Goal: Task Accomplishment & Management: Use online tool/utility

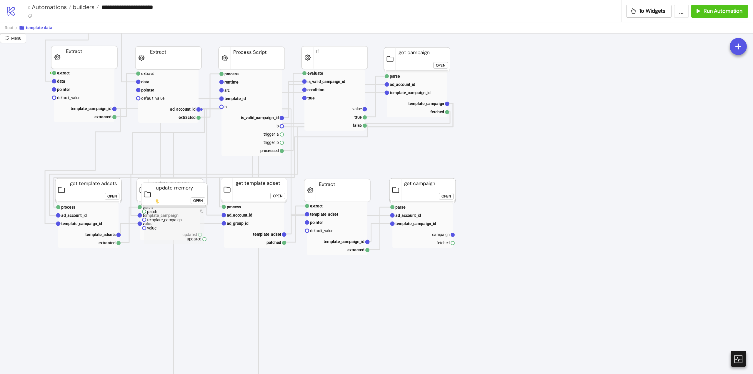
scroll to position [177, 59]
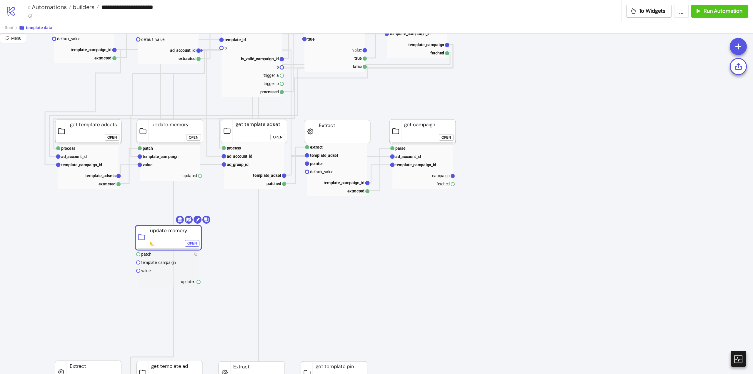
drag, startPoint x: 169, startPoint y: 142, endPoint x: 245, endPoint y: 228, distance: 115.0
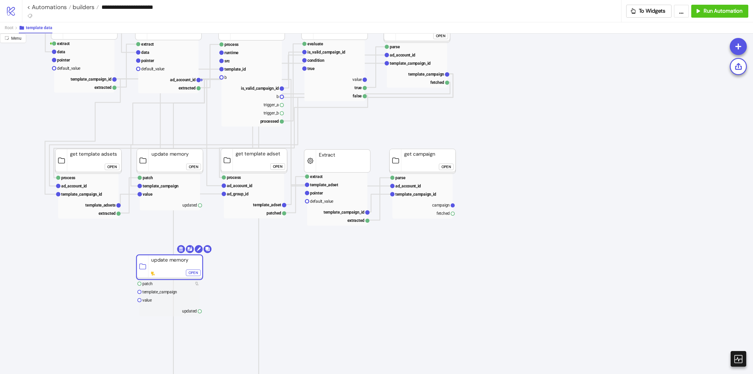
scroll to position [206, 59]
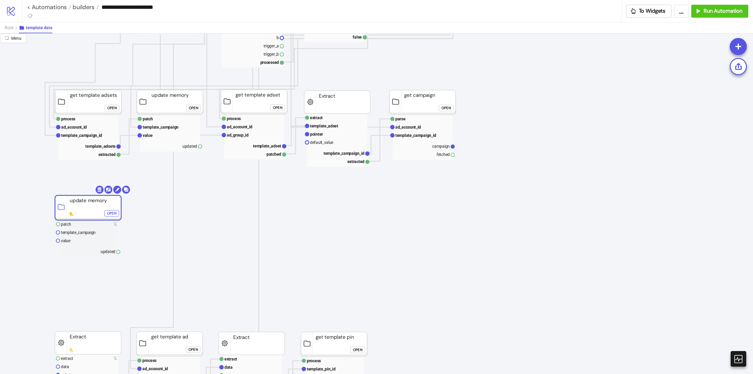
drag, startPoint x: 142, startPoint y: 213, endPoint x: 83, endPoint y: 212, distance: 58.6
click at [83, 212] on rect at bounding box center [88, 207] width 66 height 25
click at [199, 109] on button "Open" at bounding box center [193, 108] width 15 height 6
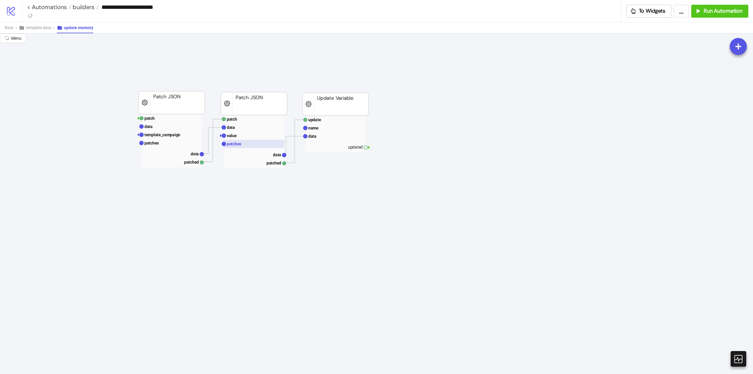
click at [242, 143] on rect at bounding box center [254, 144] width 60 height 8
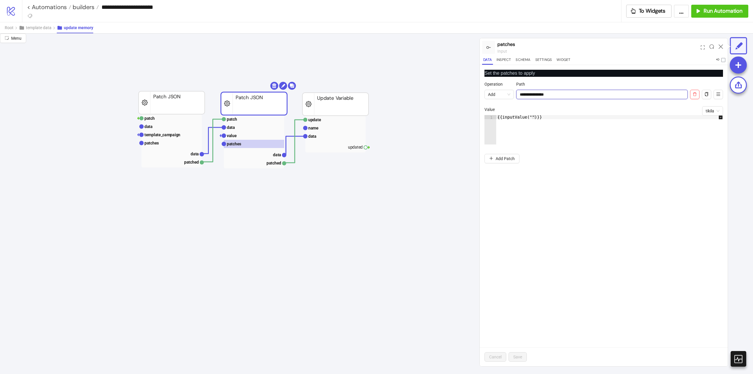
click at [537, 91] on input "**********" at bounding box center [602, 94] width 172 height 9
click at [243, 138] on rect at bounding box center [254, 136] width 60 height 8
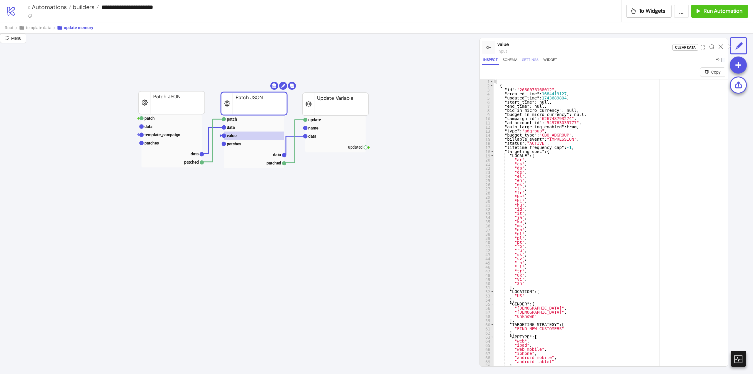
click at [533, 59] on button "Settings" at bounding box center [530, 61] width 19 height 8
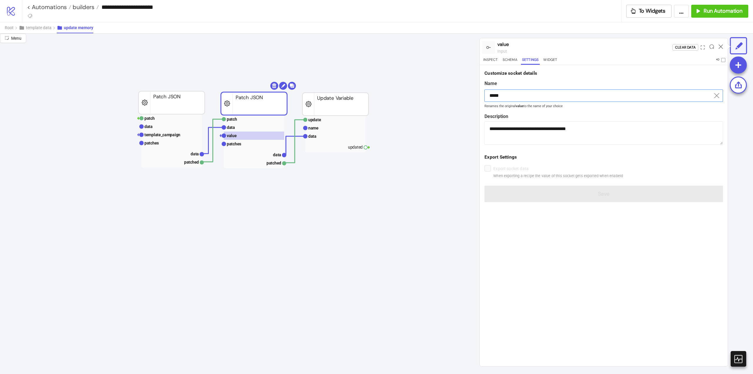
click at [516, 95] on input "*****" at bounding box center [604, 95] width 239 height 12
paste input "**********"
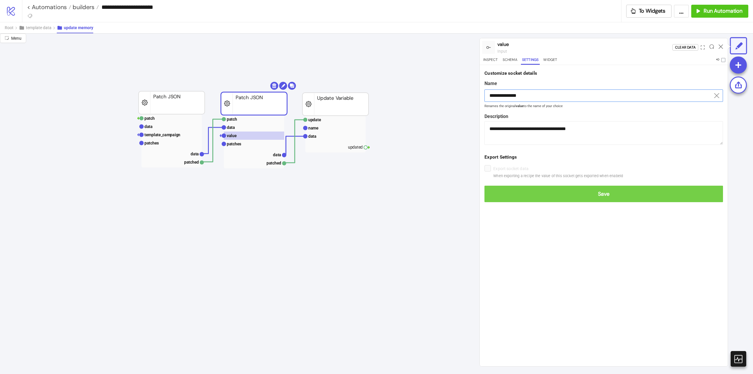
type input "**********"
click at [606, 192] on span "Save" at bounding box center [603, 194] width 229 height 7
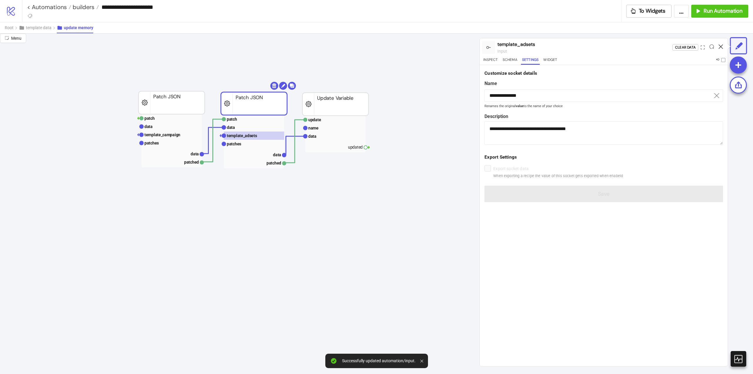
click at [720, 47] on icon at bounding box center [721, 46] width 4 height 4
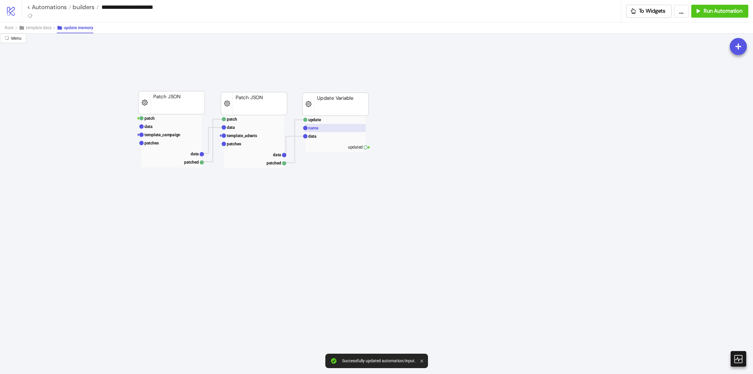
click at [314, 126] on text "name" at bounding box center [313, 128] width 10 height 5
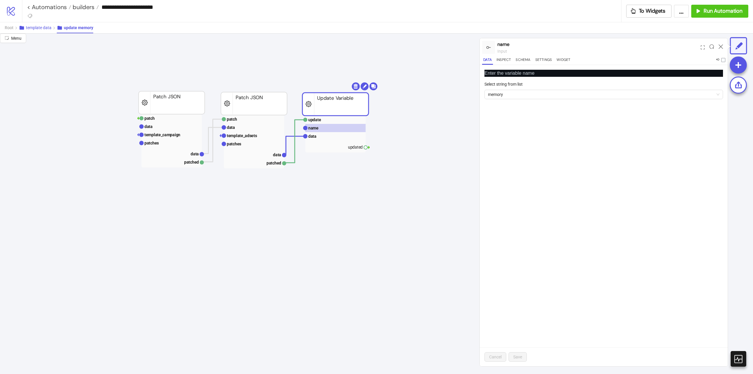
click at [45, 30] on span "template data" at bounding box center [39, 27] width 26 height 5
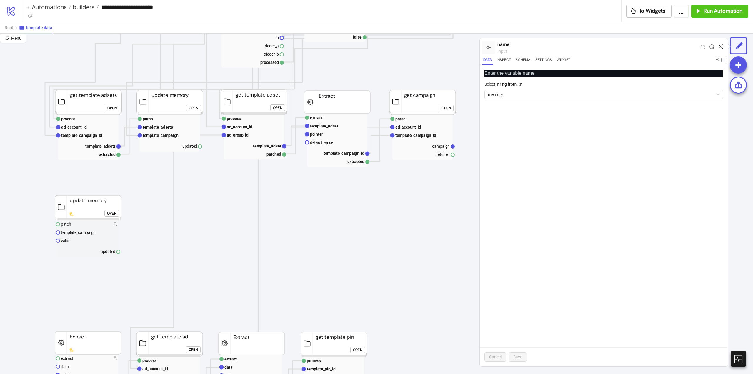
click at [720, 46] on icon at bounding box center [721, 46] width 4 height 4
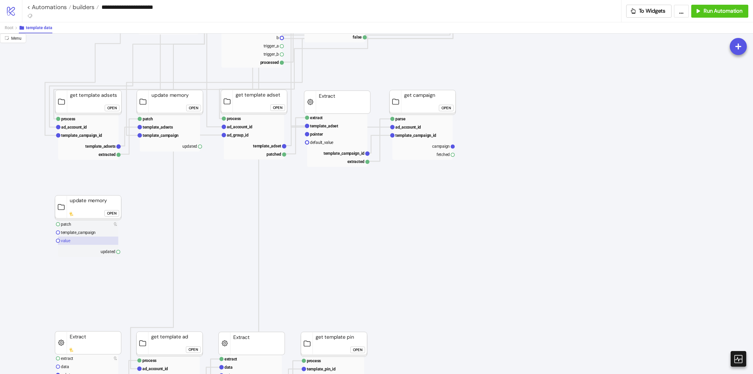
click at [85, 241] on rect at bounding box center [88, 241] width 60 height 8
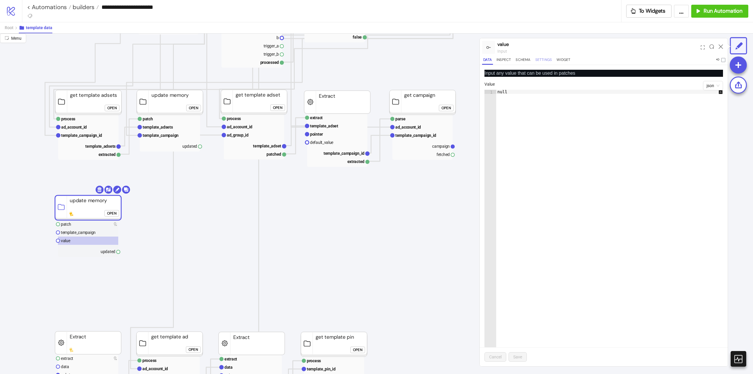
click at [541, 59] on button "Settings" at bounding box center [543, 61] width 19 height 8
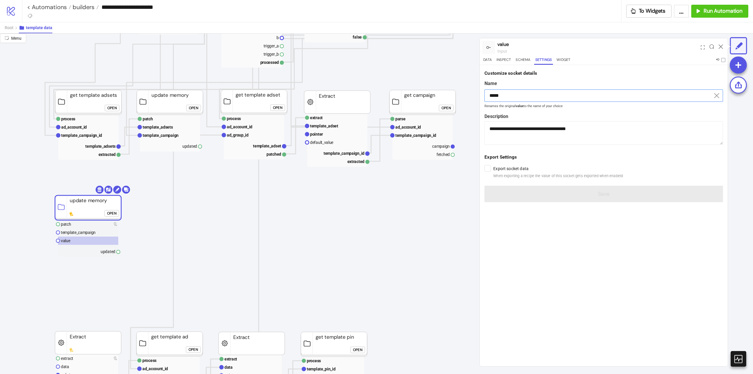
click at [535, 95] on input "*****" at bounding box center [604, 95] width 239 height 12
paste input "**********"
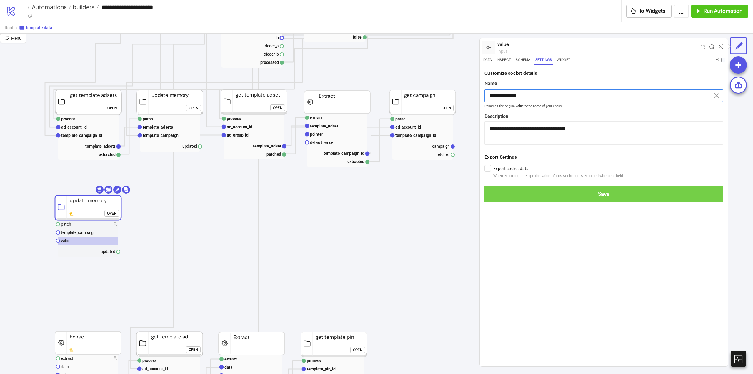
type input "**********"
click at [593, 195] on span "Save" at bounding box center [603, 194] width 229 height 7
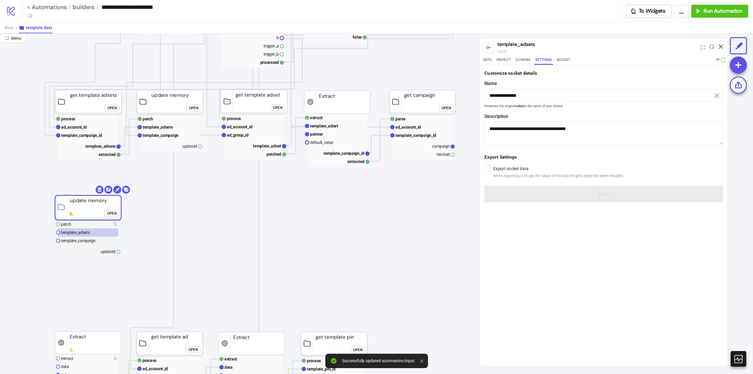
click at [722, 46] on icon at bounding box center [721, 46] width 4 height 4
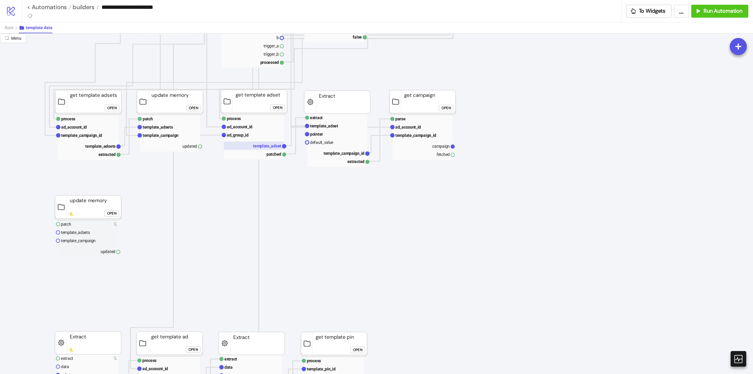
click at [271, 144] on text "template_adset" at bounding box center [267, 146] width 28 height 5
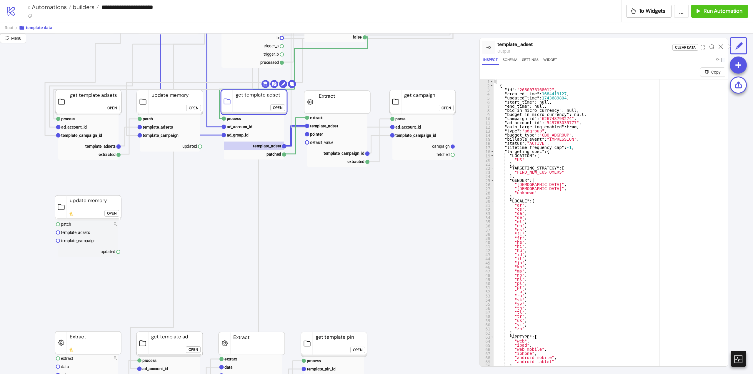
drag, startPoint x: 284, startPoint y: 147, endPoint x: 212, endPoint y: 199, distance: 88.4
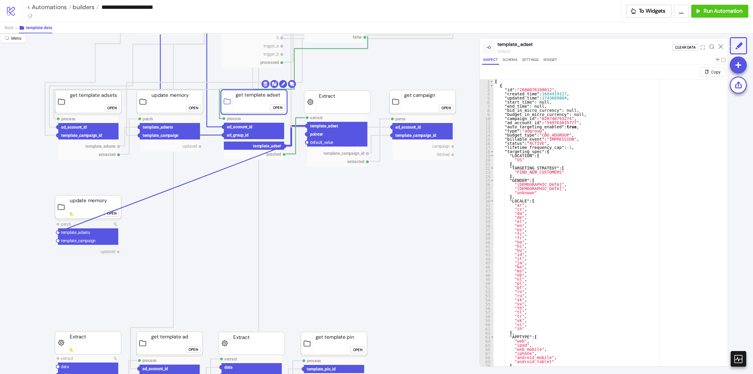
click at [58, 232] on circle at bounding box center [58, 233] width 4 height 4
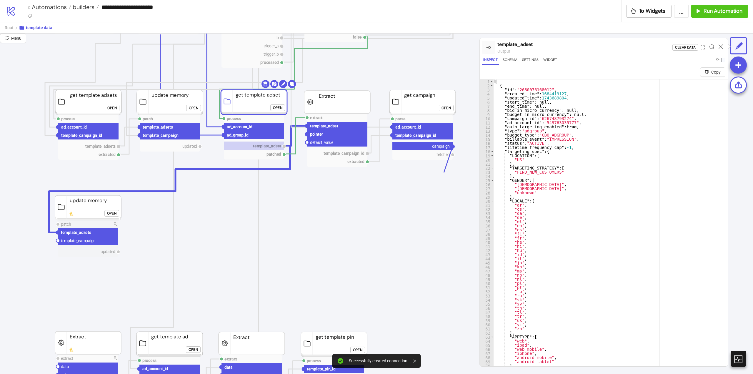
drag, startPoint x: 453, startPoint y: 147, endPoint x: 330, endPoint y: 202, distance: 134.2
click at [59, 240] on circle at bounding box center [58, 241] width 4 height 4
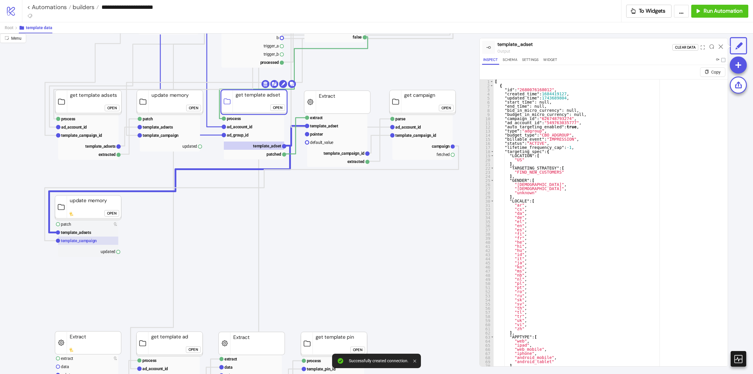
click at [66, 241] on text "template_campaign" at bounding box center [79, 240] width 36 height 5
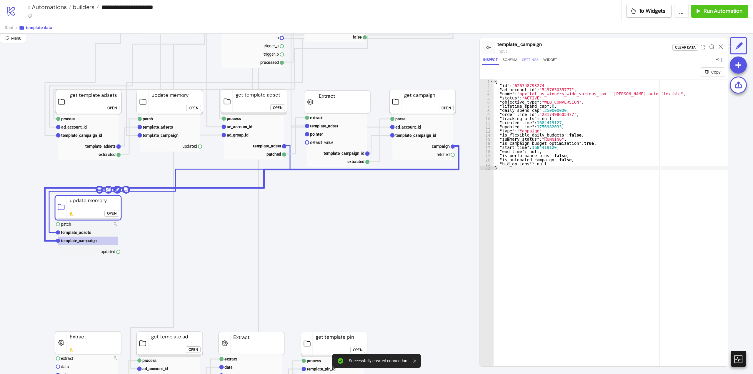
click at [533, 60] on button "Settings" at bounding box center [530, 61] width 19 height 8
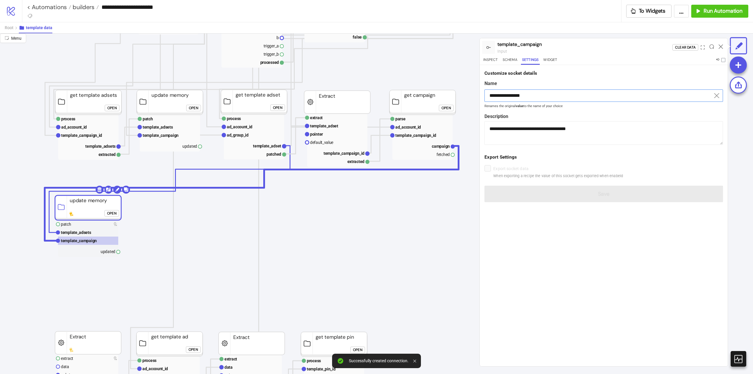
click at [542, 101] on input "**********" at bounding box center [604, 95] width 239 height 12
click at [439, 148] on text "campaign" at bounding box center [441, 146] width 18 height 5
type input "********"
type textarea "**********"
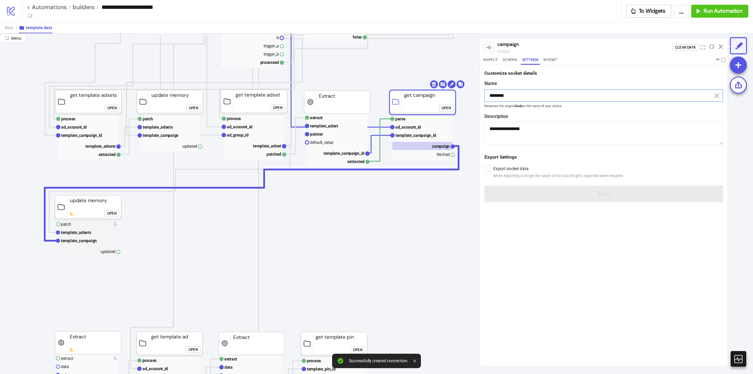
click at [540, 96] on input "********" at bounding box center [604, 95] width 239 height 12
paste input "*********"
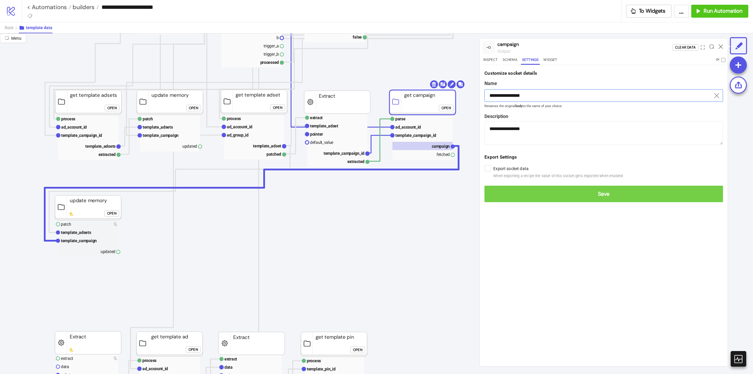
type input "**********"
click at [605, 196] on span "Save" at bounding box center [603, 194] width 229 height 7
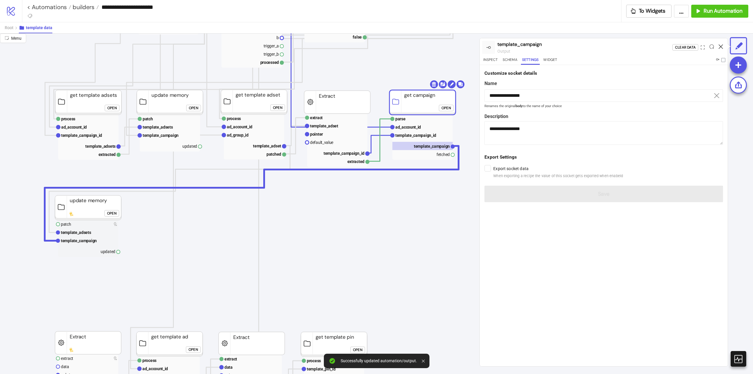
click at [721, 46] on icon at bounding box center [721, 46] width 4 height 4
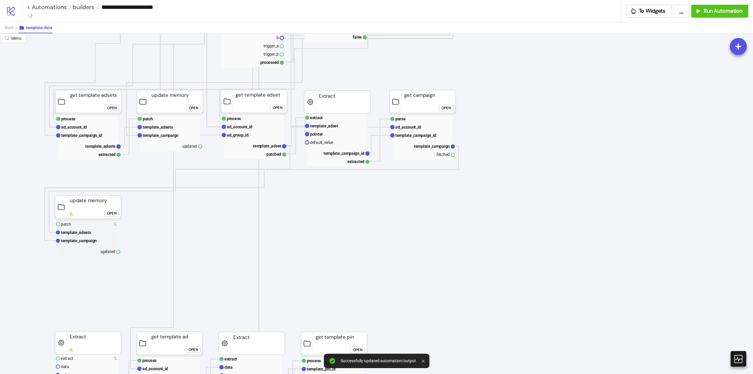
drag, startPoint x: 453, startPoint y: 156, endPoint x: 417, endPoint y: 193, distance: 51.6
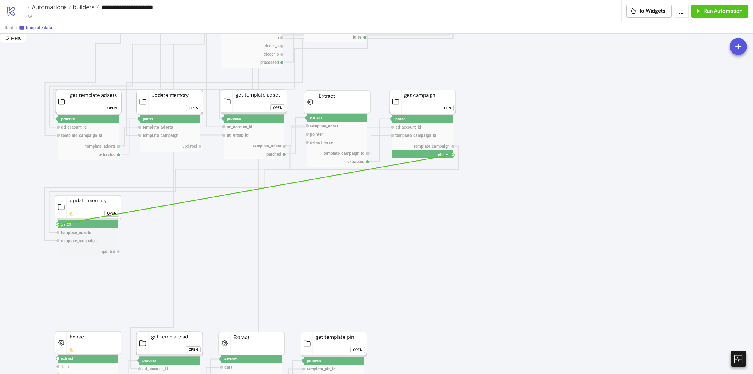
click at [58, 224] on circle at bounding box center [58, 224] width 4 height 4
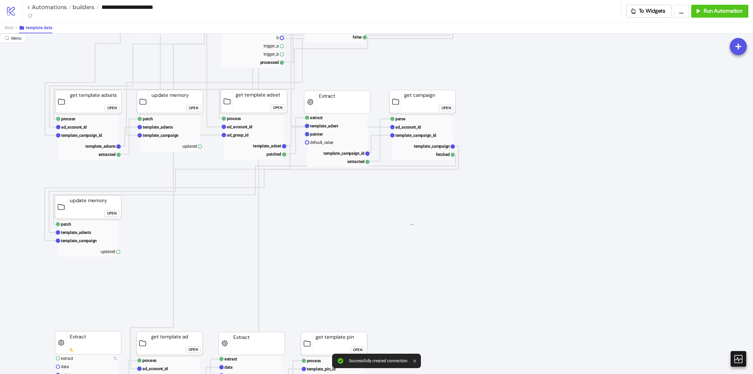
drag, startPoint x: 410, startPoint y: 224, endPoint x: 239, endPoint y: 212, distance: 170.5
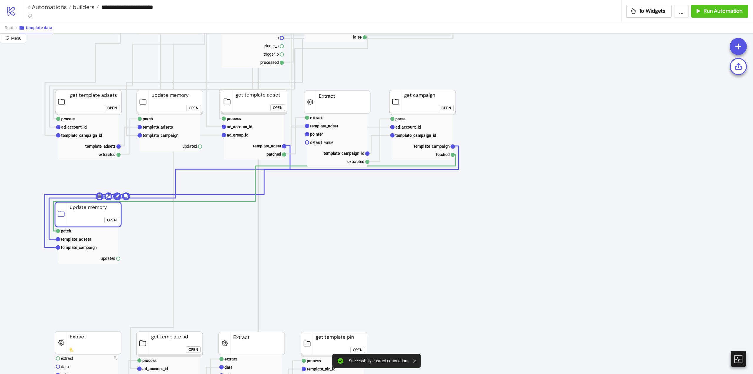
drag, startPoint x: 100, startPoint y: 212, endPoint x: 100, endPoint y: 219, distance: 6.5
click at [100, 219] on rect at bounding box center [88, 214] width 66 height 25
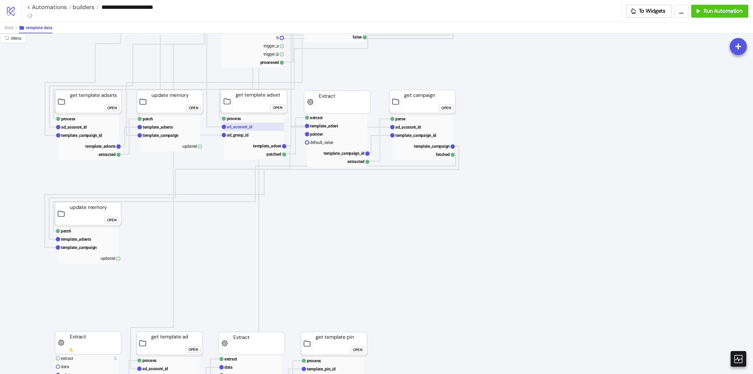
click at [246, 130] on rect at bounding box center [254, 127] width 60 height 8
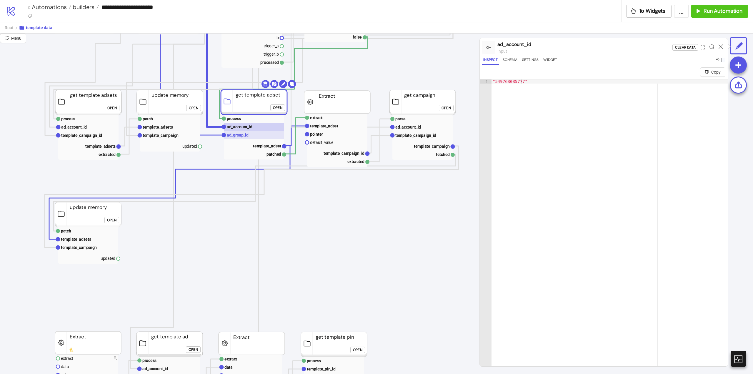
click at [245, 134] on text "ad_group_id" at bounding box center [238, 135] width 22 height 5
click at [260, 144] on text "template_adset" at bounding box center [267, 146] width 28 height 5
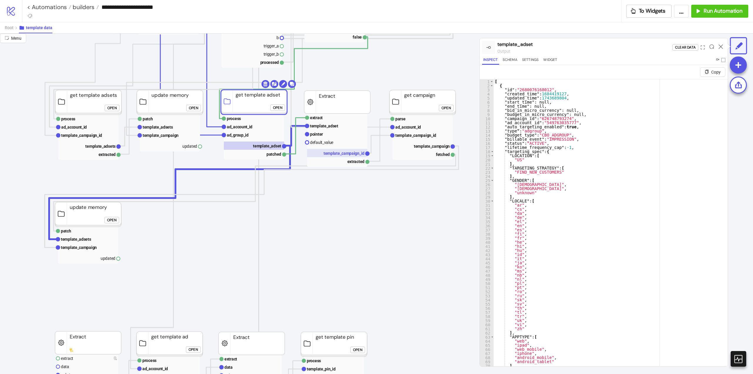
click at [337, 150] on rect at bounding box center [337, 153] width 60 height 8
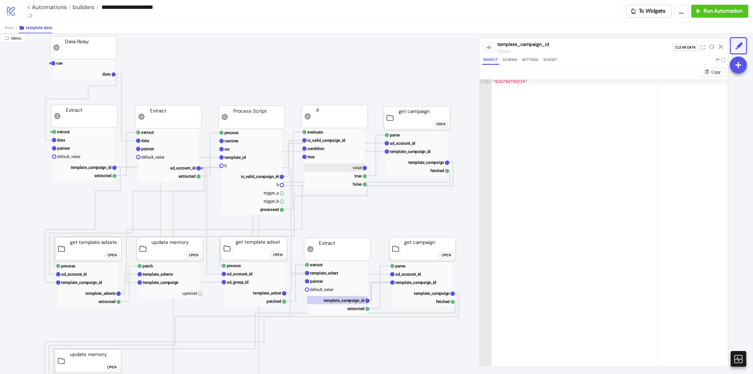
scroll to position [147, 59]
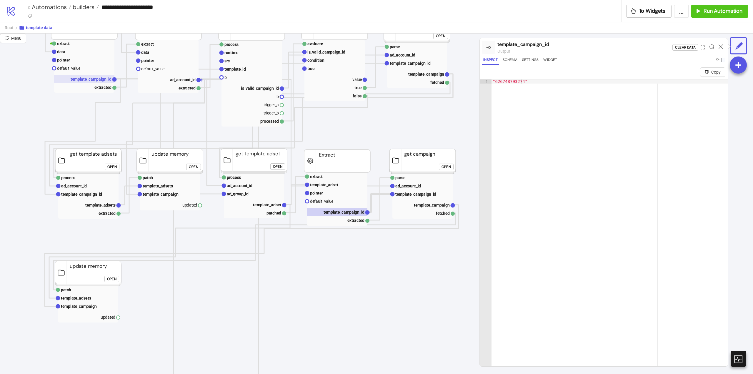
click at [94, 81] on text "template_campaign_id" at bounding box center [91, 79] width 41 height 5
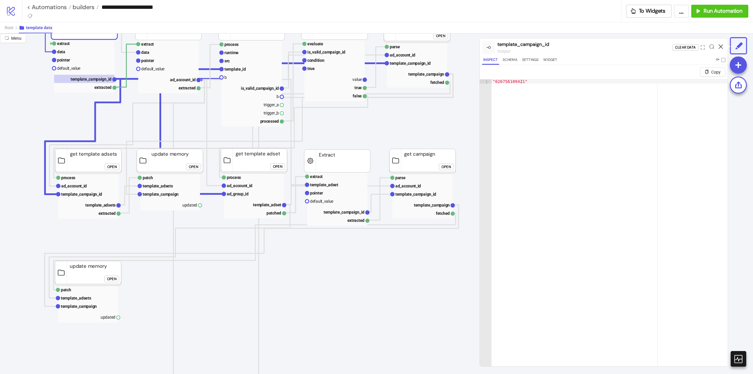
click at [721, 47] on icon at bounding box center [721, 46] width 4 height 4
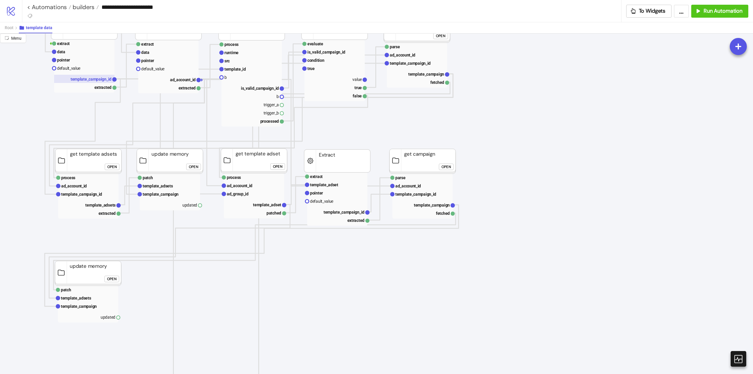
click at [98, 78] on text "template_campaign_id" at bounding box center [91, 79] width 41 height 5
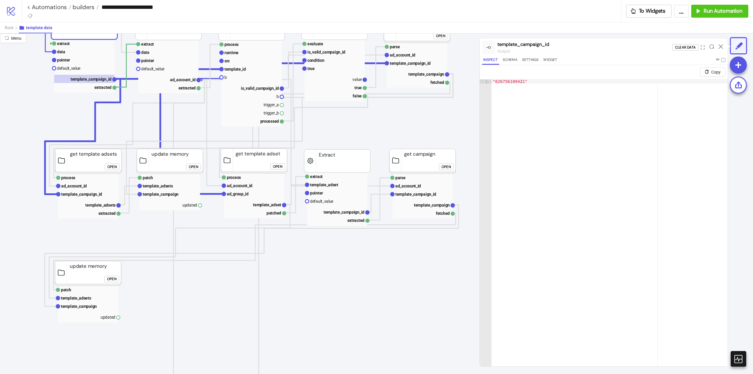
scroll to position [88, 59]
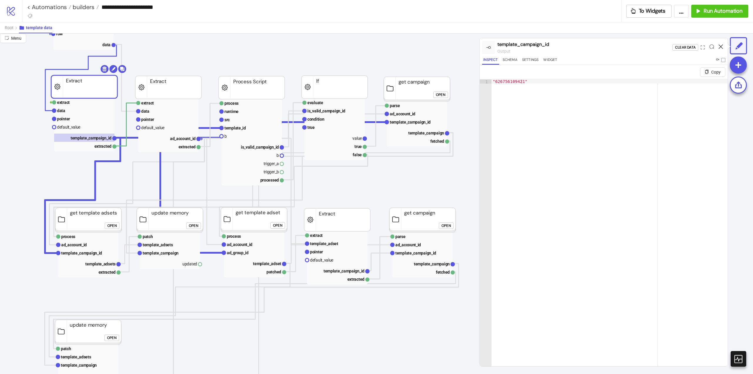
click at [720, 48] on icon at bounding box center [721, 46] width 4 height 4
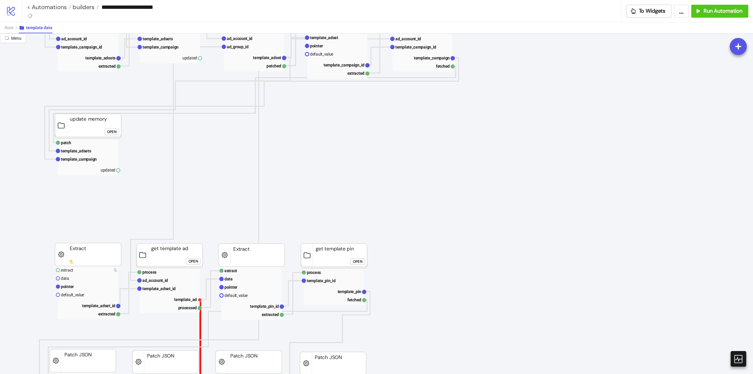
scroll to position [265, 59]
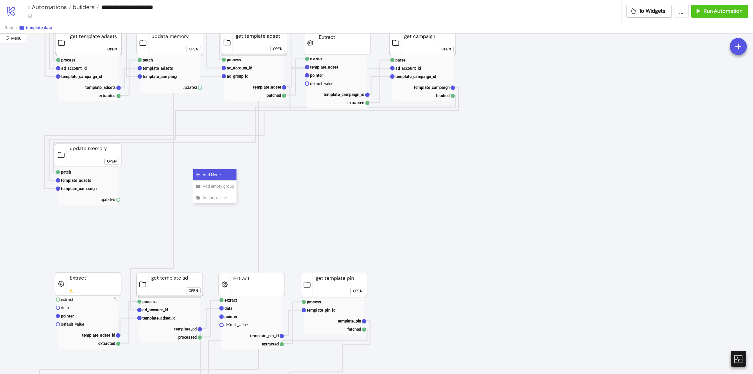
click at [199, 174] on icon at bounding box center [198, 174] width 5 height 5
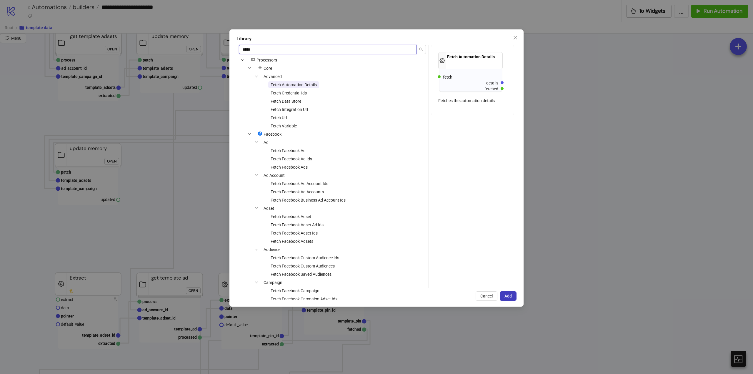
type input "*****"
click at [297, 126] on span "Fetch Variable" at bounding box center [283, 125] width 31 height 7
click at [510, 296] on span "Add" at bounding box center [508, 296] width 7 height 5
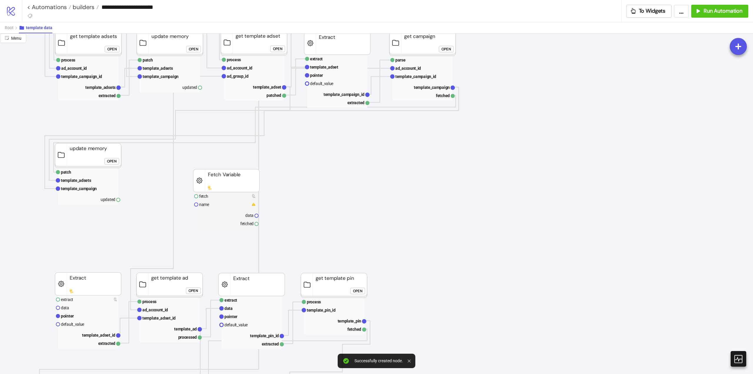
scroll to position [206, 59]
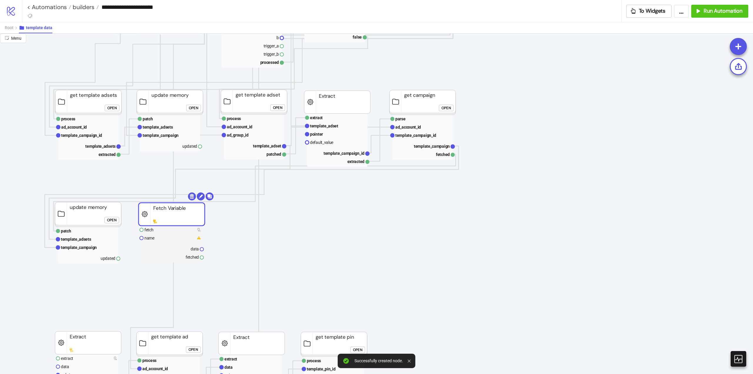
drag, startPoint x: 218, startPoint y: 238, endPoint x: 173, endPoint y: 218, distance: 49.7
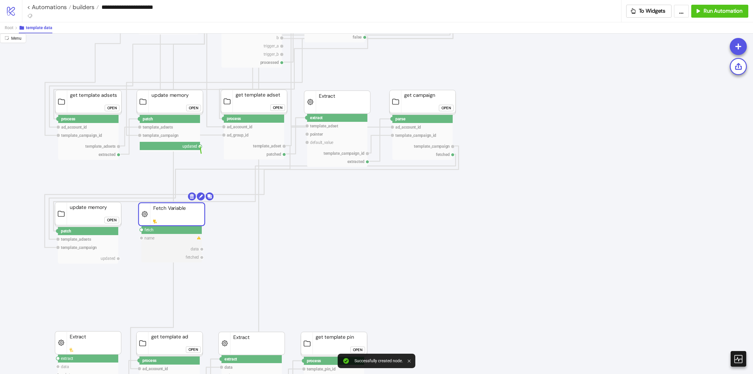
drag, startPoint x: 200, startPoint y: 148, endPoint x: 165, endPoint y: 186, distance: 52.5
click at [142, 230] on circle at bounding box center [142, 230] width 4 height 4
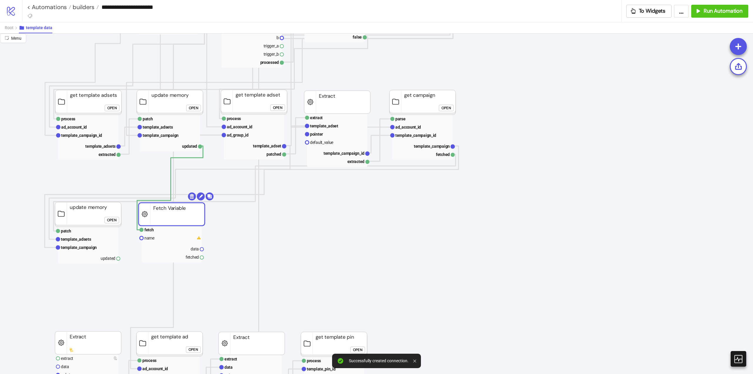
drag, startPoint x: 118, startPoint y: 259, endPoint x: 133, endPoint y: 262, distance: 15.1
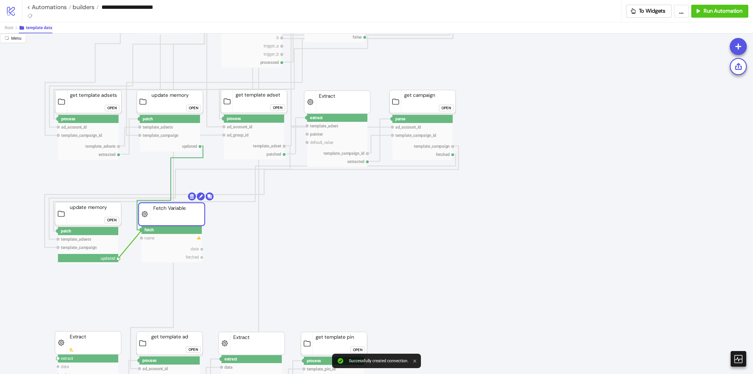
click at [142, 230] on circle at bounding box center [142, 230] width 4 height 4
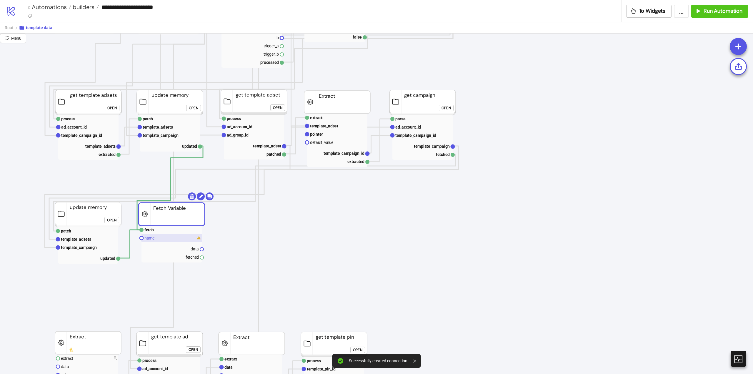
click at [159, 239] on rect at bounding box center [172, 238] width 60 height 8
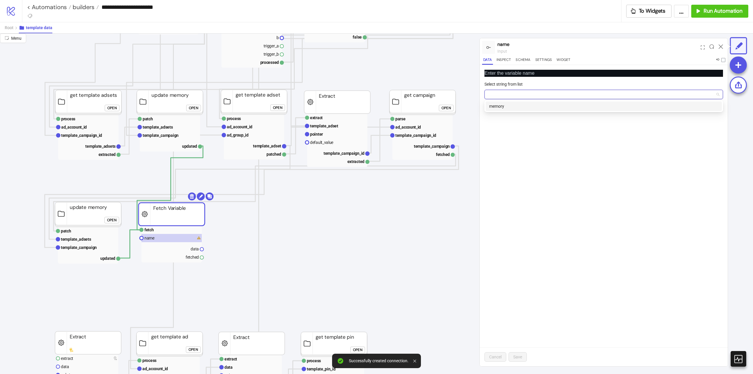
click at [515, 94] on input "Select string from list" at bounding box center [601, 94] width 226 height 9
click at [516, 104] on div "memory" at bounding box center [603, 106] width 229 height 6
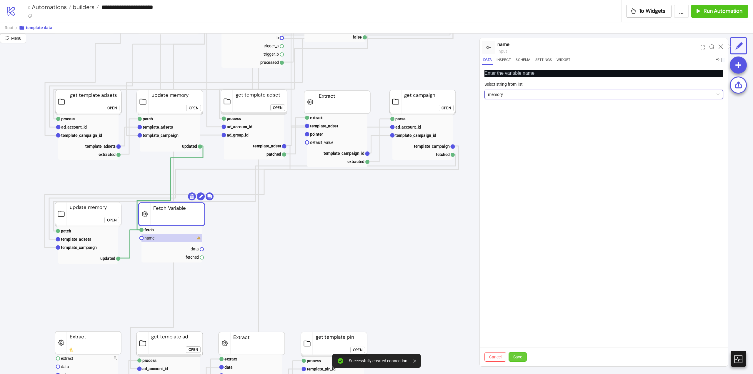
click at [518, 357] on span "Save" at bounding box center [517, 357] width 9 height 5
click at [166, 232] on rect at bounding box center [172, 230] width 60 height 8
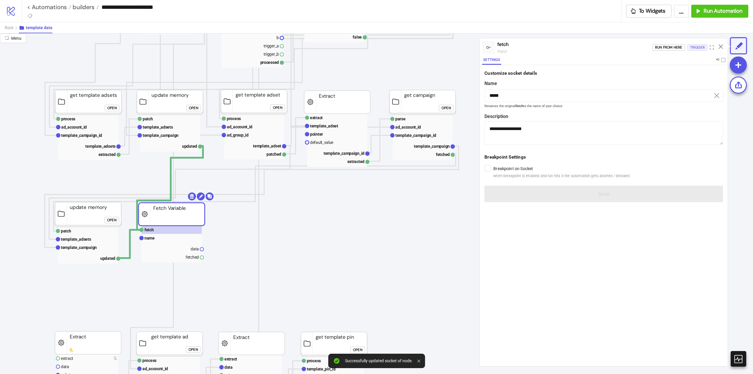
click at [690, 48] on button "Trigger" at bounding box center [698, 47] width 20 height 6
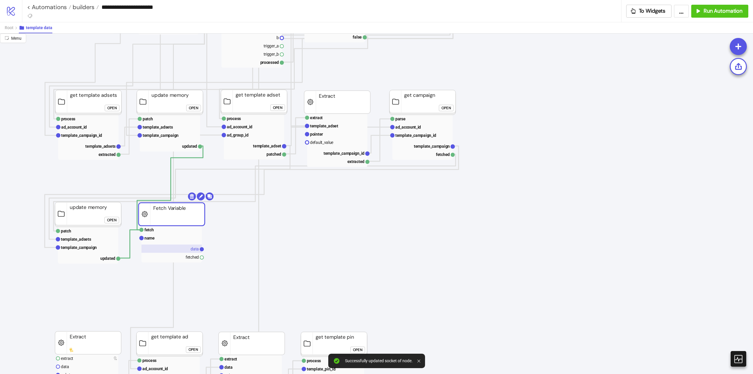
click at [191, 248] on text "data" at bounding box center [195, 249] width 8 height 5
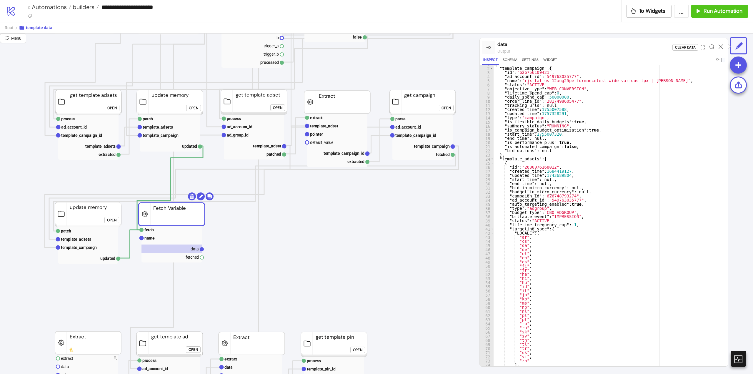
scroll to position [0, 0]
click at [720, 48] on icon at bounding box center [721, 46] width 4 height 4
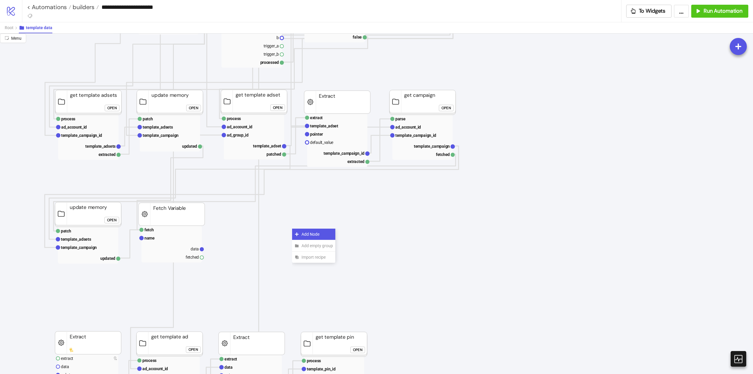
click at [298, 233] on icon at bounding box center [297, 234] width 5 height 5
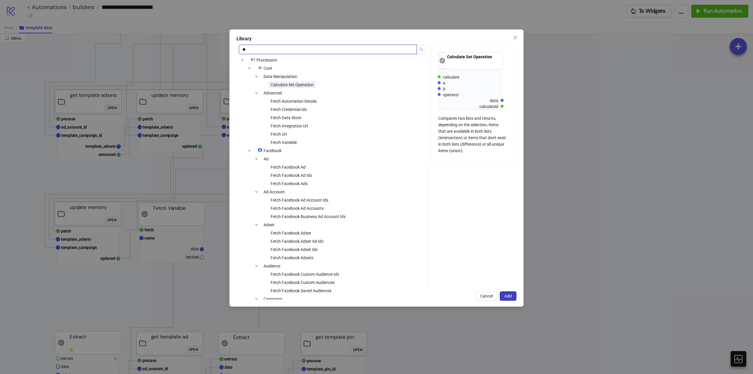
type input "*"
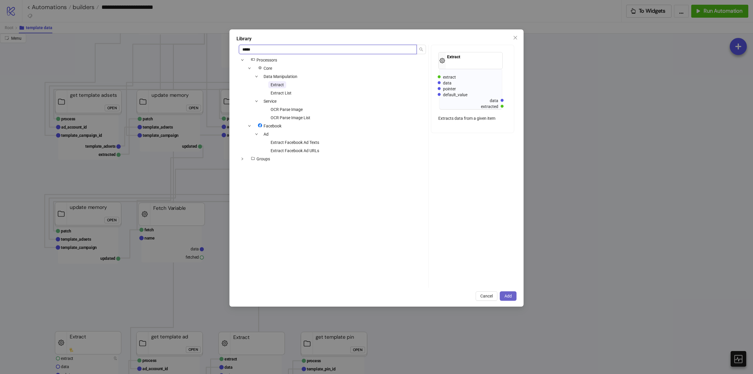
type input "*****"
click at [506, 292] on button "Add" at bounding box center [508, 295] width 17 height 9
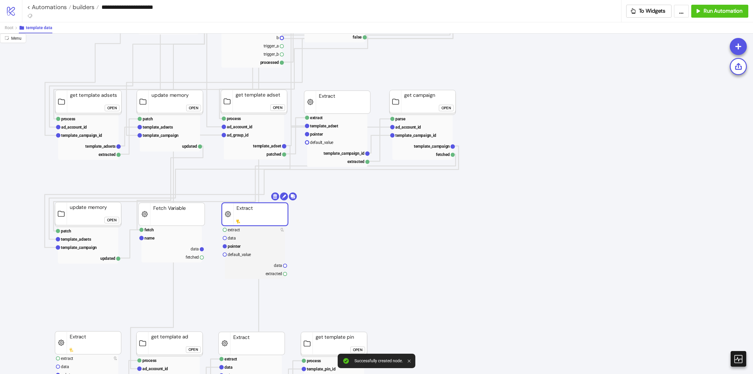
drag, startPoint x: 291, startPoint y: 232, endPoint x: 242, endPoint y: 218, distance: 51.0
click at [293, 197] on body "**********" at bounding box center [376, 187] width 753 height 374
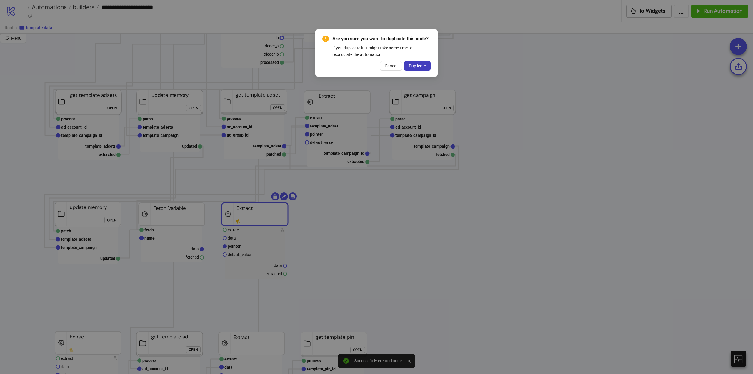
click at [413, 71] on div "Are you sure you want to duplicate this node? If you duplicate it, it might tak…" at bounding box center [376, 52] width 122 height 47
click at [413, 65] on span "Duplicate" at bounding box center [417, 66] width 17 height 5
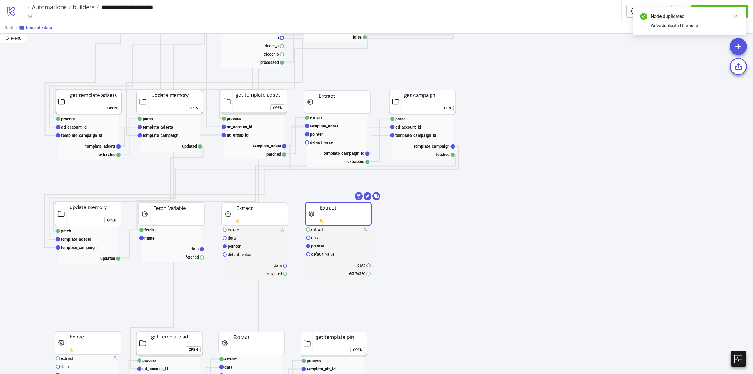
drag, startPoint x: 299, startPoint y: 228, endPoint x: 325, endPoint y: 217, distance: 27.8
click at [325, 217] on rect at bounding box center [338, 213] width 66 height 23
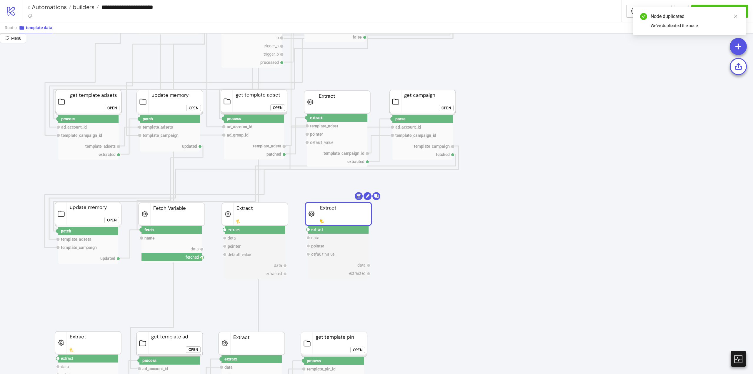
drag, startPoint x: 202, startPoint y: 259, endPoint x: 213, endPoint y: 266, distance: 13.3
click at [224, 230] on circle at bounding box center [225, 230] width 4 height 4
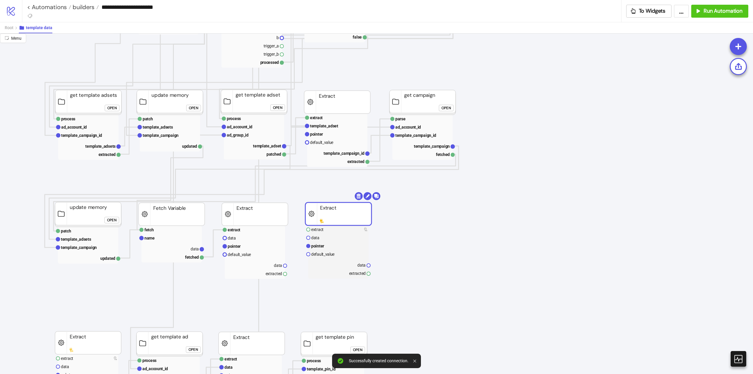
drag, startPoint x: 203, startPoint y: 248, endPoint x: 221, endPoint y: 263, distance: 23.0
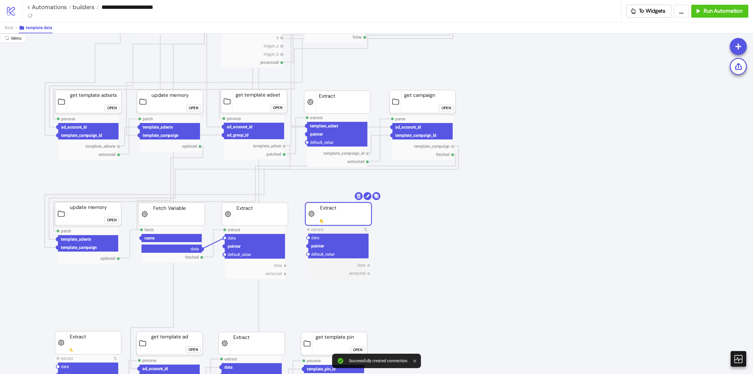
click at [224, 238] on circle at bounding box center [225, 238] width 4 height 4
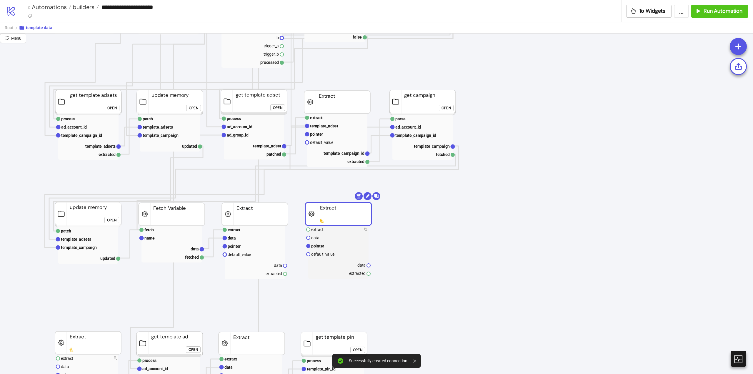
drag, startPoint x: 216, startPoint y: 256, endPoint x: 268, endPoint y: 252, distance: 51.9
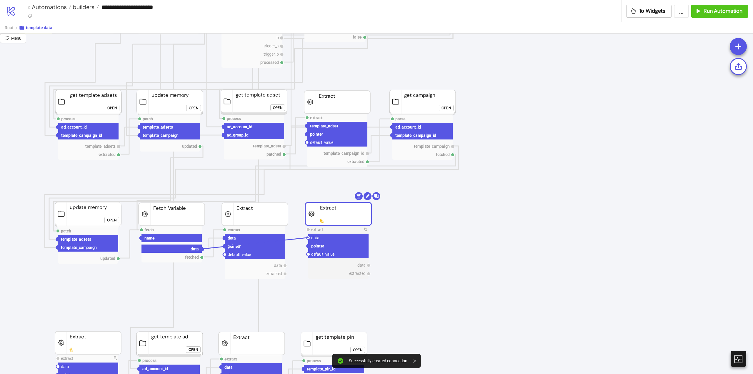
click at [309, 237] on circle at bounding box center [309, 238] width 4 height 4
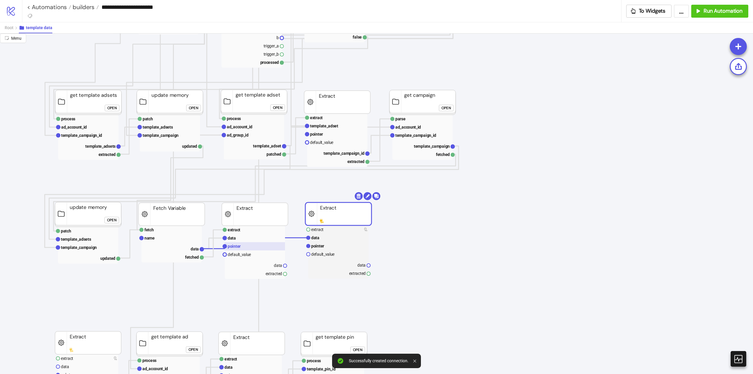
click at [238, 243] on rect at bounding box center [255, 246] width 60 height 8
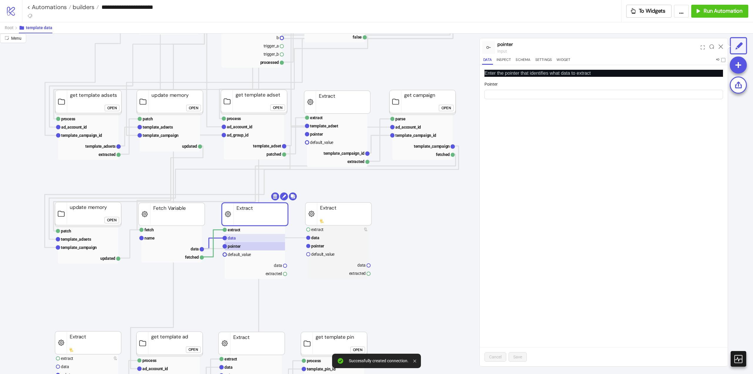
click at [246, 237] on rect at bounding box center [255, 238] width 60 height 8
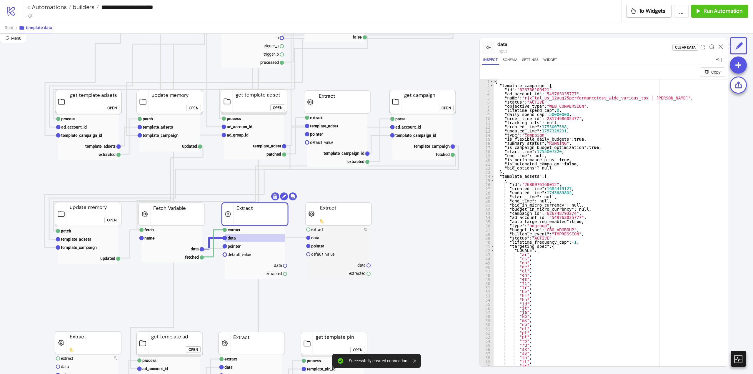
type textarea "**********"
click at [526, 86] on div "{ "template_campaign" : { "id" : "626756109421" , "ad_account_id" : "5497630357…" at bounding box center [609, 233] width 230 height 309
click at [256, 242] on rect at bounding box center [255, 238] width 60 height 8
click at [265, 244] on rect at bounding box center [255, 246] width 60 height 8
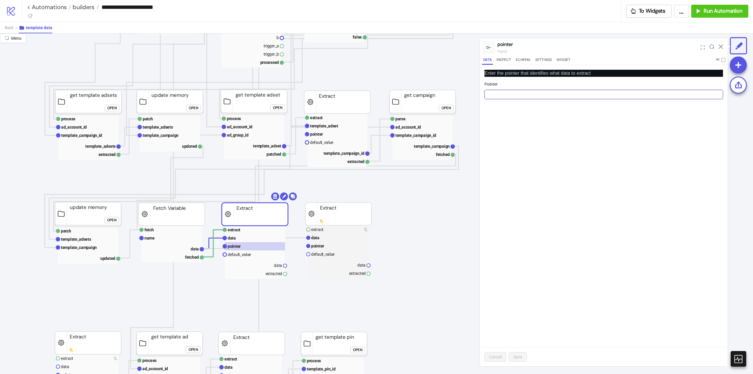
click at [492, 96] on input "Pointer" at bounding box center [604, 94] width 239 height 9
paste input "**********"
type input "**********"
click at [517, 357] on span "Save" at bounding box center [517, 357] width 9 height 5
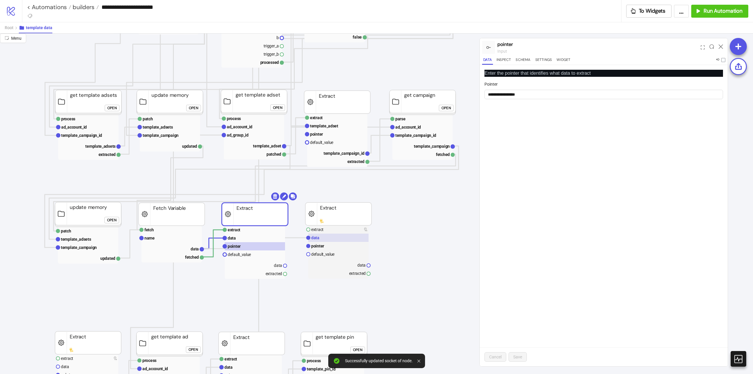
drag, startPoint x: 312, startPoint y: 237, endPoint x: 331, endPoint y: 239, distance: 19.0
click at [312, 237] on text "data" at bounding box center [315, 237] width 8 height 5
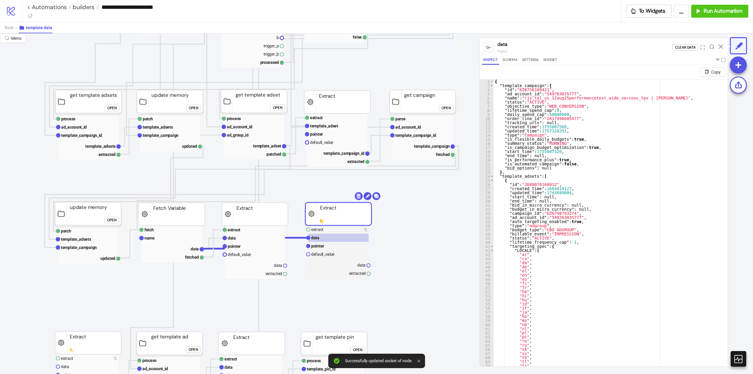
type textarea "**********"
click at [514, 174] on div "{ "template_campaign" : { "id" : "626756109421" , "ad_account_id" : "5497630357…" at bounding box center [609, 233] width 230 height 309
click at [334, 247] on rect at bounding box center [338, 246] width 60 height 8
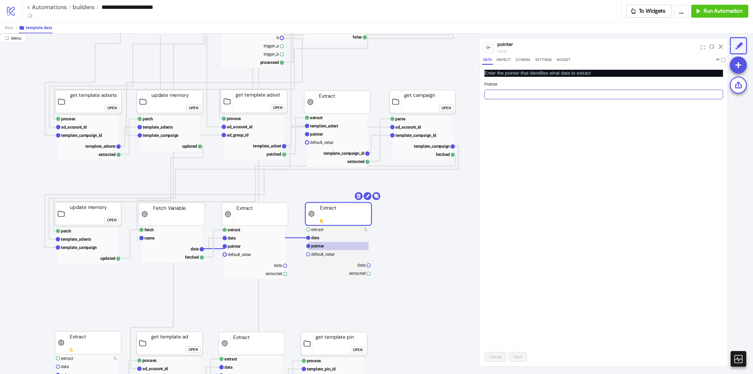
drag, startPoint x: 501, startPoint y: 93, endPoint x: 515, endPoint y: 128, distance: 37.1
click at [501, 94] on input "Pointer" at bounding box center [604, 94] width 239 height 9
paste input "**********"
type input "**********"
click at [519, 356] on span "Save" at bounding box center [517, 357] width 9 height 5
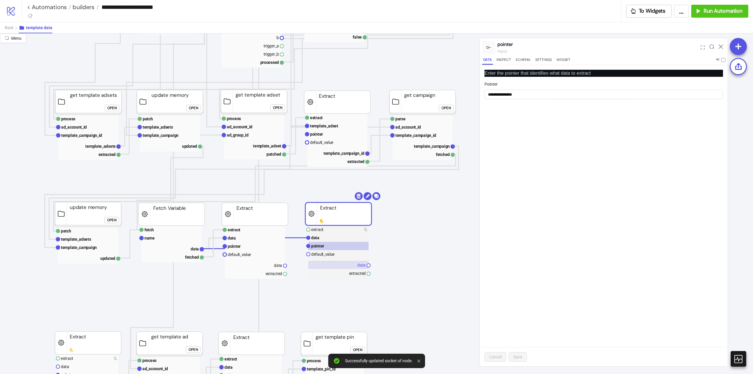
click at [351, 263] on rect at bounding box center [338, 265] width 60 height 8
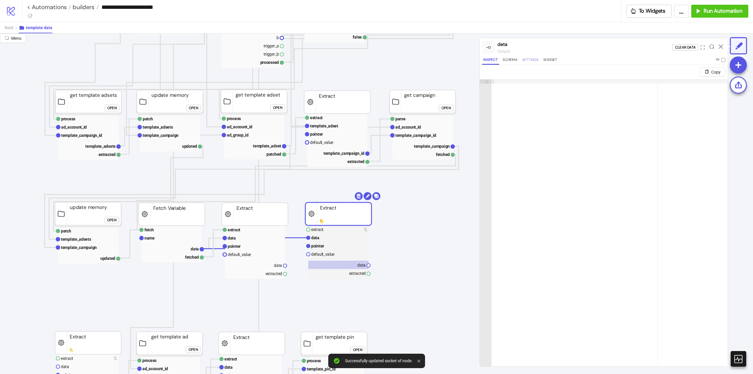
click at [533, 57] on button "Settings" at bounding box center [530, 61] width 19 height 8
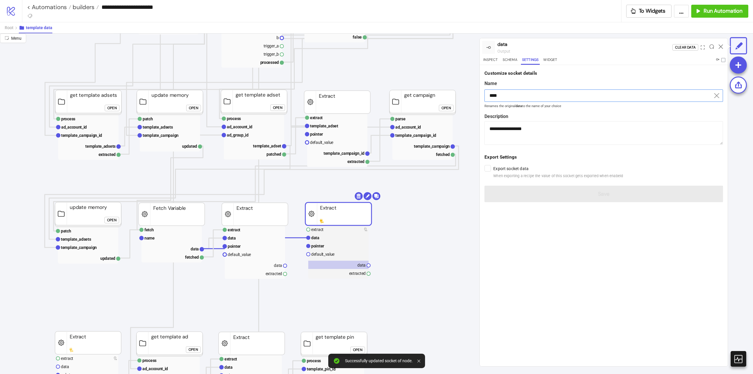
click at [514, 92] on input "****" at bounding box center [604, 95] width 239 height 12
paste input "**********"
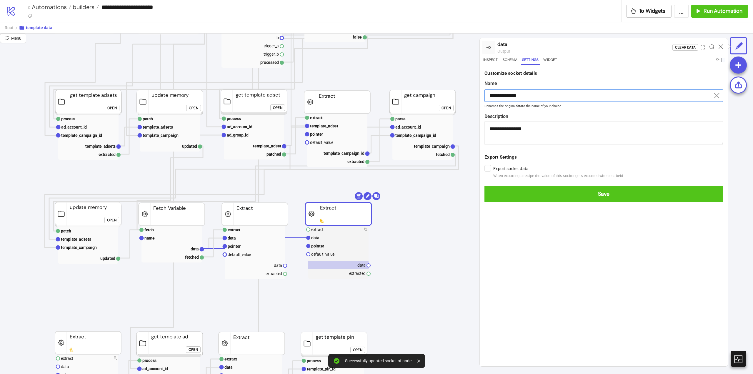
type input "**********"
click at [485, 186] on button "Save" at bounding box center [604, 194] width 239 height 16
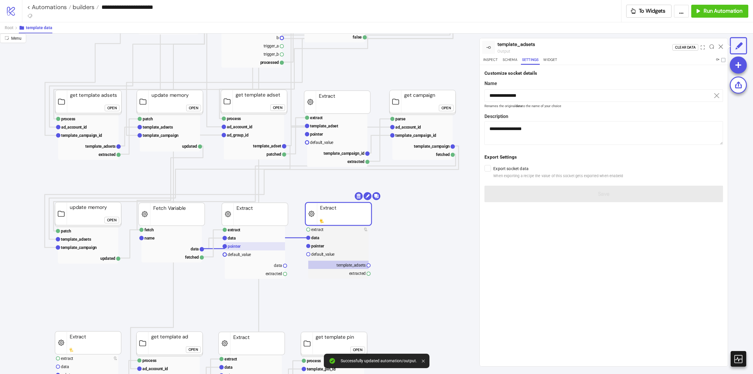
click at [247, 243] on rect at bounding box center [255, 246] width 60 height 8
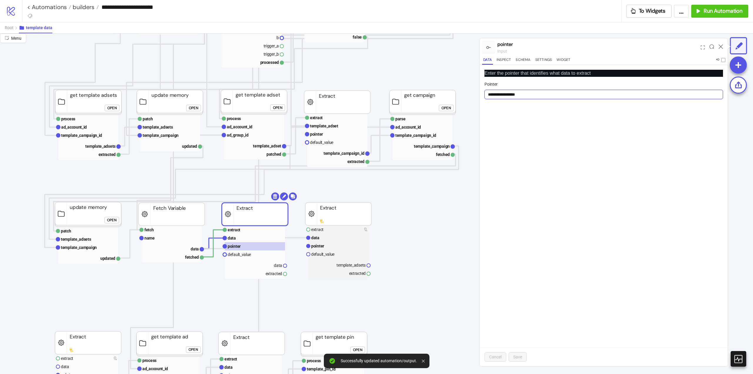
click at [501, 95] on input "**********" at bounding box center [604, 94] width 239 height 9
click at [274, 267] on text "data" at bounding box center [278, 265] width 8 height 5
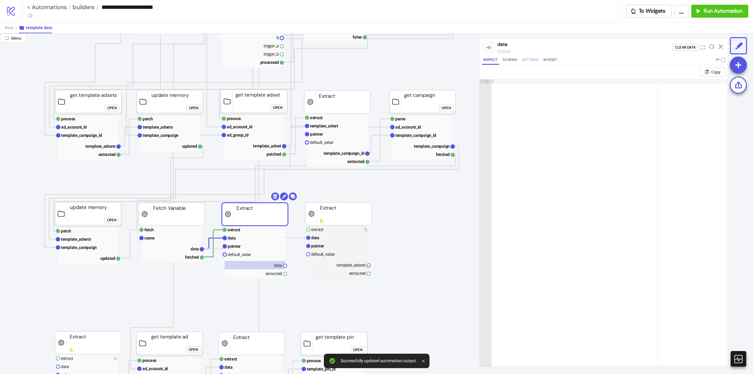
click at [529, 57] on button "Settings" at bounding box center [530, 61] width 19 height 8
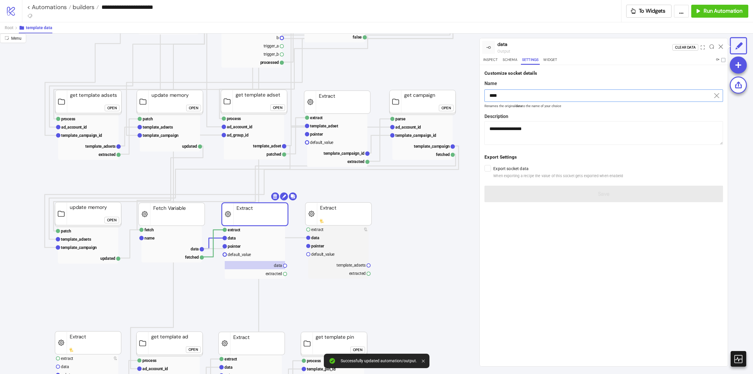
click at [516, 93] on input "****" at bounding box center [604, 95] width 239 height 12
drag, startPoint x: 516, startPoint y: 93, endPoint x: 528, endPoint y: 105, distance: 17.3
click at [518, 95] on input "****" at bounding box center [604, 95] width 239 height 12
paste input "**********"
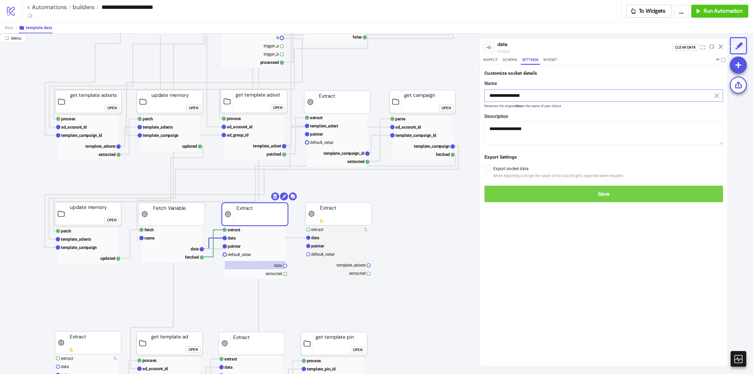
type input "**********"
click at [485, 186] on button "Save" at bounding box center [604, 194] width 239 height 16
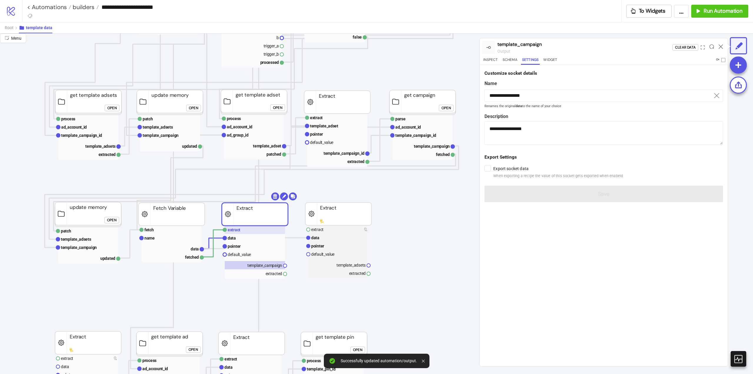
click at [253, 233] on rect at bounding box center [255, 230] width 60 height 8
click at [700, 52] on div "Run from here Trigger" at bounding box center [690, 47] width 75 height 16
click at [698, 50] on div "Trigger" at bounding box center [697, 47] width 15 height 7
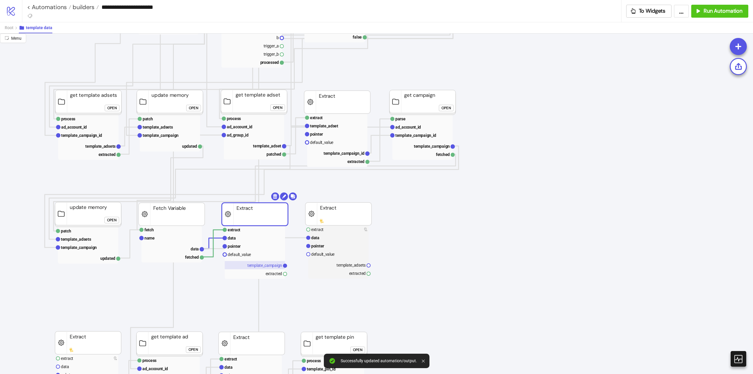
click at [266, 264] on text "template_campaign" at bounding box center [264, 265] width 35 height 5
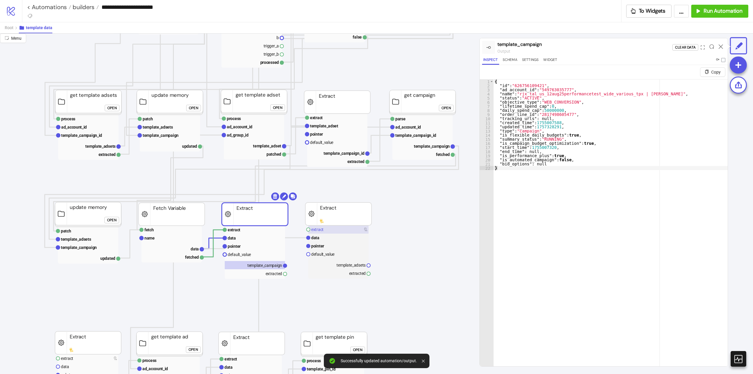
click at [325, 231] on rect at bounding box center [338, 229] width 60 height 8
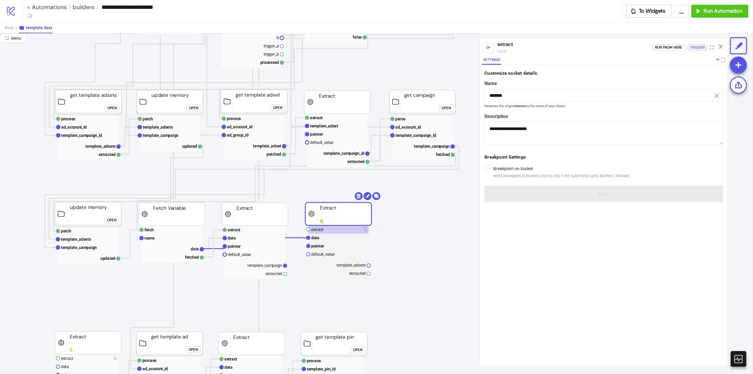
click at [692, 46] on div "Trigger" at bounding box center [697, 47] width 15 height 7
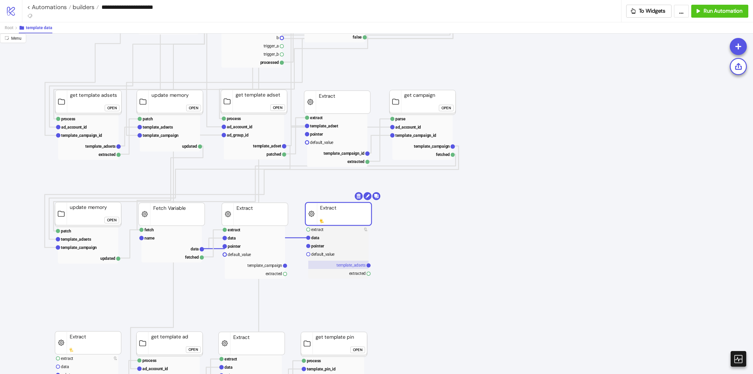
click at [348, 264] on text "template_adsets" at bounding box center [351, 265] width 29 height 5
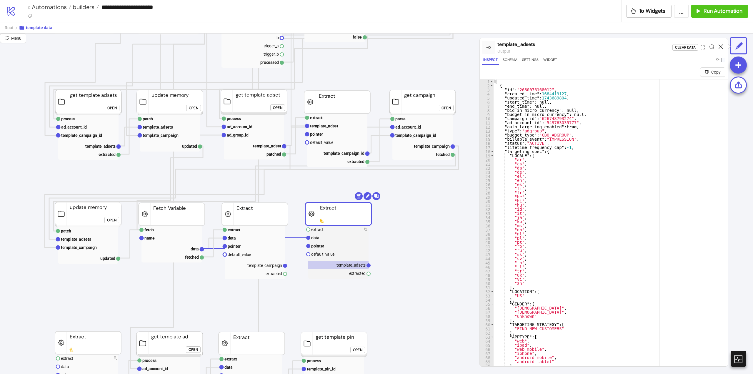
click at [722, 45] on icon at bounding box center [721, 46] width 4 height 4
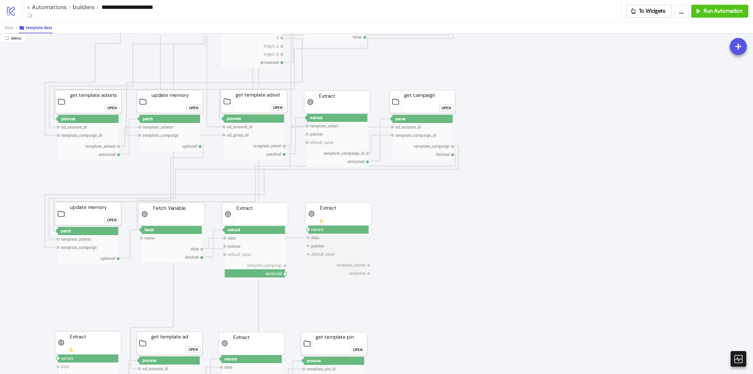
drag, startPoint x: 286, startPoint y: 273, endPoint x: 305, endPoint y: 282, distance: 21.2
click at [308, 230] on circle at bounding box center [309, 230] width 4 height 4
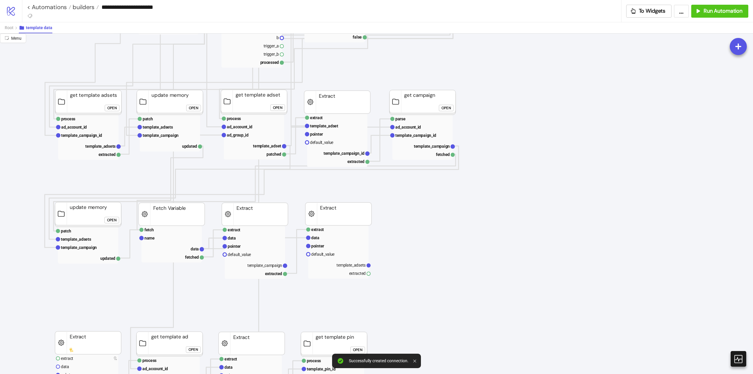
scroll to position [265, 59]
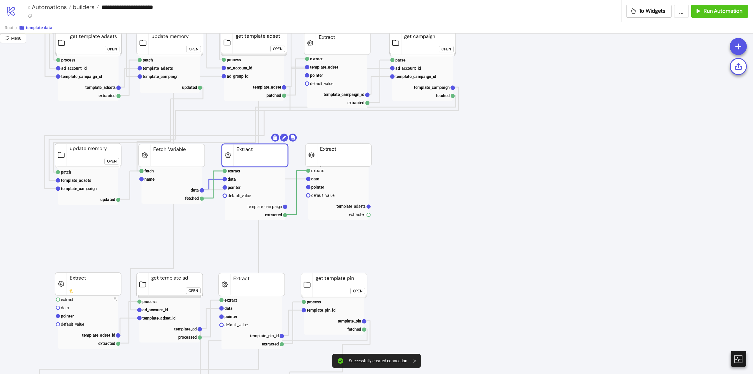
drag, startPoint x: 321, startPoint y: 167, endPoint x: 323, endPoint y: 162, distance: 4.6
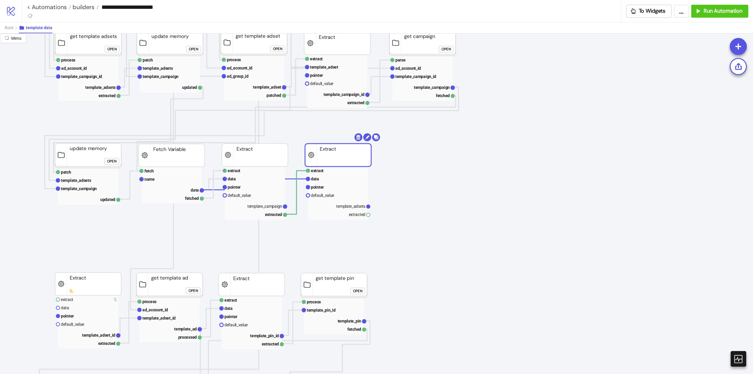
click at [415, 164] on icon "patch data value patches data patched Patch JSON row data Data Relay extract da…" at bounding box center [529, 357] width 1177 height 1177
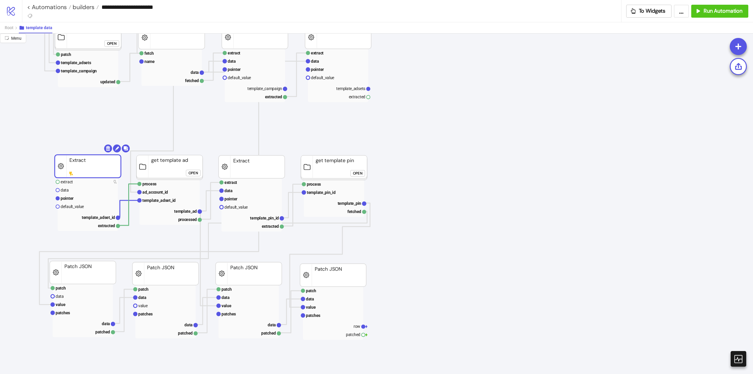
scroll to position [353, 59]
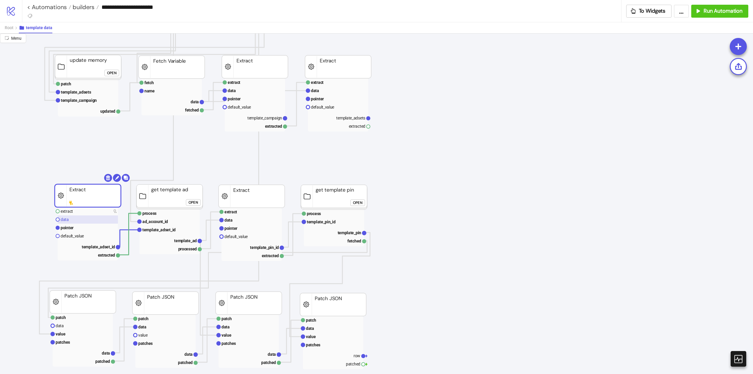
click at [70, 222] on rect at bounding box center [88, 219] width 60 height 8
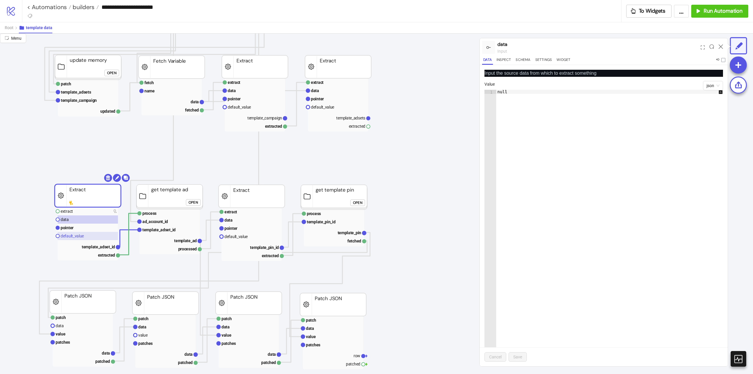
click at [70, 232] on rect at bounding box center [88, 236] width 60 height 8
click at [70, 228] on text "pointer" at bounding box center [67, 227] width 13 height 5
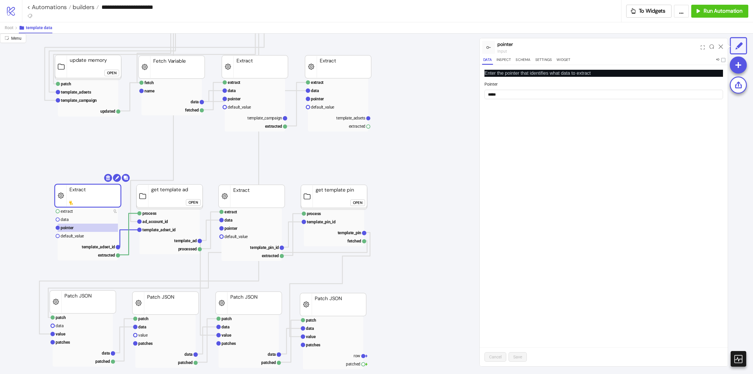
scroll to position [324, 59]
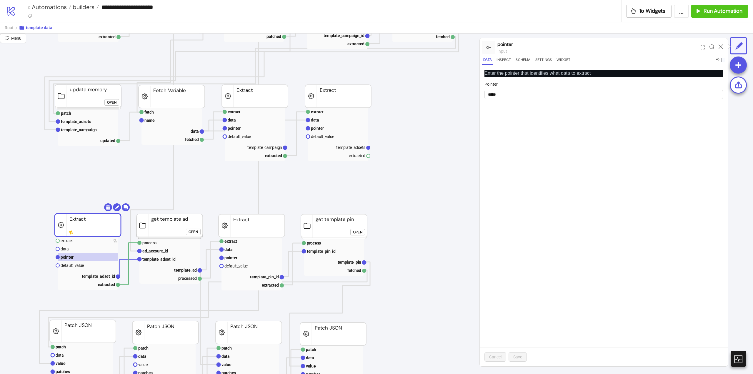
drag, startPoint x: 369, startPoint y: 157, endPoint x: 325, endPoint y: 189, distance: 54.4
click at [349, 186] on icon "patch data value patches data patched Patch JSON row data Data Relay extract da…" at bounding box center [529, 298] width 1177 height 1177
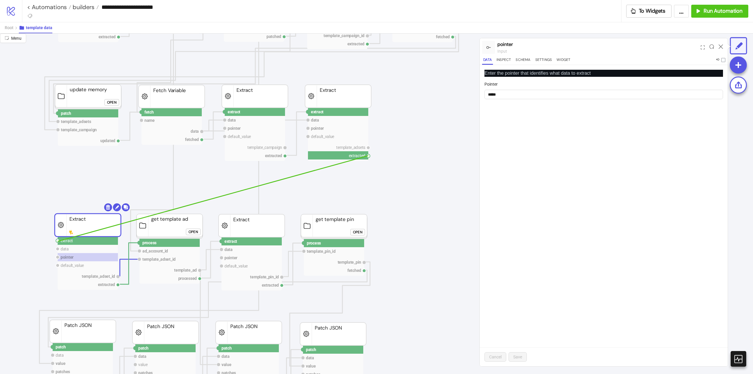
click at [58, 241] on circle at bounding box center [58, 241] width 4 height 4
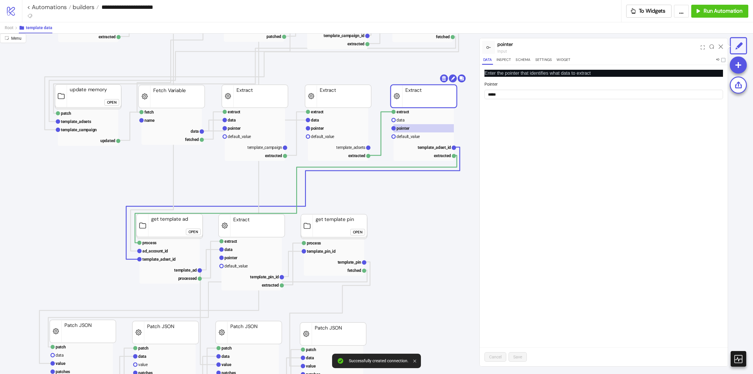
drag, startPoint x: 154, startPoint y: 239, endPoint x: 405, endPoint y: 102, distance: 286.4
click at [405, 102] on rect at bounding box center [424, 96] width 66 height 23
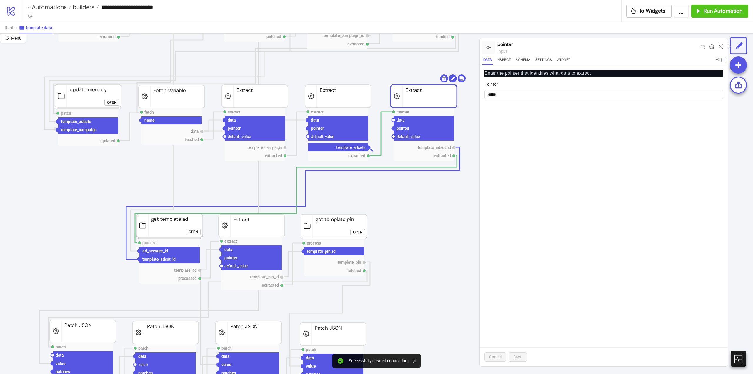
drag, startPoint x: 368, startPoint y: 147, endPoint x: 385, endPoint y: 144, distance: 16.5
click at [379, 152] on icon "patch data value patches data patched Patch JSON row data Data Relay extract da…" at bounding box center [529, 298] width 1177 height 1177
click at [393, 121] on circle at bounding box center [394, 120] width 4 height 4
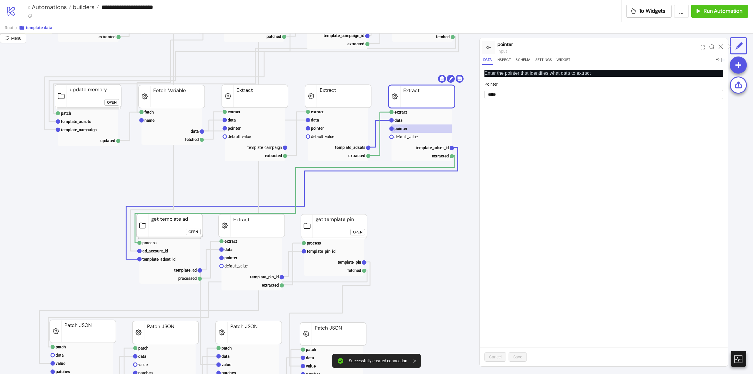
drag, startPoint x: 403, startPoint y: 106, endPoint x: 466, endPoint y: 106, distance: 63.0
click at [402, 107] on rect at bounding box center [422, 96] width 66 height 23
click at [721, 48] on icon at bounding box center [721, 46] width 4 height 4
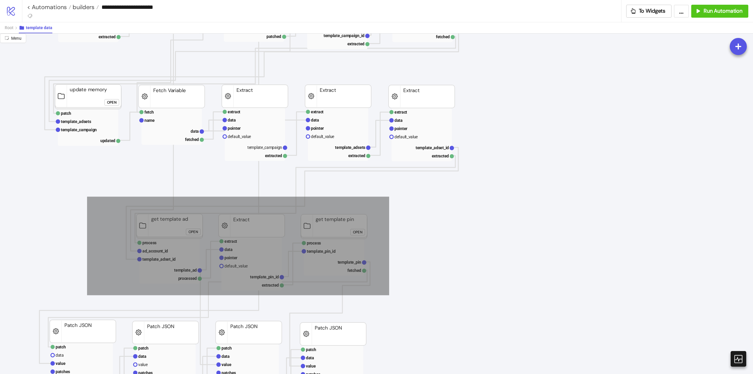
drag, startPoint x: 91, startPoint y: 199, endPoint x: 349, endPoint y: 257, distance: 263.9
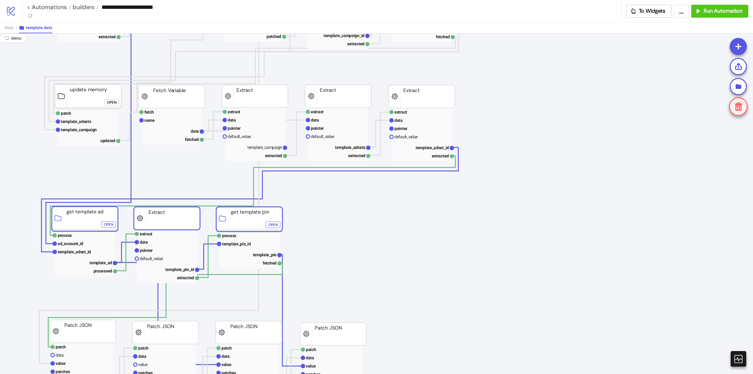
drag, startPoint x: 318, startPoint y: 226, endPoint x: 248, endPoint y: 219, distance: 70.4
click at [334, 214] on icon "patch data value patches data patched Patch JSON row data Data Relay extract da…" at bounding box center [529, 298] width 1177 height 1177
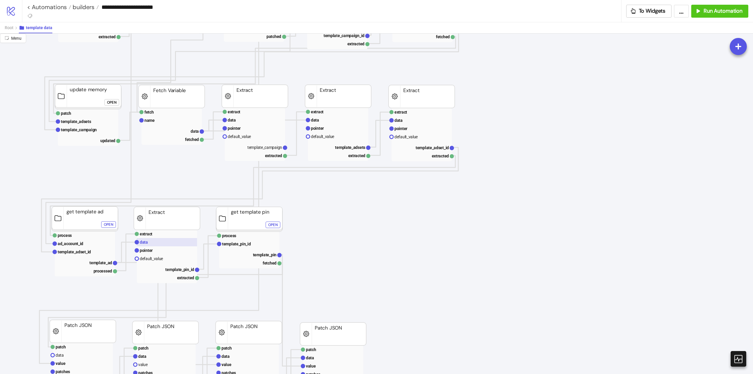
click at [158, 242] on rect at bounding box center [167, 242] width 60 height 8
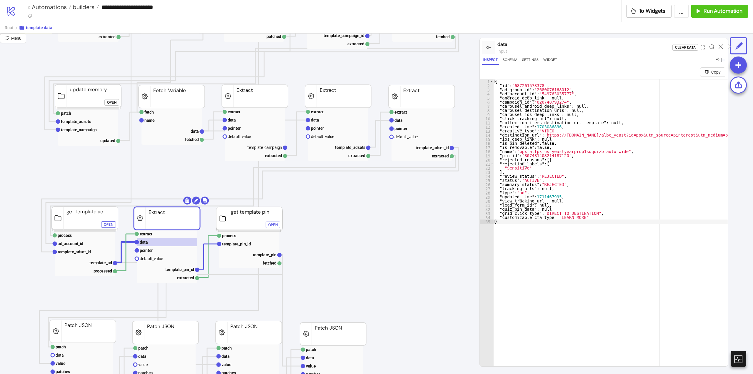
scroll to position [382, 59]
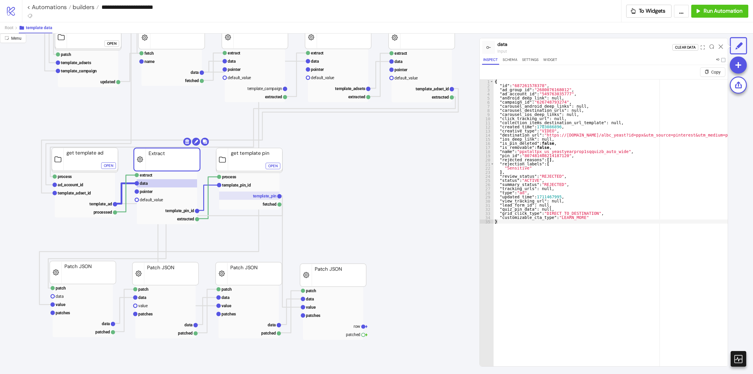
click at [262, 197] on text "template_pin" at bounding box center [265, 196] width 24 height 5
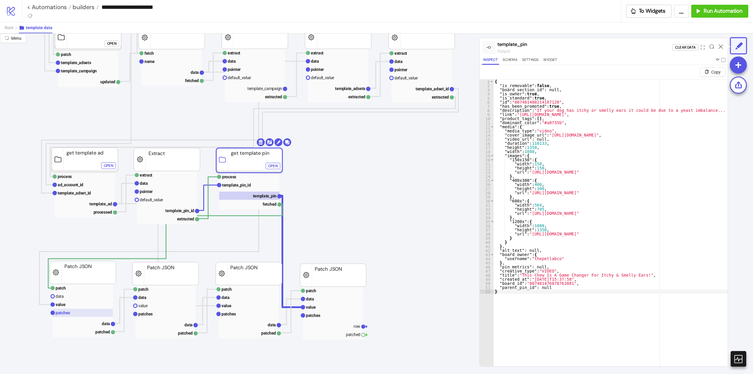
click at [70, 310] on rect at bounding box center [83, 313] width 60 height 8
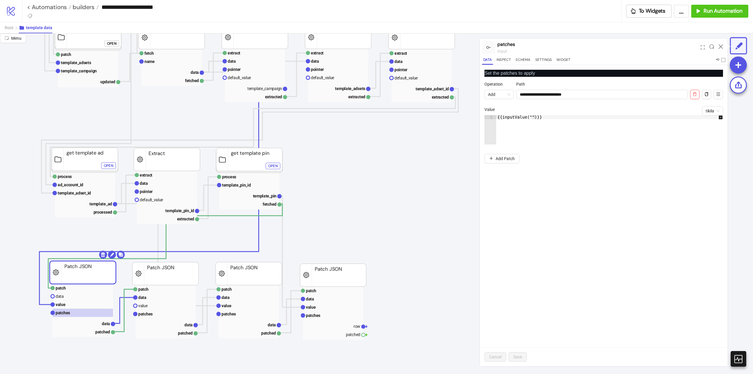
scroll to position [324, 59]
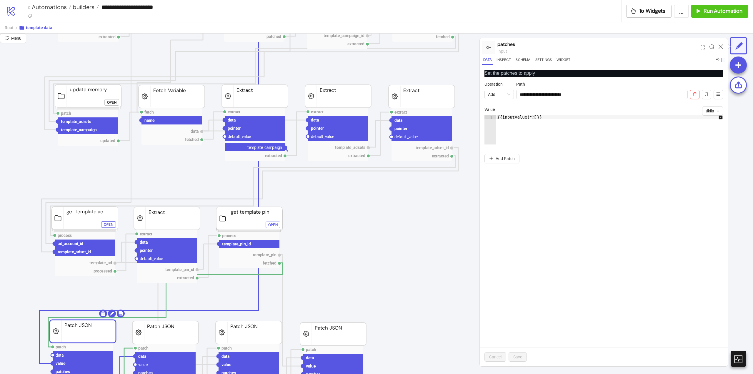
drag, startPoint x: 286, startPoint y: 149, endPoint x: 294, endPoint y: 178, distance: 30.5
click at [293, 168] on icon "patch data value patches data patched Patch JSON row data Data Relay extract da…" at bounding box center [529, 298] width 1177 height 1177
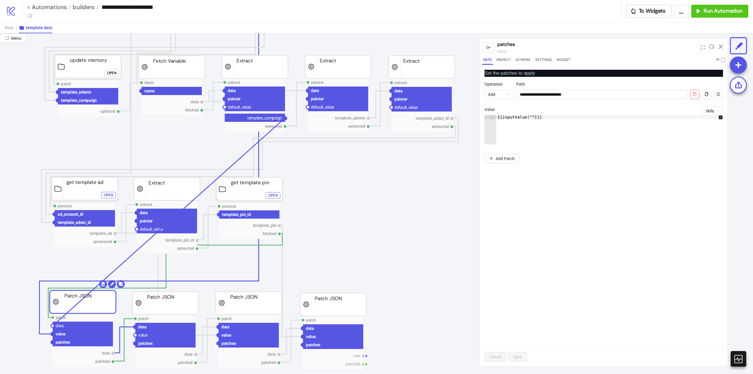
click at [53, 325] on circle at bounding box center [53, 326] width 4 height 4
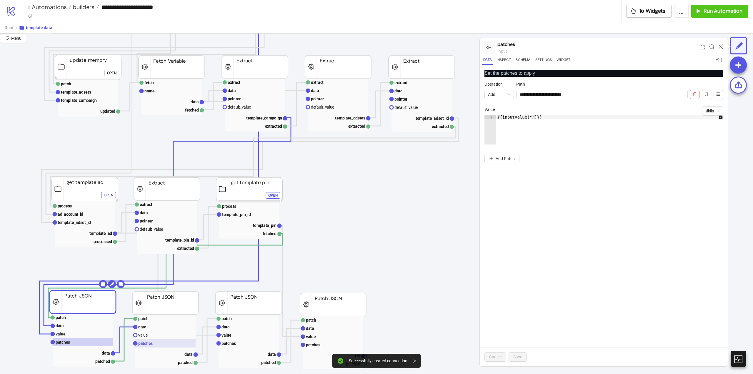
click at [147, 343] on text "patches" at bounding box center [145, 343] width 14 height 5
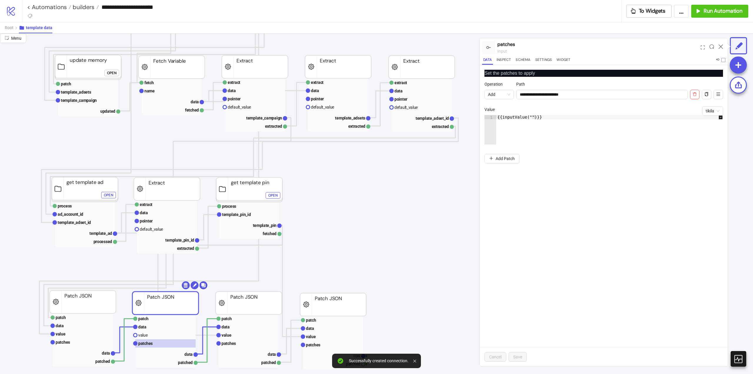
drag, startPoint x: 368, startPoint y: 119, endPoint x: 311, endPoint y: 224, distance: 119.8
click at [371, 166] on icon "patch data value patches data patched Patch JSON row data Data Relay extract da…" at bounding box center [529, 268] width 1177 height 1177
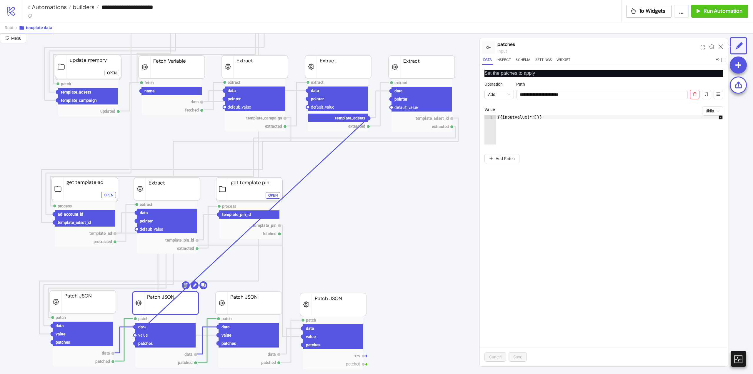
click at [136, 335] on circle at bounding box center [136, 335] width 4 height 4
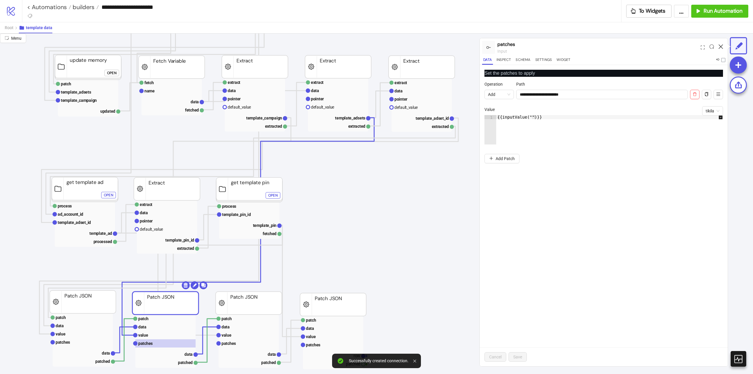
click at [721, 46] on icon at bounding box center [721, 46] width 4 height 4
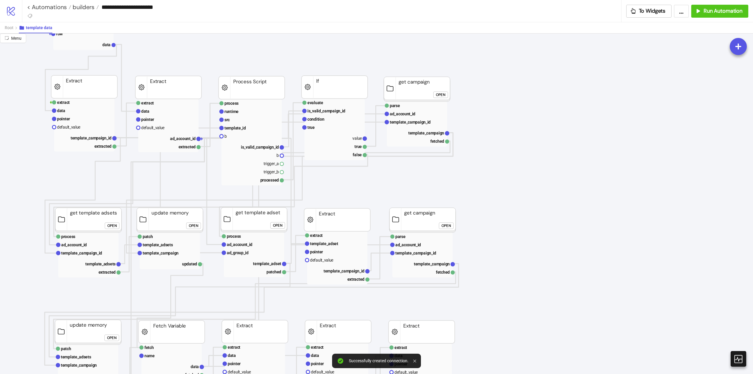
scroll to position [29, 59]
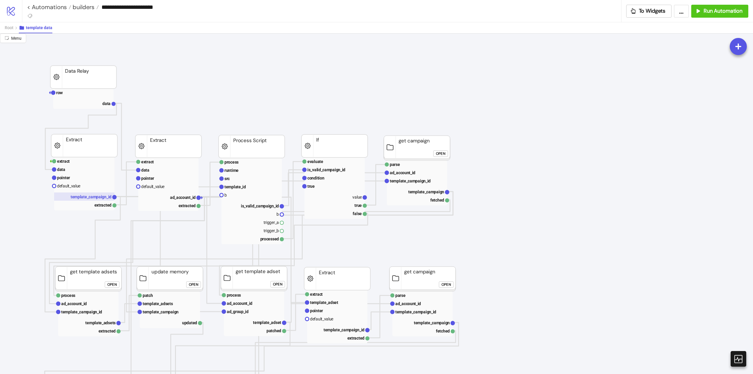
click at [89, 200] on rect at bounding box center [84, 196] width 60 height 8
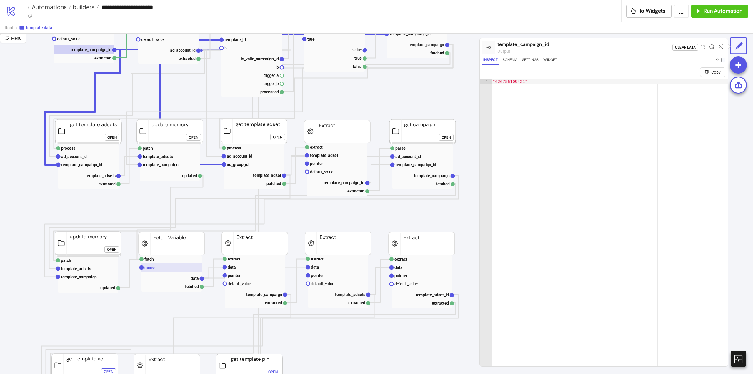
scroll to position [88, 59]
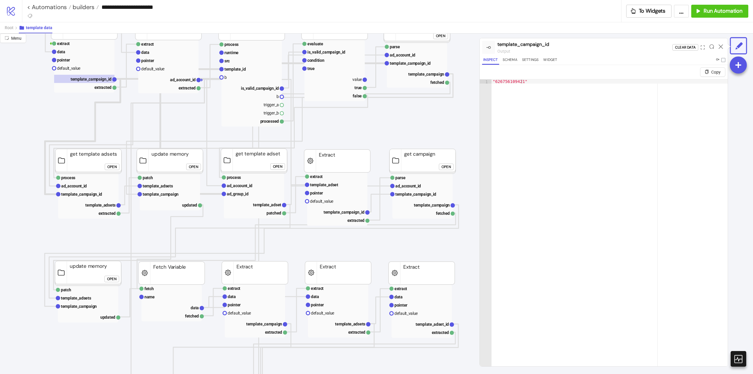
scroll to position [0, 59]
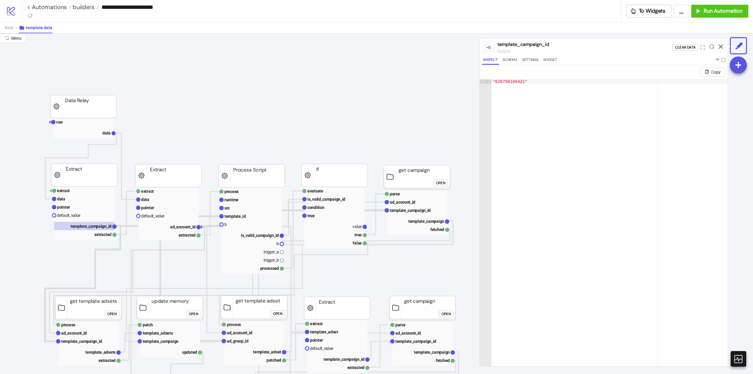
click at [720, 46] on icon at bounding box center [721, 46] width 4 height 4
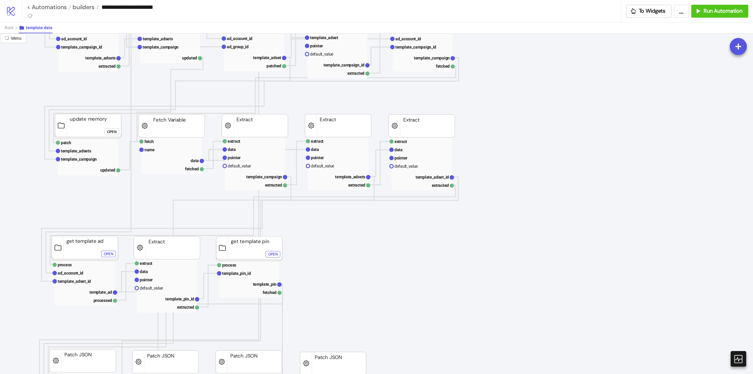
scroll to position [471, 59]
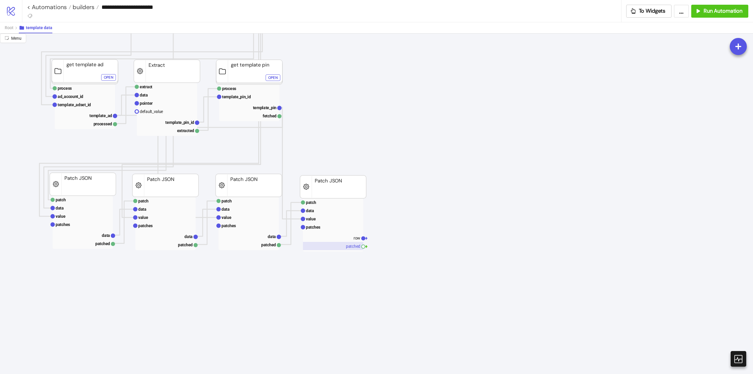
click at [352, 247] on rect at bounding box center [333, 246] width 60 height 8
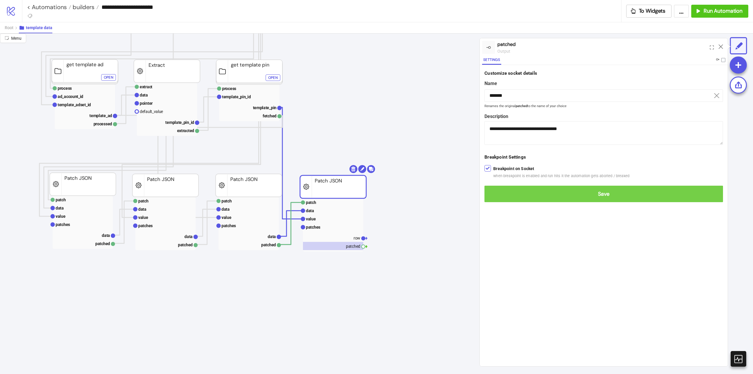
click at [494, 199] on button "Save" at bounding box center [604, 194] width 239 height 16
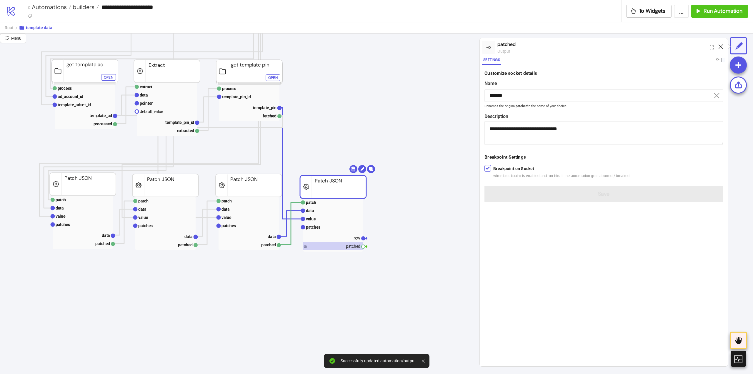
click at [721, 45] on icon at bounding box center [721, 46] width 4 height 4
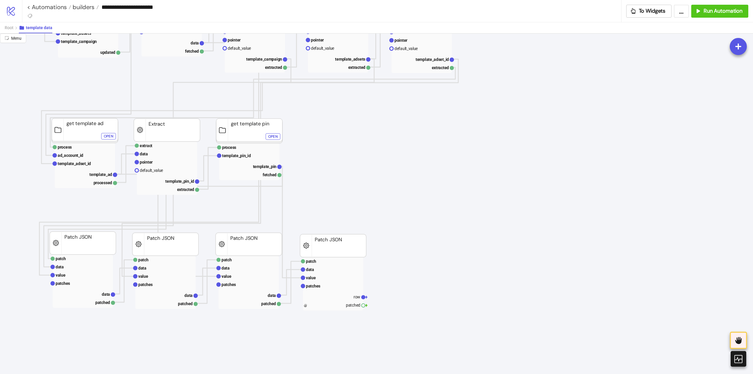
scroll to position [441, 59]
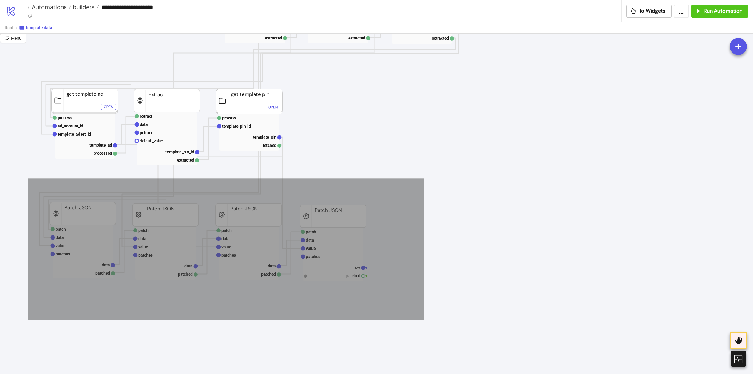
drag, startPoint x: 84, startPoint y: 220, endPoint x: 360, endPoint y: 296, distance: 286.1
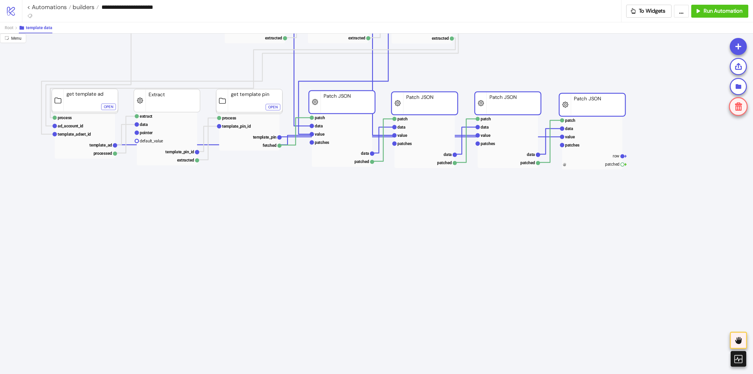
drag, startPoint x: 92, startPoint y: 221, endPoint x: 491, endPoint y: 104, distance: 416.0
click at [736, 84] on icon at bounding box center [738, 86] width 7 height 7
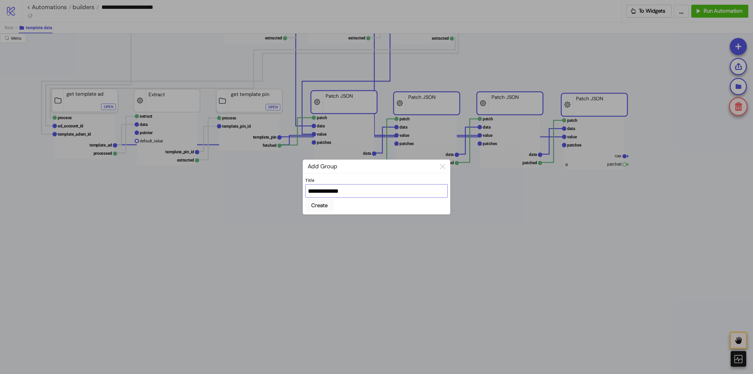
click at [322, 191] on input "**********" at bounding box center [376, 191] width 142 height 14
type input "*********"
click at [305, 199] on button "Create" at bounding box center [319, 205] width 28 height 13
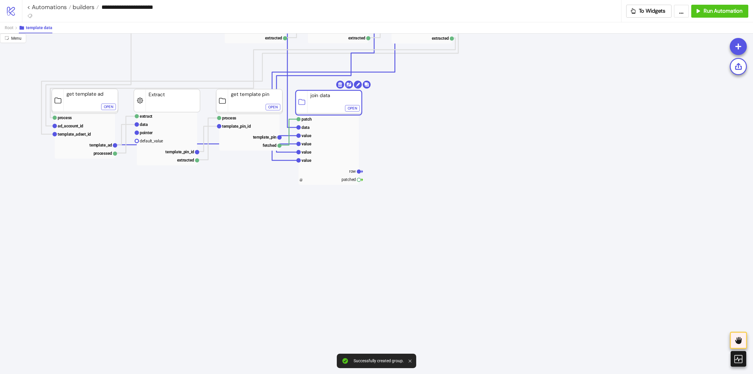
drag, startPoint x: 453, startPoint y: 101, endPoint x: 317, endPoint y: 102, distance: 135.6
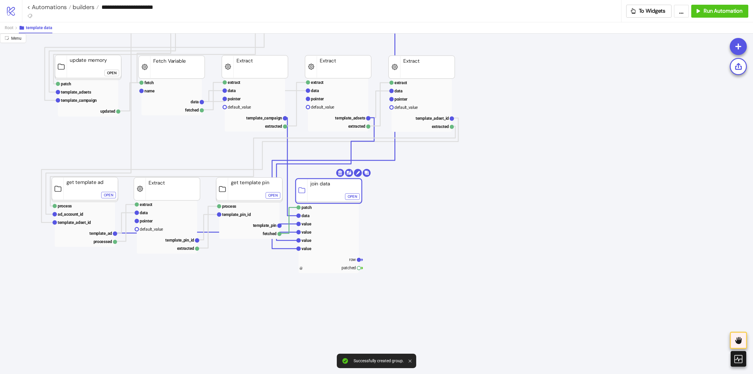
scroll to position [412, 59]
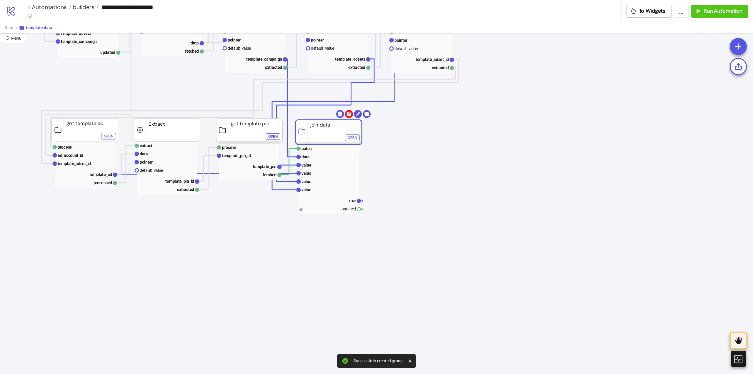
click at [350, 114] on body "**********" at bounding box center [376, 187] width 753 height 374
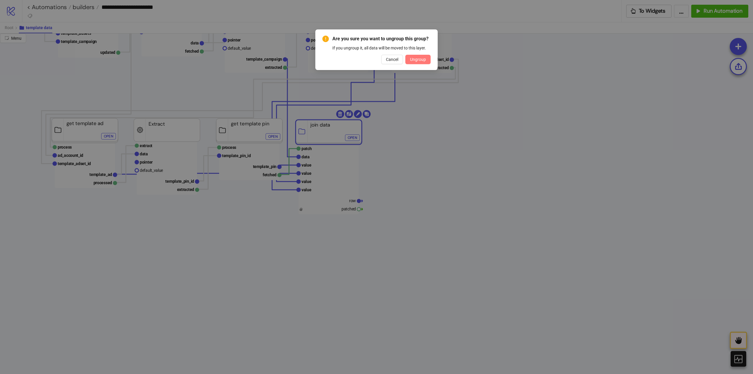
click at [423, 59] on span "Ungroup" at bounding box center [418, 59] width 16 height 5
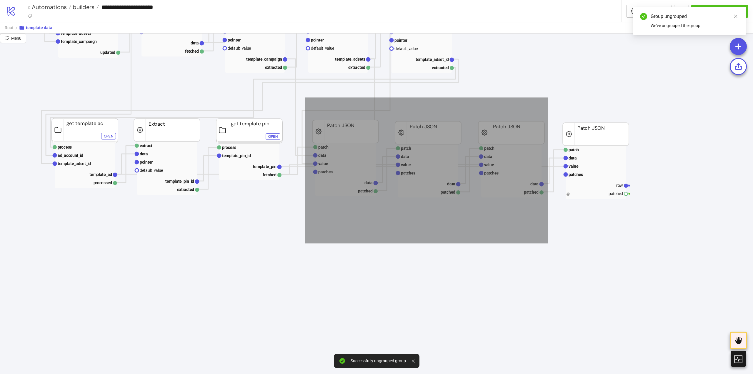
drag, startPoint x: 305, startPoint y: 97, endPoint x: 669, endPoint y: 235, distance: 388.9
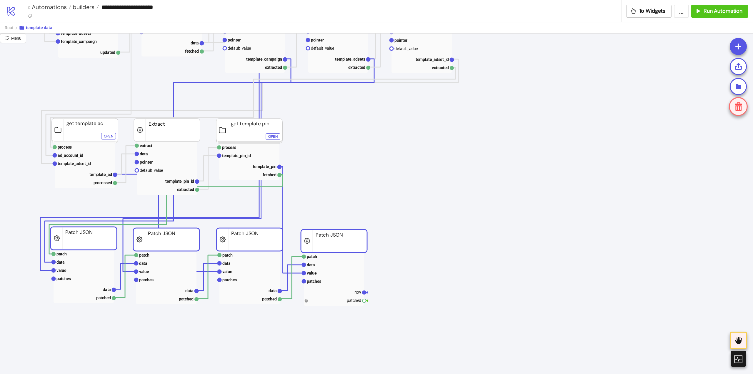
drag, startPoint x: 590, startPoint y: 145, endPoint x: 324, endPoint y: 244, distance: 283.7
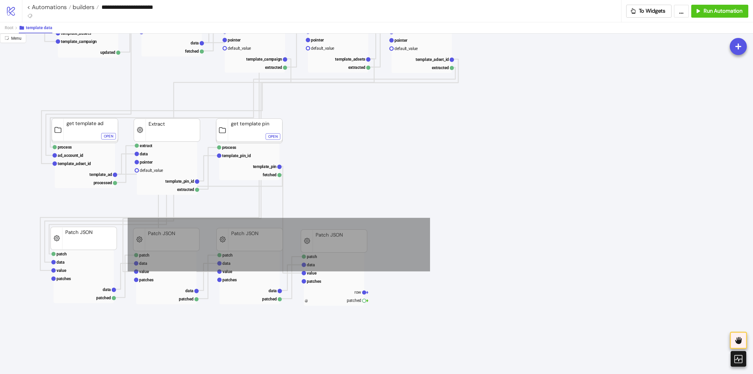
drag, startPoint x: 430, startPoint y: 217, endPoint x: 133, endPoint y: 272, distance: 301.9
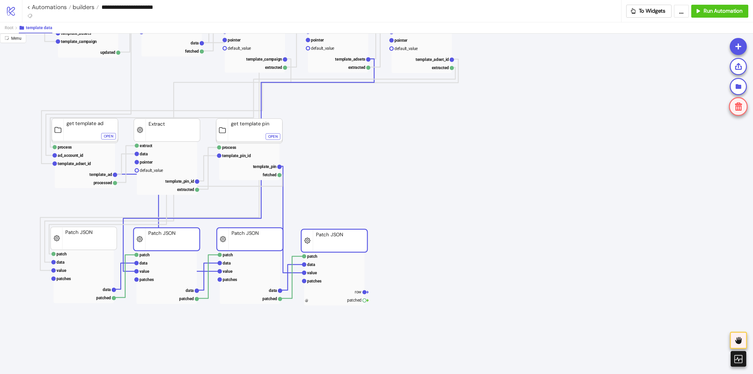
click at [165, 239] on rect at bounding box center [167, 239] width 66 height 23
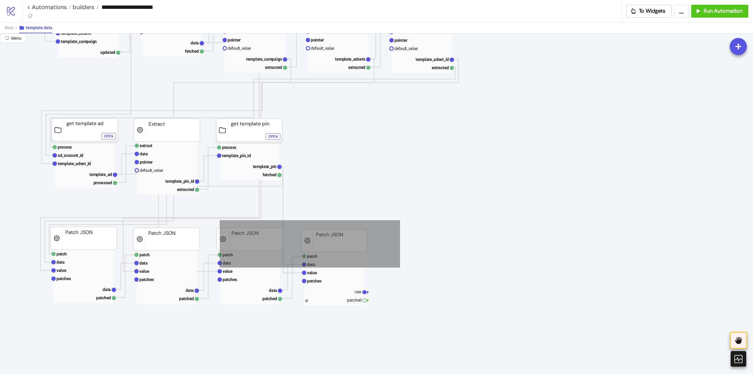
drag, startPoint x: 275, startPoint y: 234, endPoint x: 211, endPoint y: 274, distance: 75.8
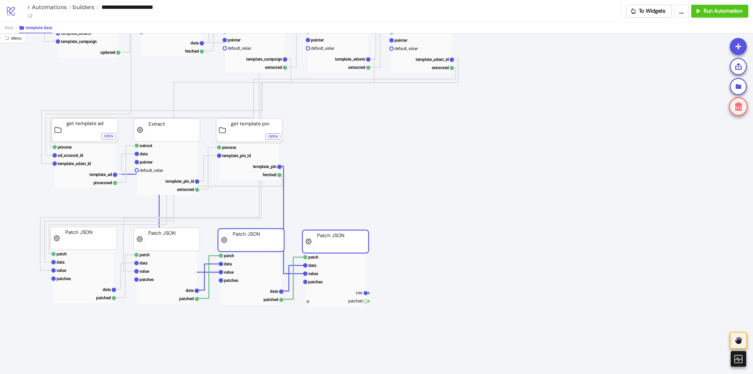
drag, startPoint x: 341, startPoint y: 207, endPoint x: 330, endPoint y: 226, distance: 22.5
click at [341, 207] on icon "row data Data Relay extract data pointer default_value template_campaign_id ext…" at bounding box center [529, 210] width 1177 height 1177
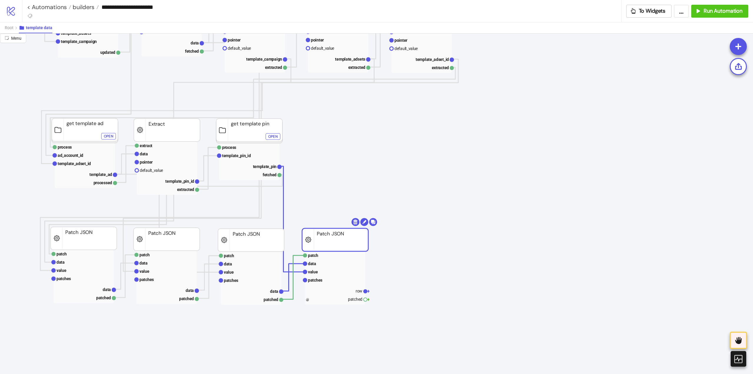
click at [321, 240] on rect at bounding box center [335, 239] width 66 height 23
click at [444, 157] on icon "row data Data Relay extract data pointer default_value template_campaign_id ext…" at bounding box center [529, 210] width 1177 height 1177
click at [315, 240] on rect at bounding box center [333, 240] width 66 height 23
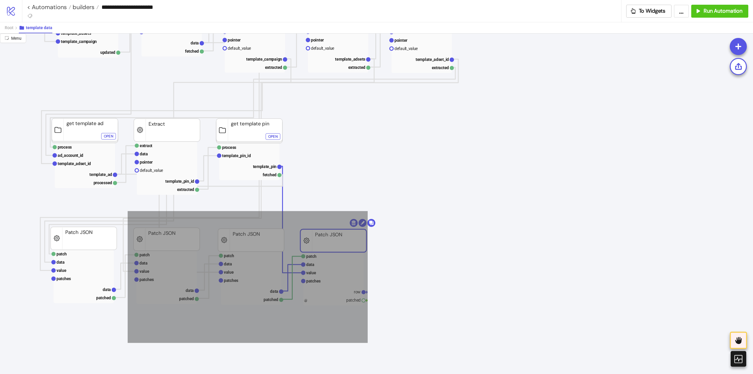
drag, startPoint x: 129, startPoint y: 212, endPoint x: 377, endPoint y: 295, distance: 261.6
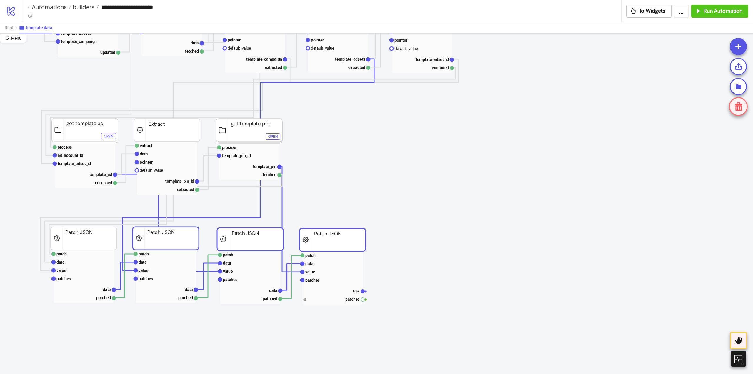
click at [327, 245] on rect at bounding box center [333, 239] width 66 height 23
click at [375, 201] on icon "row data Data Relay extract data pointer default_value template_campaign_id ext…" at bounding box center [529, 210] width 1177 height 1177
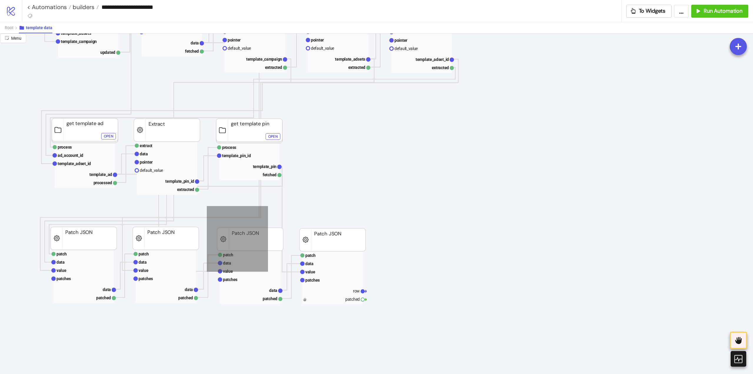
drag, startPoint x: 207, startPoint y: 206, endPoint x: 466, endPoint y: 312, distance: 279.8
click at [466, 316] on icon "row data Data Relay extract data pointer default_value template_campaign_id ext…" at bounding box center [529, 210] width 1177 height 1177
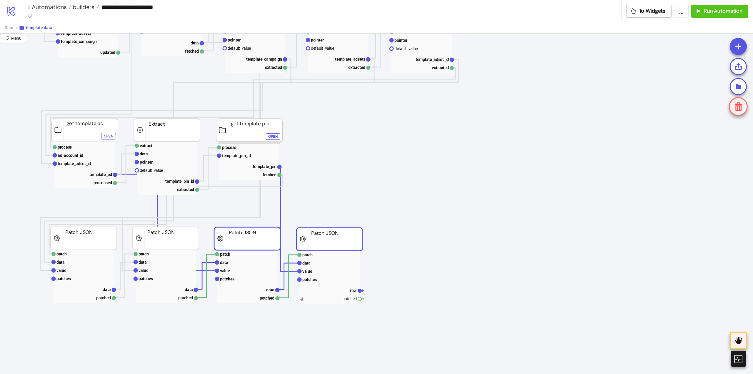
click at [310, 241] on rect at bounding box center [330, 239] width 66 height 23
click at [328, 203] on icon "row data Data Relay extract data pointer default_value template_campaign_id ext…" at bounding box center [529, 210] width 1177 height 1177
click at [318, 239] on rect at bounding box center [330, 238] width 66 height 23
drag, startPoint x: 395, startPoint y: 192, endPoint x: 404, endPoint y: 188, distance: 8.9
click at [396, 191] on icon "row data Data Relay extract data pointer default_value template_campaign_id ext…" at bounding box center [529, 210] width 1177 height 1177
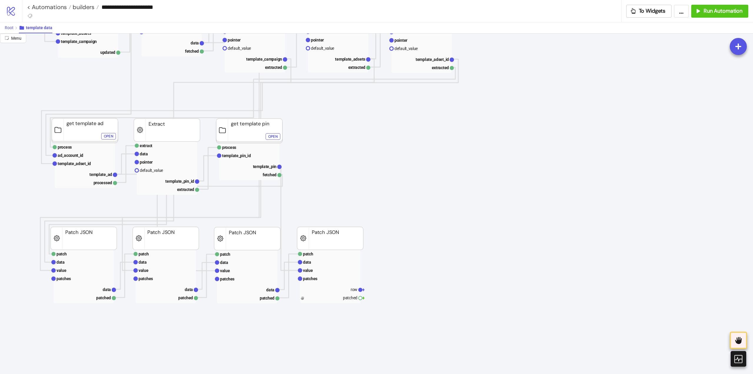
click at [9, 29] on span "Root" at bounding box center [9, 27] width 9 height 5
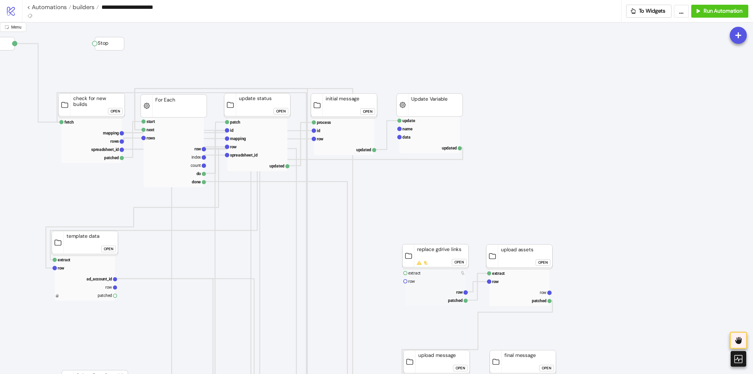
scroll to position [118, 59]
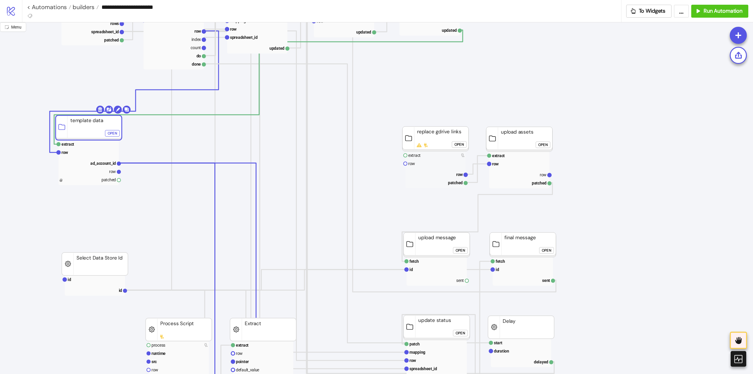
drag, startPoint x: 76, startPoint y: 125, endPoint x: 80, endPoint y: 127, distance: 4.3
click at [101, 173] on rect at bounding box center [89, 171] width 60 height 8
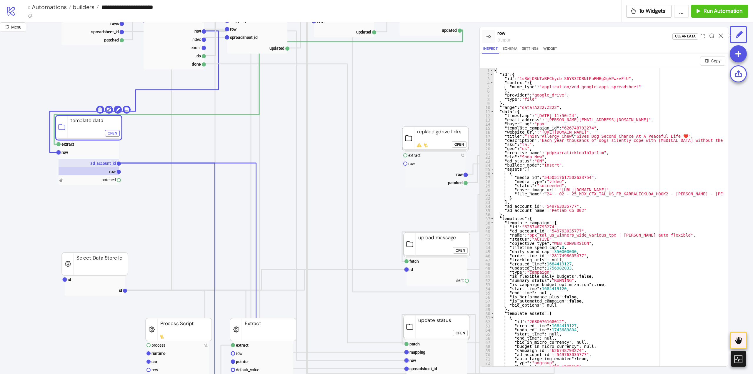
click at [102, 165] on text "ad_account_id" at bounding box center [103, 163] width 26 height 5
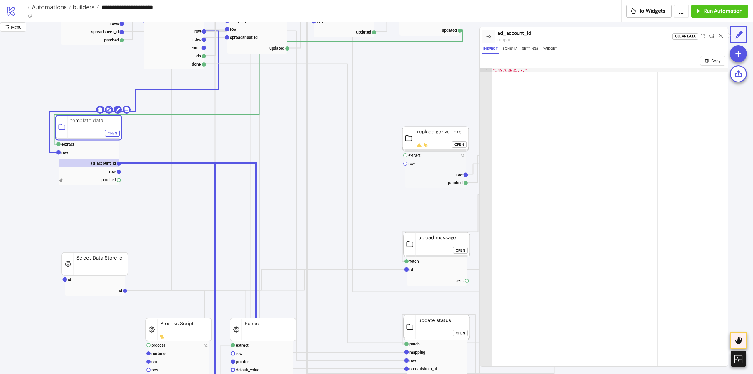
click at [92, 130] on rect at bounding box center [89, 127] width 66 height 25
click at [76, 144] on rect at bounding box center [89, 144] width 60 height 8
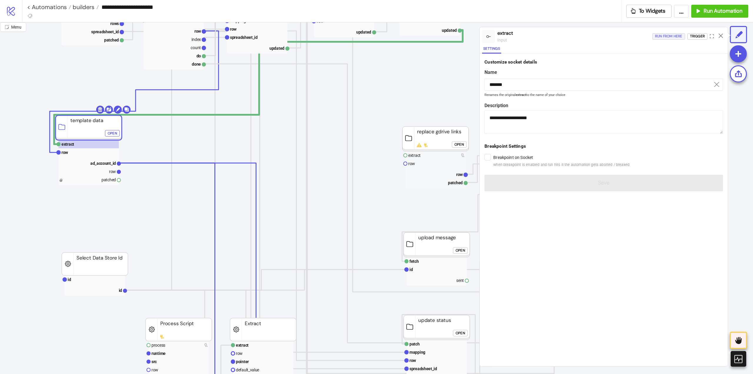
click at [668, 38] on div "Run from here" at bounding box center [668, 36] width 27 height 7
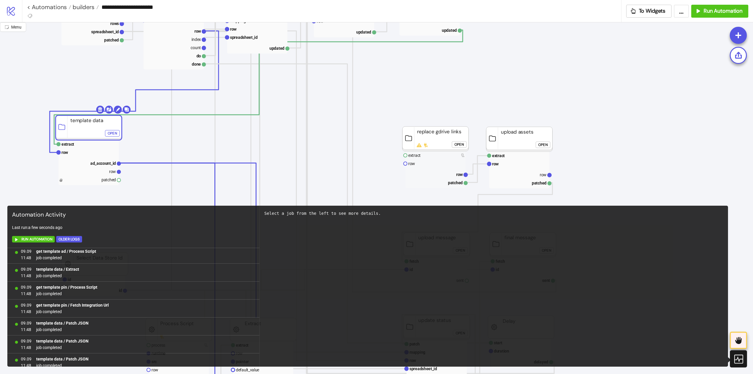
scroll to position [0, 0]
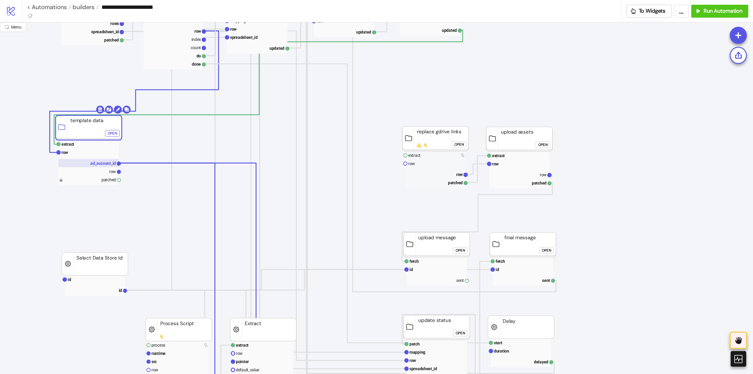
click at [107, 166] on text "ad_account_id" at bounding box center [103, 163] width 26 height 5
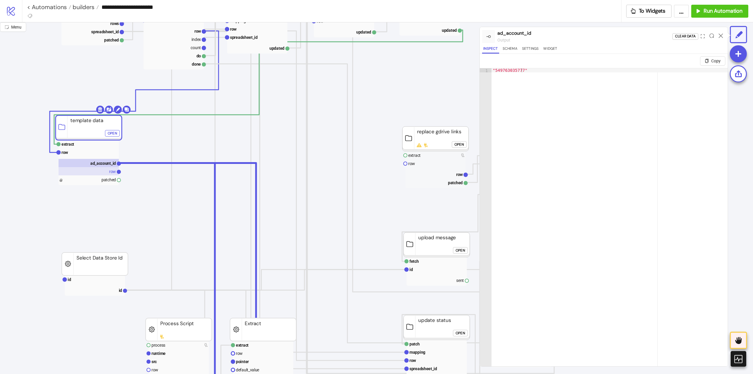
click at [109, 172] on text "row" at bounding box center [112, 171] width 7 height 5
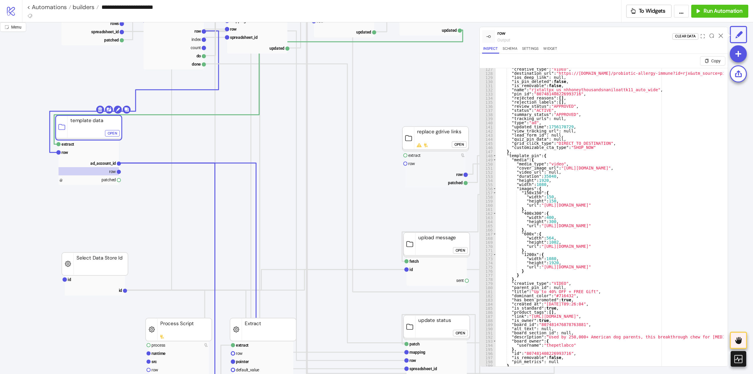
scroll to position [14, 0]
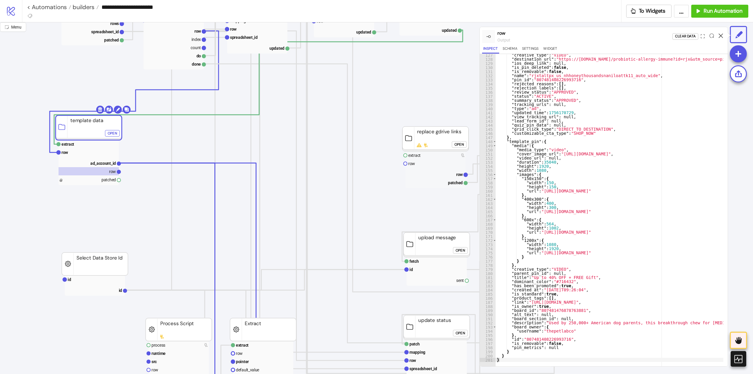
click at [721, 36] on icon at bounding box center [721, 36] width 4 height 4
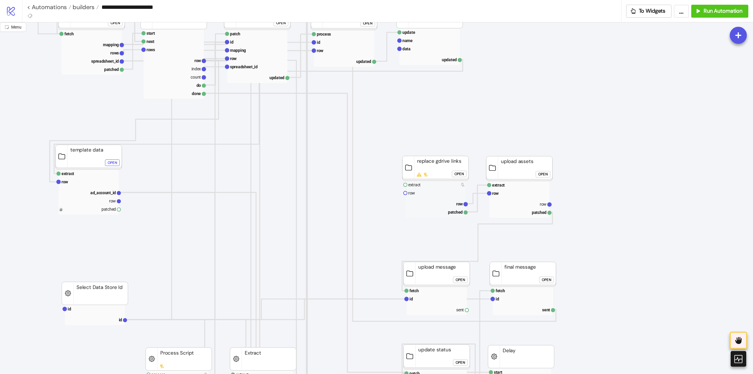
scroll to position [118, 59]
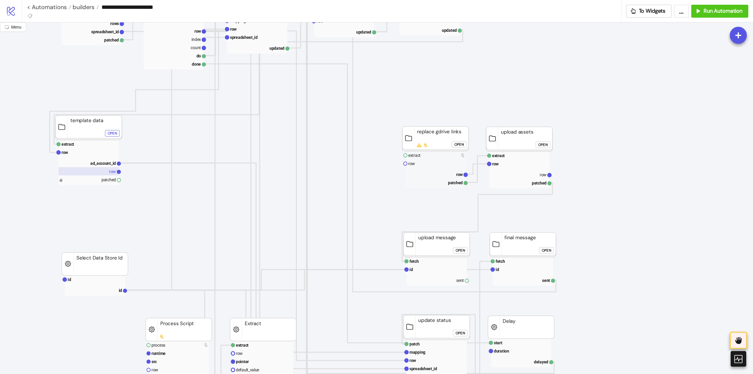
click at [98, 169] on rect at bounding box center [89, 171] width 60 height 8
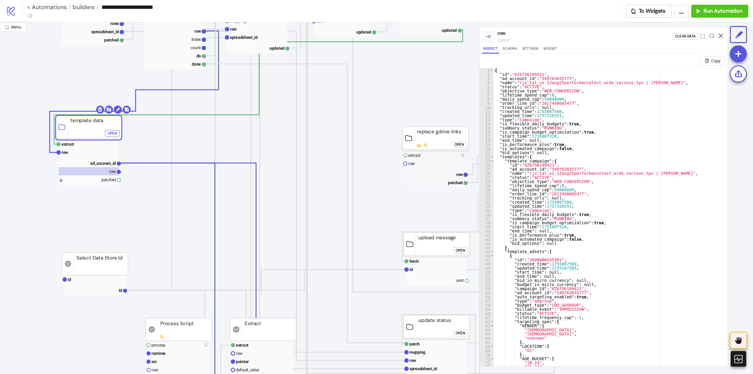
click at [719, 37] on icon at bounding box center [721, 36] width 4 height 4
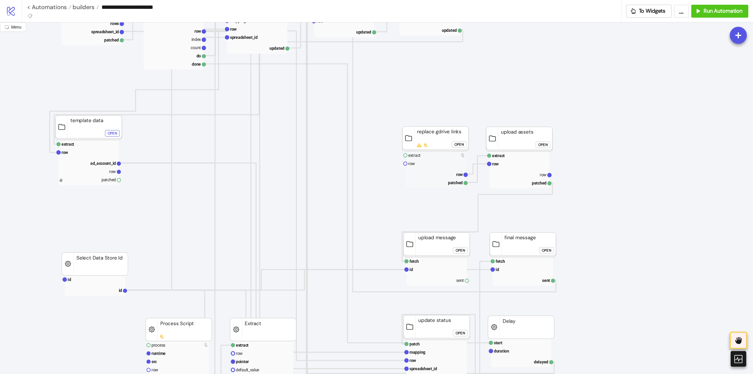
scroll to position [59, 59]
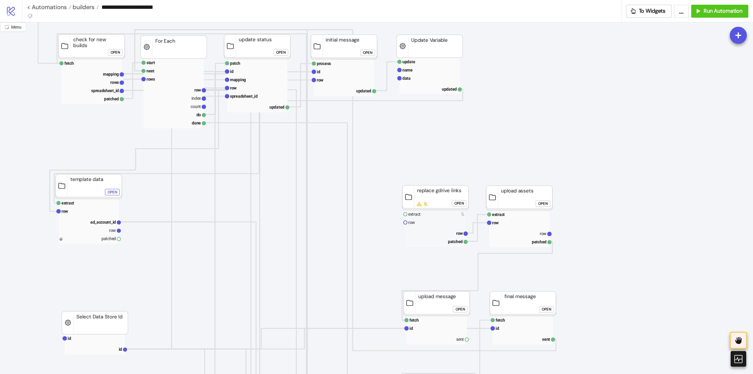
click at [459, 203] on div "Open" at bounding box center [459, 203] width 9 height 7
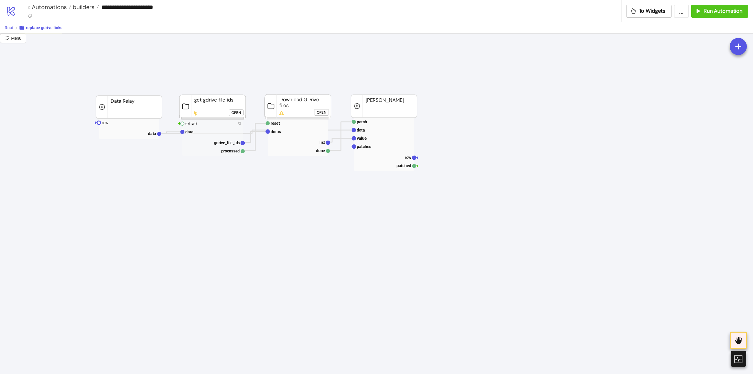
click at [9, 26] on span "Root" at bounding box center [9, 27] width 9 height 5
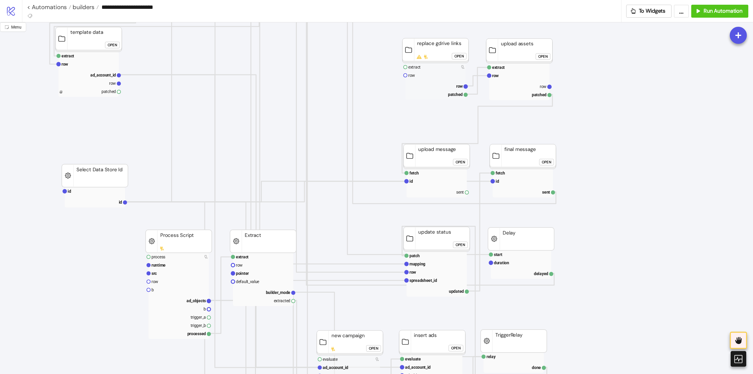
scroll to position [118, 59]
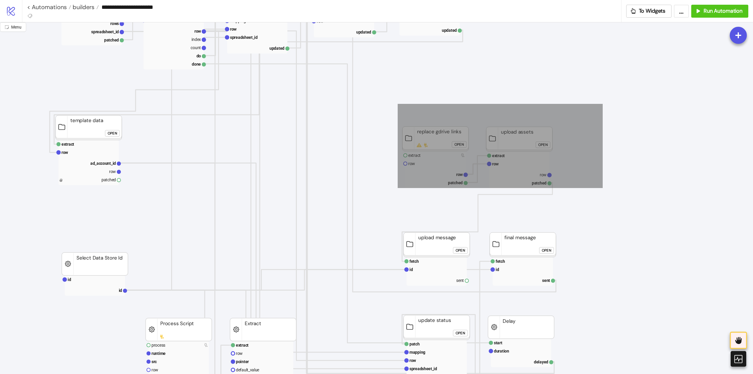
drag, startPoint x: 398, startPoint y: 104, endPoint x: 585, endPoint y: 171, distance: 199.2
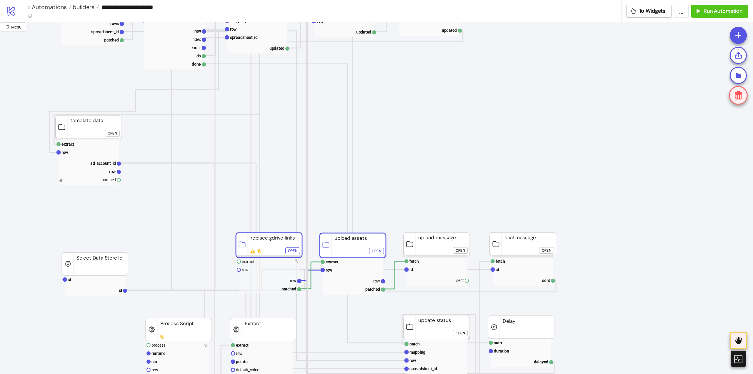
drag, startPoint x: 515, startPoint y: 142, endPoint x: 354, endPoint y: 248, distance: 192.5
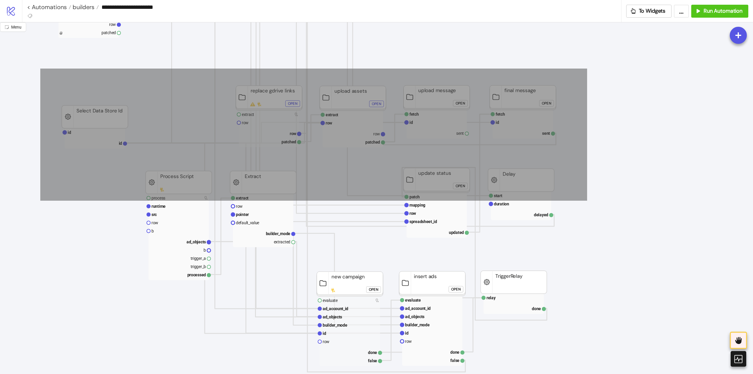
scroll to position [382, 59]
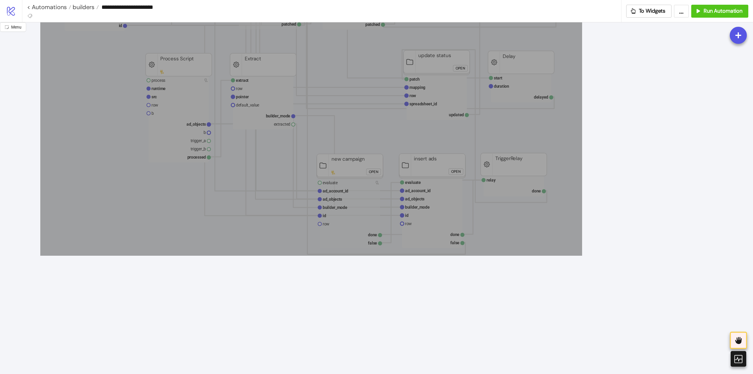
drag, startPoint x: 44, startPoint y: 127, endPoint x: 589, endPoint y: 272, distance: 564.4
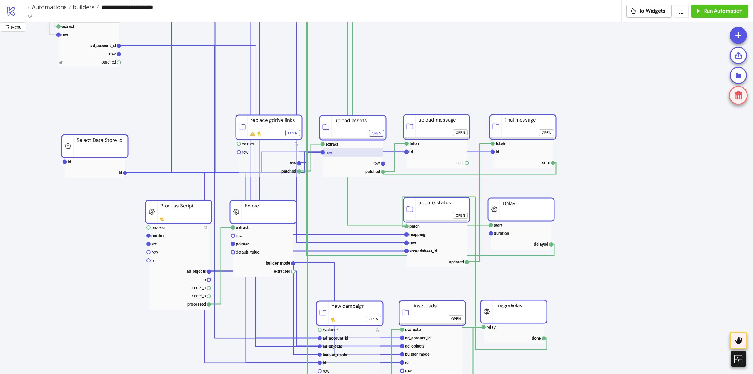
scroll to position [206, 59]
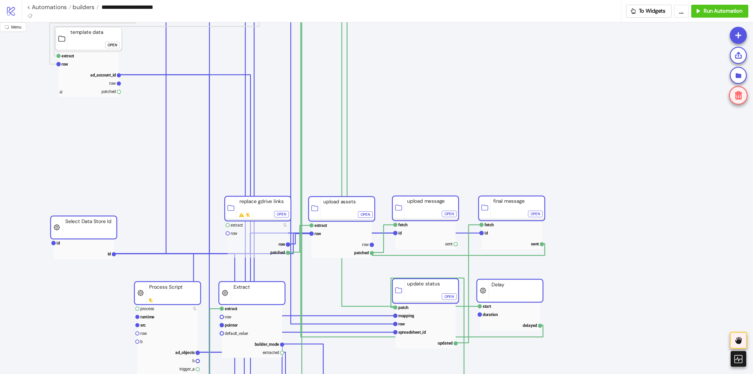
drag, startPoint x: 340, startPoint y: 161, endPoint x: 357, endPoint y: 201, distance: 43.9
click at [331, 213] on rect at bounding box center [342, 209] width 66 height 25
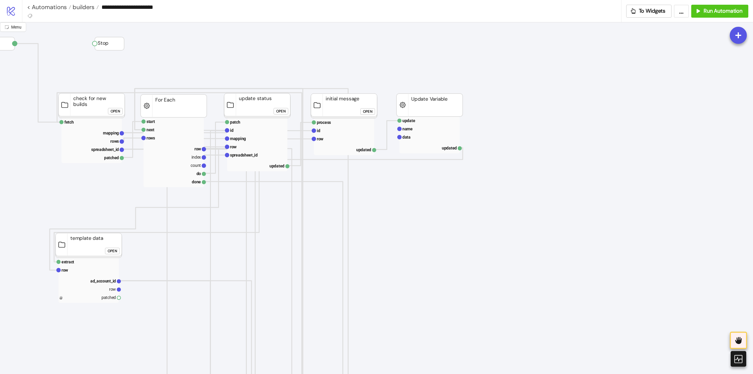
scroll to position [59, 59]
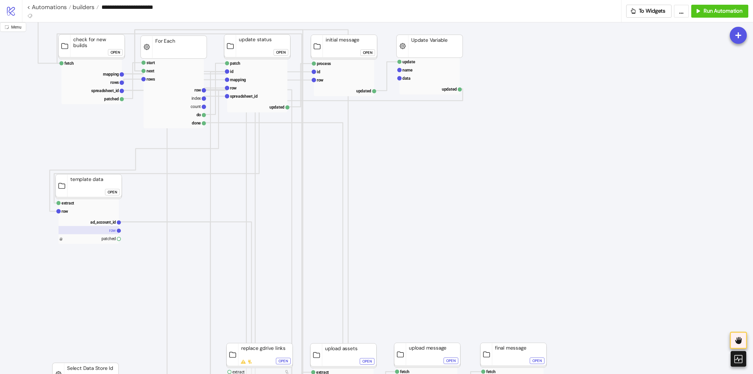
click at [105, 230] on rect at bounding box center [89, 230] width 60 height 8
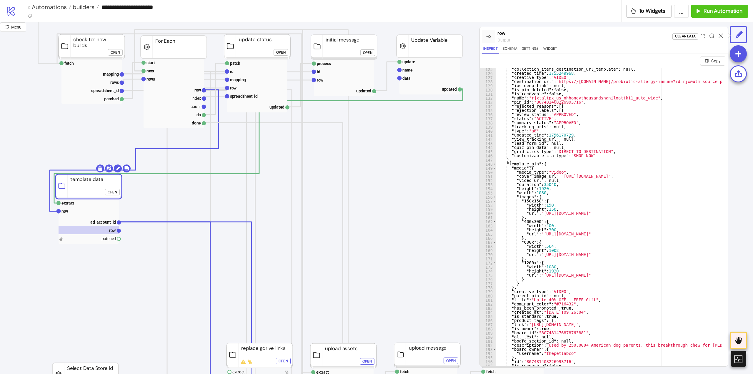
scroll to position [520, 0]
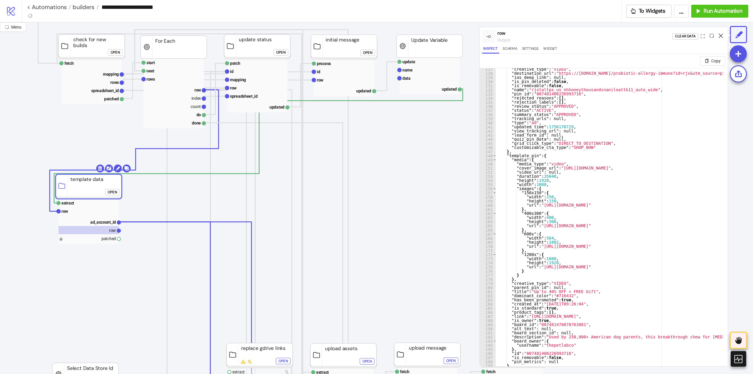
click at [722, 35] on icon at bounding box center [721, 36] width 4 height 4
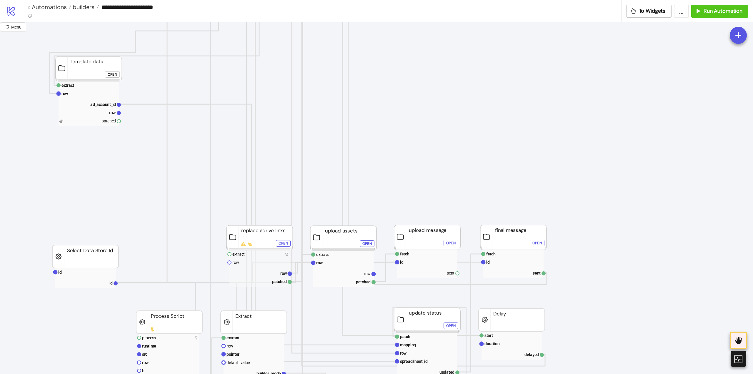
scroll to position [59, 59]
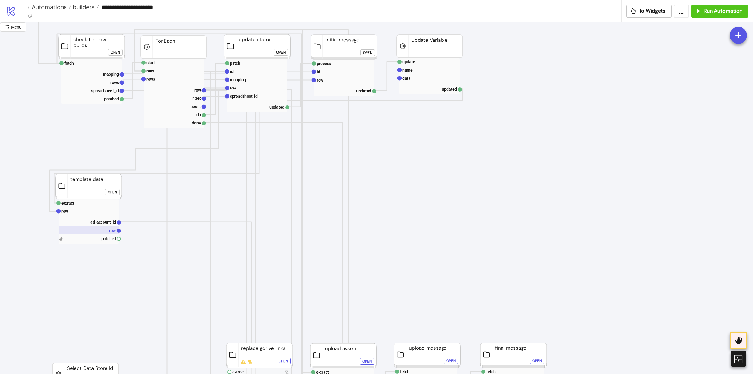
click at [103, 229] on rect at bounding box center [89, 230] width 60 height 8
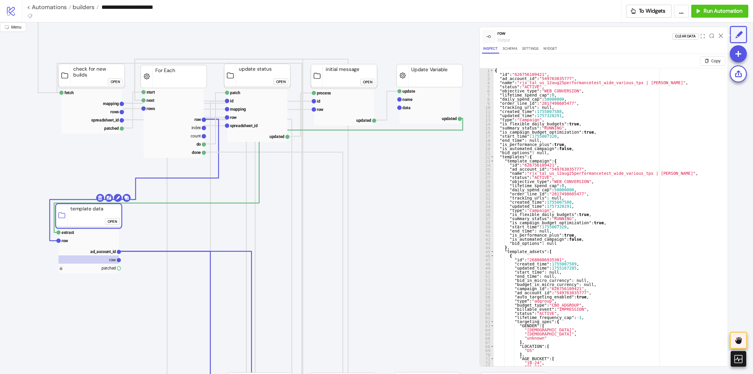
scroll to position [0, 59]
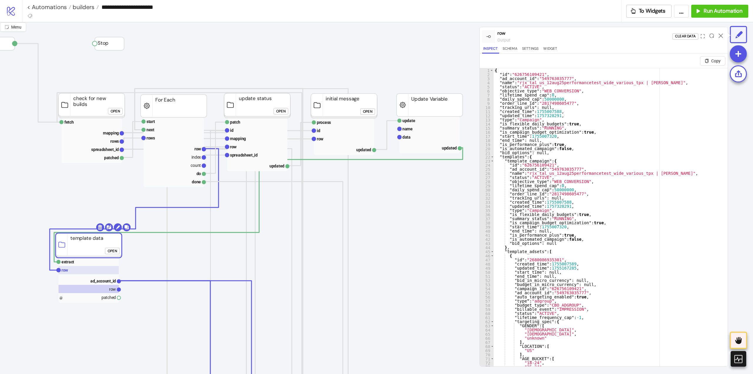
click at [74, 270] on rect at bounding box center [89, 270] width 60 height 8
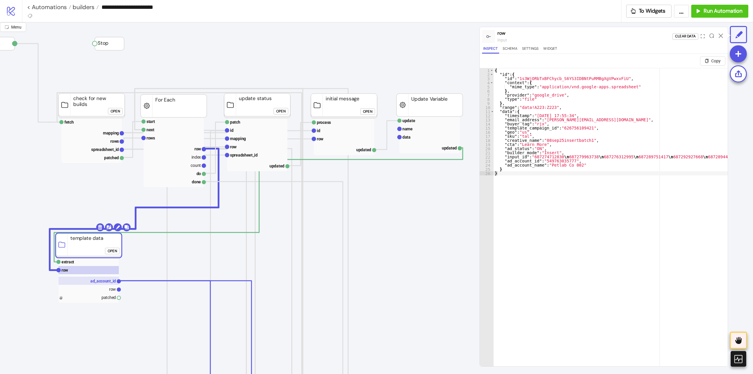
click at [102, 282] on text "ad_account_id" at bounding box center [103, 281] width 26 height 5
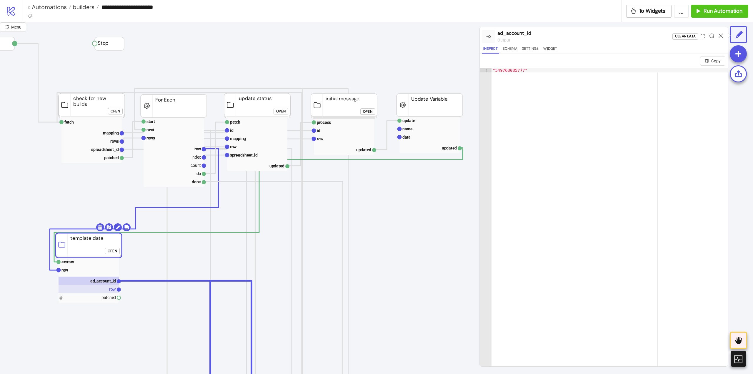
click at [103, 287] on rect at bounding box center [89, 289] width 60 height 8
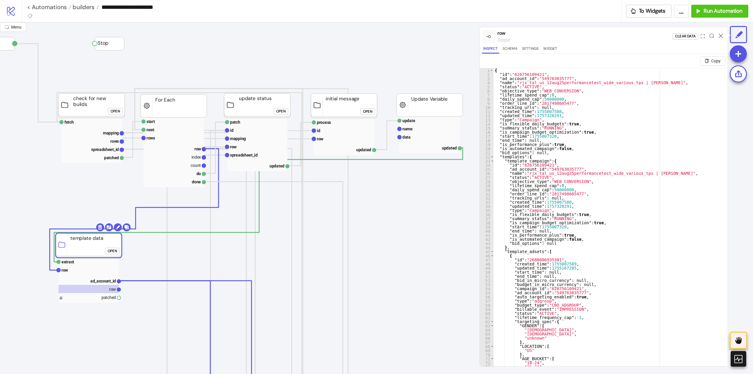
click div "Open"
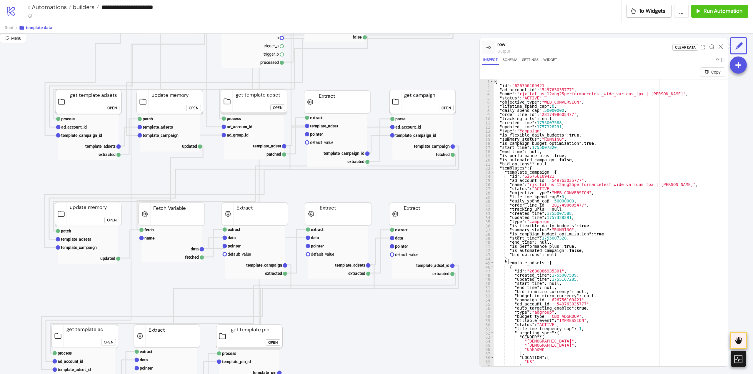
scroll to position [412, 59]
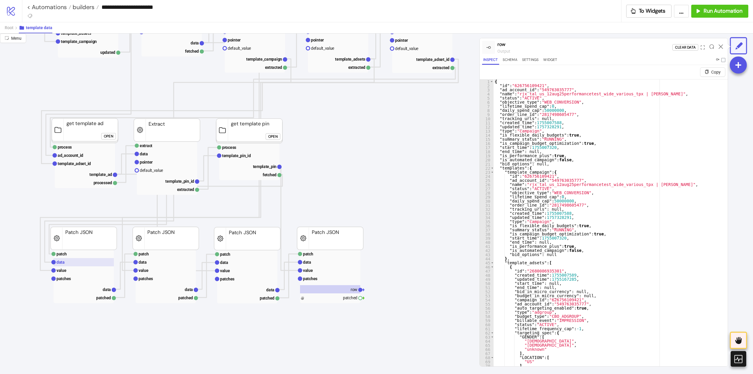
click at [65, 262] on rect at bounding box center [84, 262] width 60 height 8
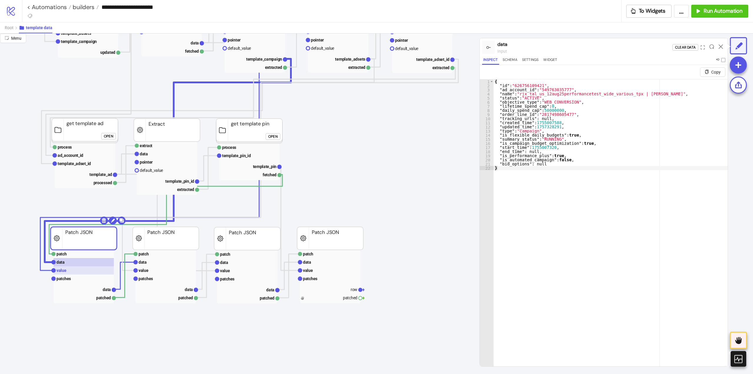
click at [64, 269] on text "value" at bounding box center [61, 270] width 10 height 5
click at [72, 282] on rect at bounding box center [84, 278] width 60 height 8
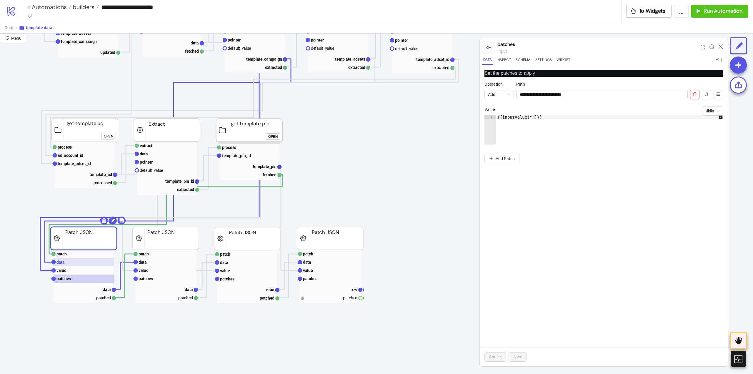
click at [68, 264] on rect at bounding box center [84, 262] width 60 height 8
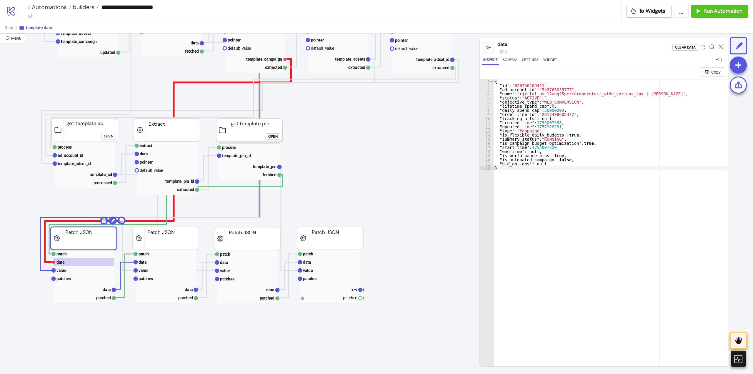
click at [46, 262] on polyline at bounding box center [168, 160] width 246 height 203
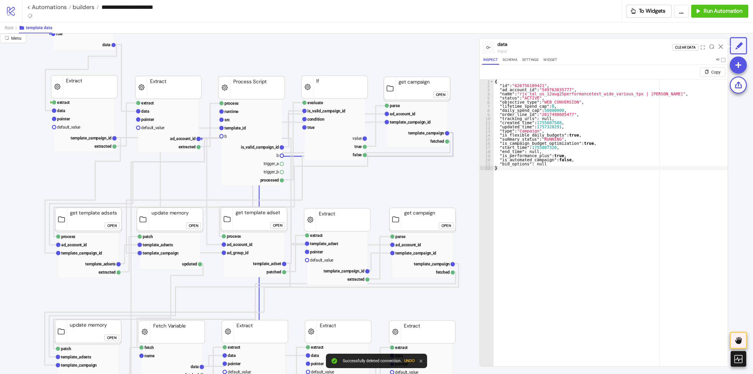
scroll to position [0, 59]
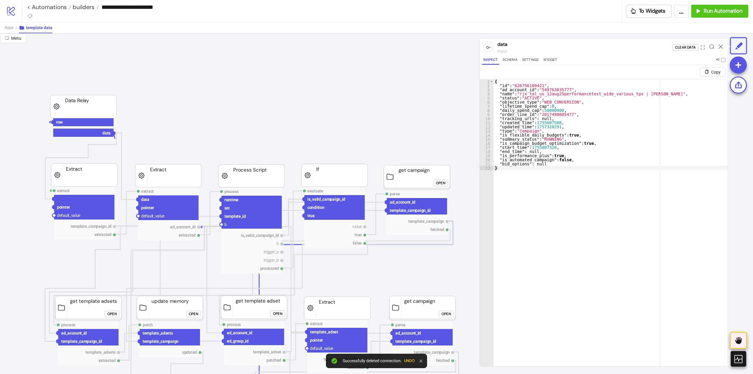
drag, startPoint x: 115, startPoint y: 133, endPoint x: 102, endPoint y: 199, distance: 67.2
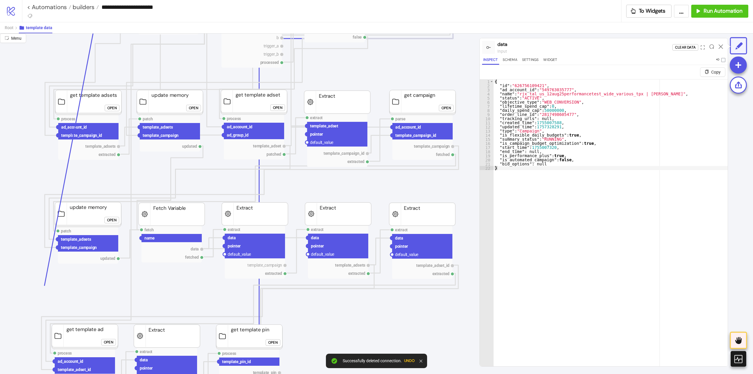
scroll to position [412, 59]
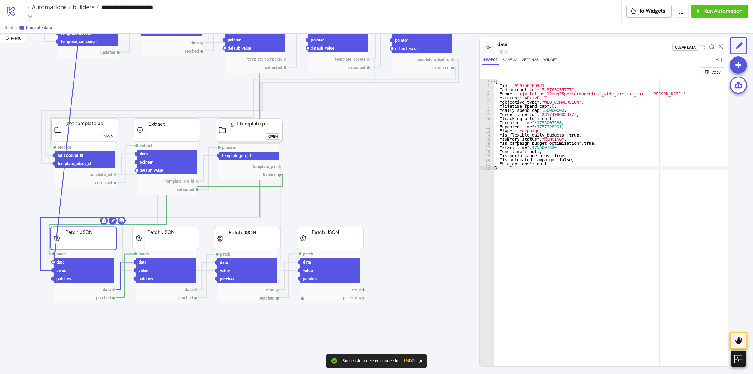
click at [54, 262] on circle at bounding box center [54, 262] width 4 height 4
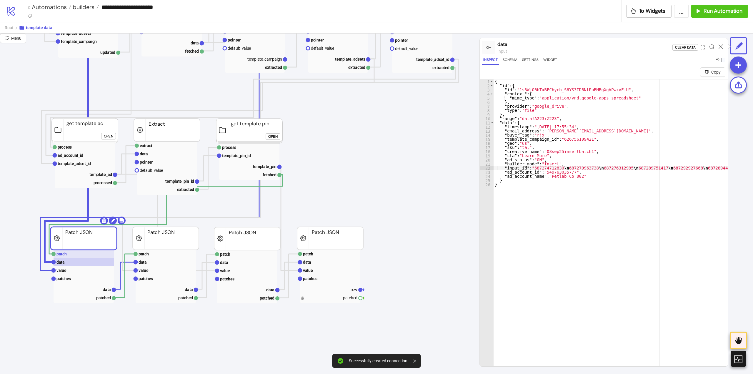
click at [85, 255] on rect at bounding box center [84, 254] width 60 height 8
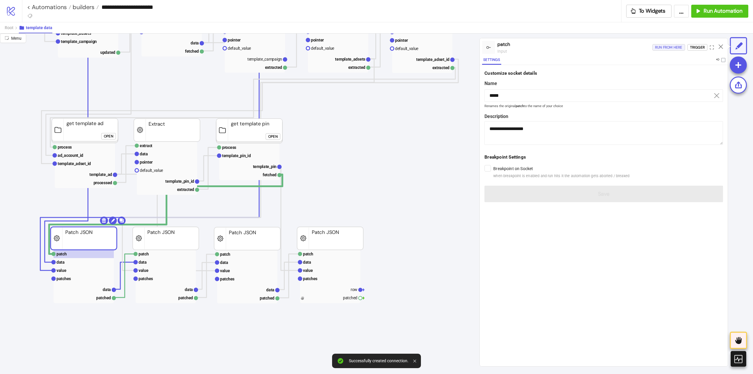
click at [665, 46] on div "Run from here" at bounding box center [668, 47] width 27 height 7
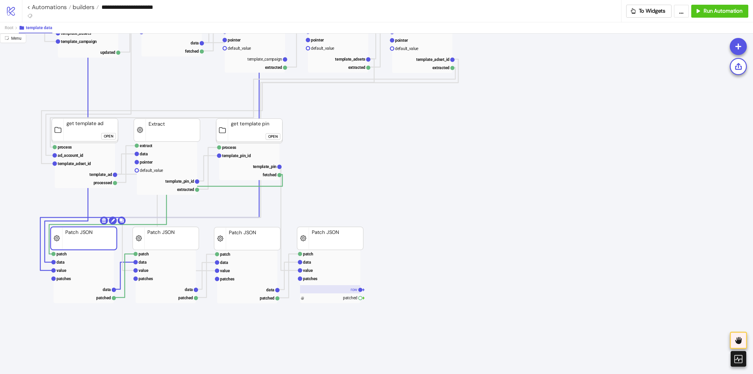
click at [345, 289] on rect at bounding box center [330, 289] width 60 height 8
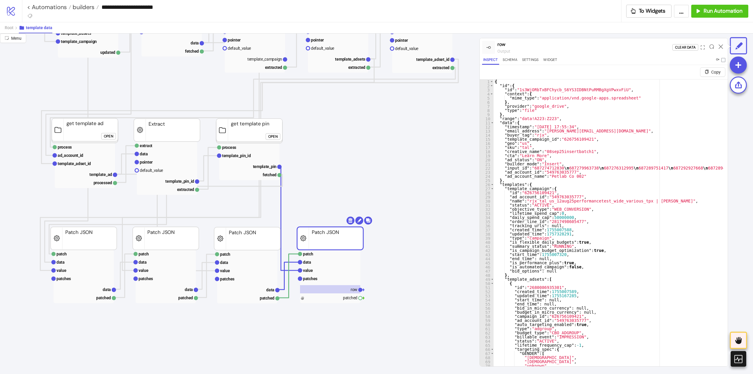
type textarea "**********"
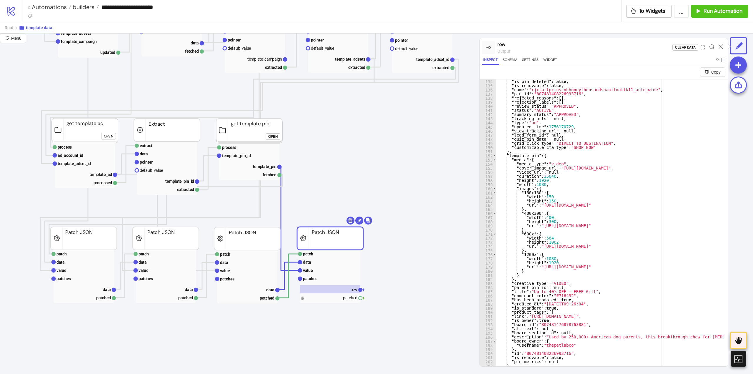
scroll to position [14, 0]
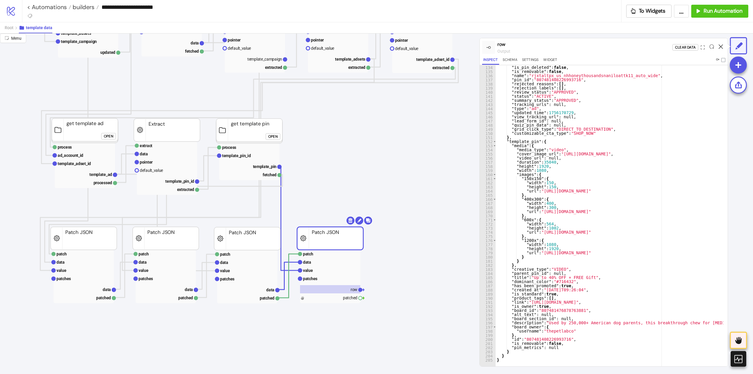
click at [722, 46] on icon at bounding box center [721, 46] width 4 height 4
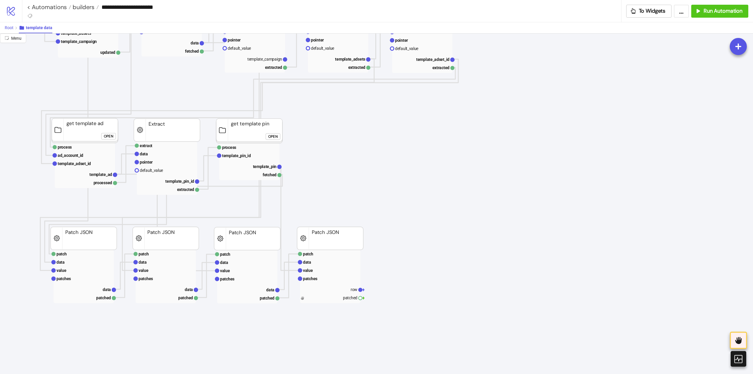
click at [9, 28] on span "Root" at bounding box center [9, 27] width 9 height 5
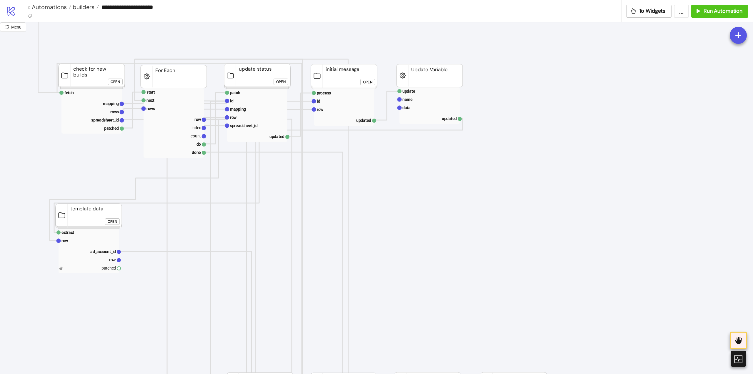
scroll to position [118, 59]
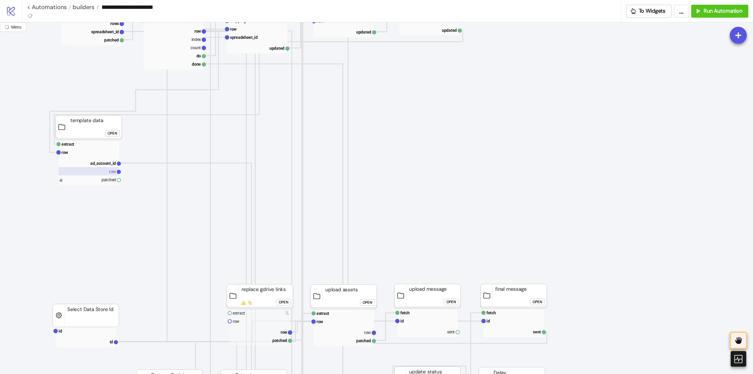
click at [102, 175] on rect at bounding box center [89, 171] width 60 height 8
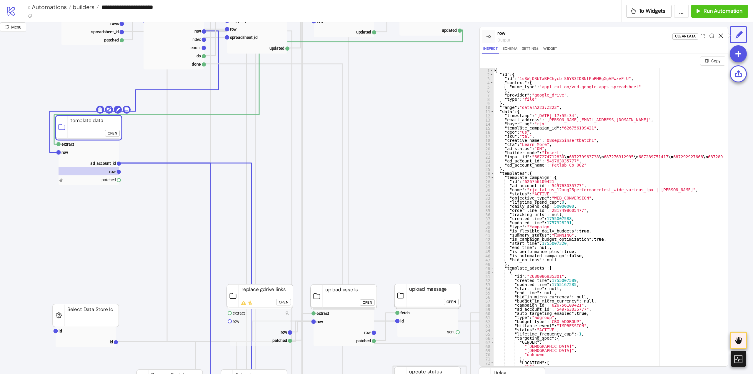
click at [722, 35] on icon at bounding box center [721, 36] width 4 height 4
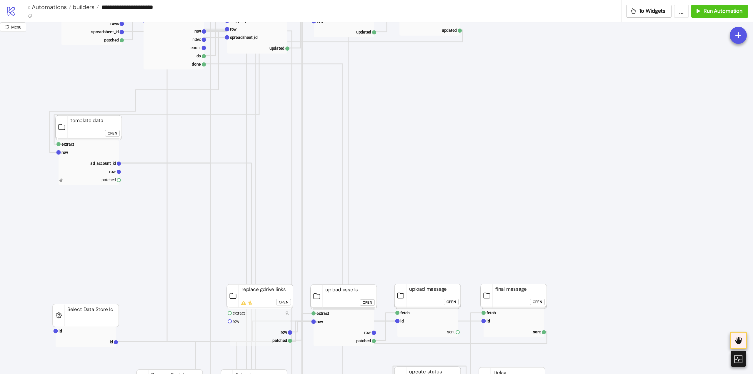
scroll to position [29, 59]
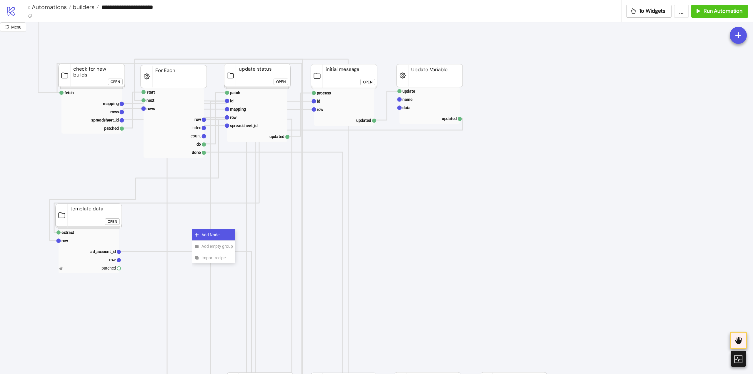
click at [202, 233] on span "Add Node" at bounding box center [217, 235] width 31 height 6
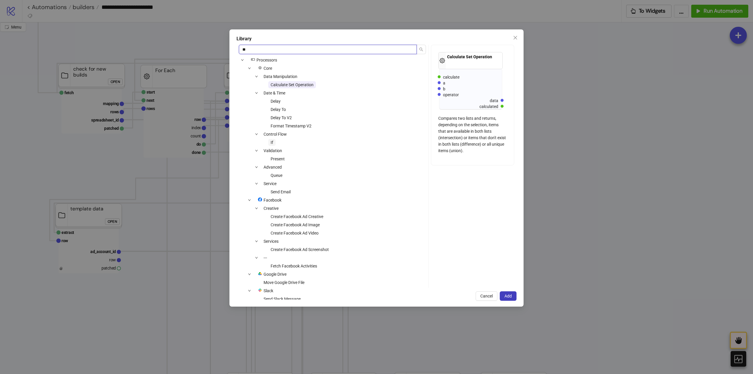
type input "**"
click at [273, 140] on span "If" at bounding box center [271, 142] width 7 height 7
click at [508, 295] on span "Add" at bounding box center [508, 296] width 7 height 5
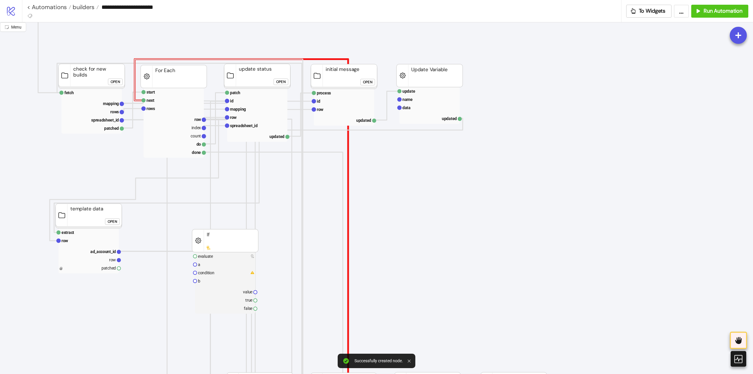
scroll to position [88, 59]
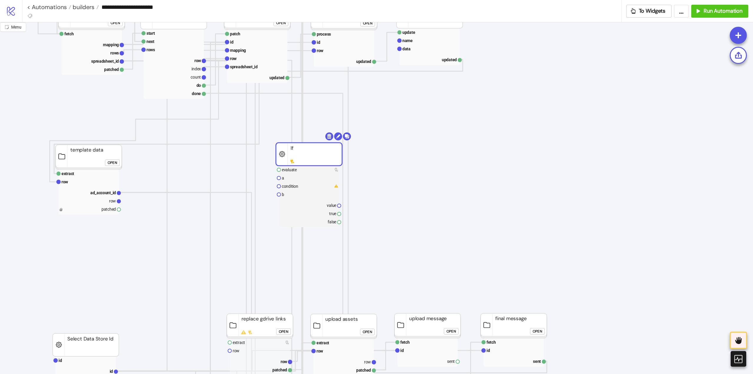
drag, startPoint x: 238, startPoint y: 180, endPoint x: 322, endPoint y: 152, distance: 88.3
click at [322, 152] on rect at bounding box center [309, 154] width 66 height 23
click at [109, 195] on rect at bounding box center [89, 192] width 60 height 8
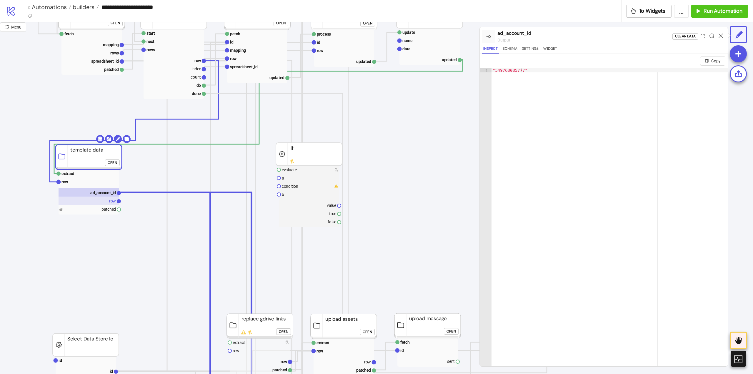
click at [111, 201] on text "row" at bounding box center [112, 201] width 7 height 5
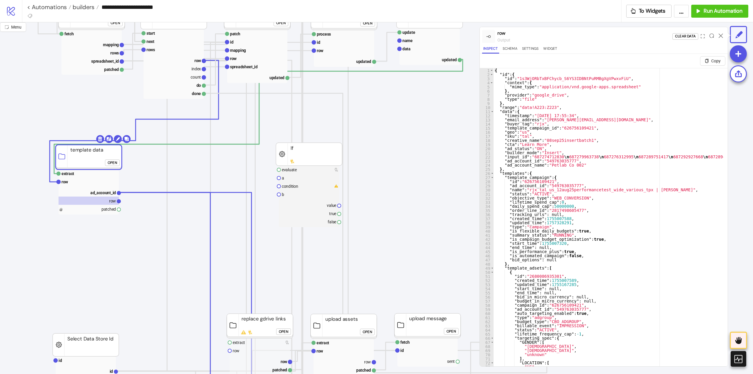
scroll to position [29, 59]
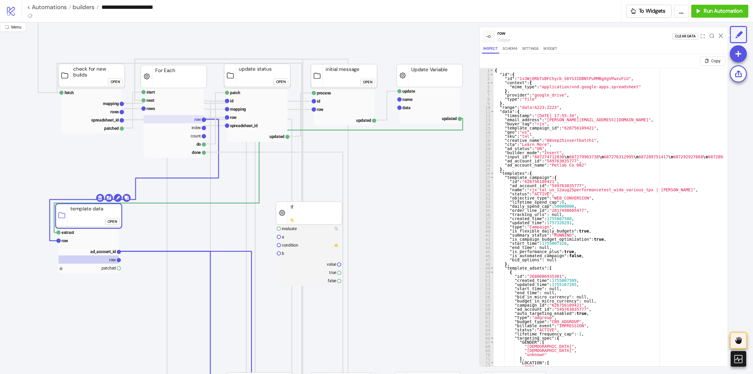
click at [194, 121] on text "row" at bounding box center [197, 119] width 7 height 5
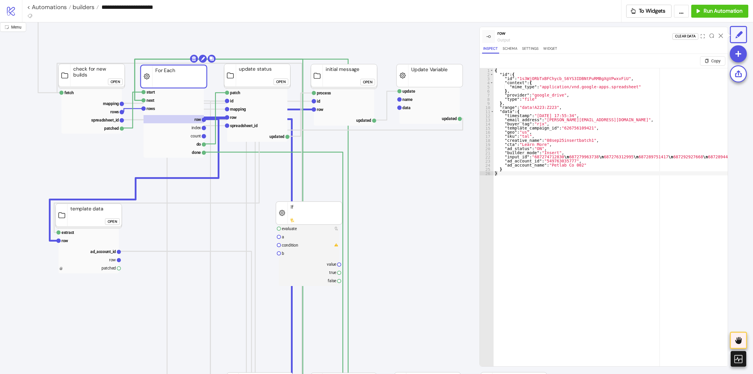
click at [585, 191] on div "{ "id" : { "id" : "1s3WjORbTxBFChycb_S6YS3IDBNtPuRMBgXgVPwxvFiU" , "context" : …" at bounding box center [613, 226] width 239 height 316
type textarea "* *"
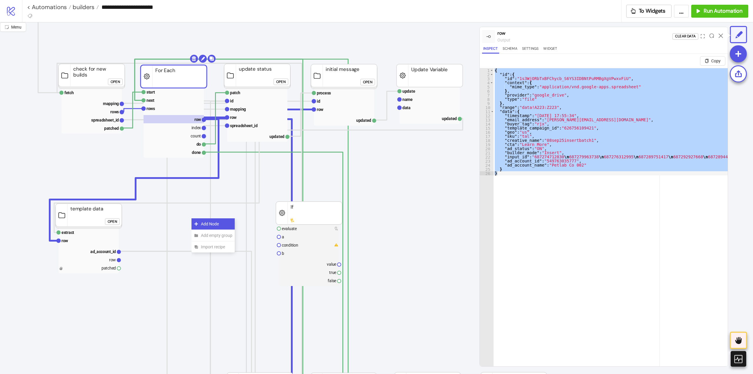
click at [198, 219] on div "Add Node" at bounding box center [213, 223] width 43 height 11
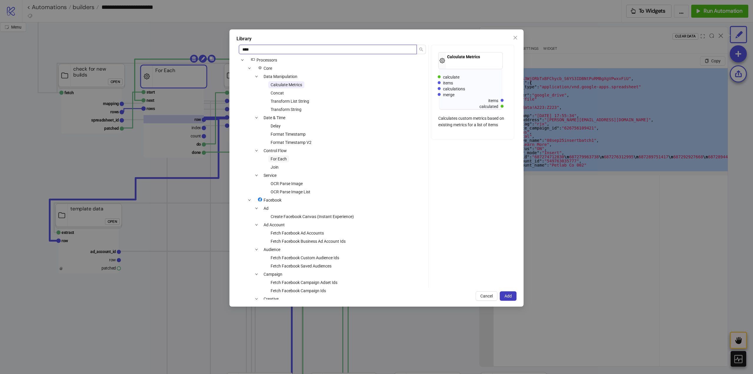
type input "***"
click at [284, 159] on span "For Each" at bounding box center [279, 159] width 16 height 5
click at [508, 296] on span "Add" at bounding box center [508, 296] width 7 height 5
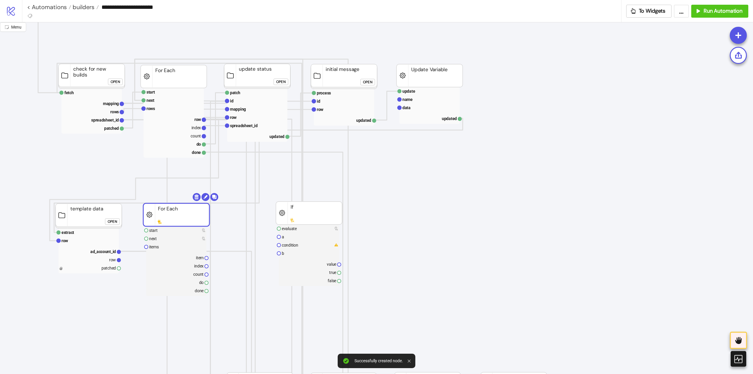
drag, startPoint x: 204, startPoint y: 232, endPoint x: 166, endPoint y: 224, distance: 39.4
click at [196, 197] on body "**********" at bounding box center [376, 187] width 753 height 374
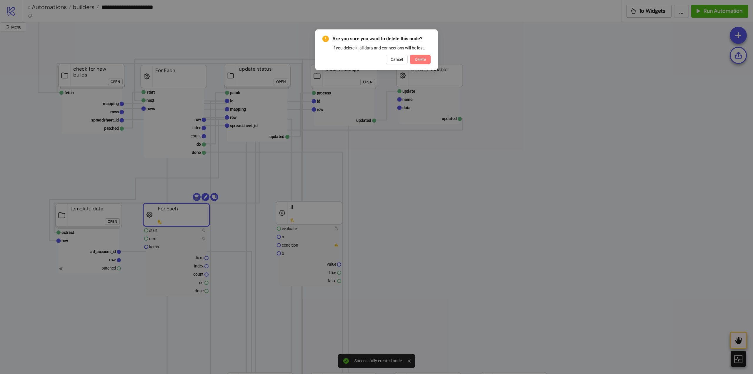
click at [417, 62] on button "Delete" at bounding box center [420, 59] width 21 height 9
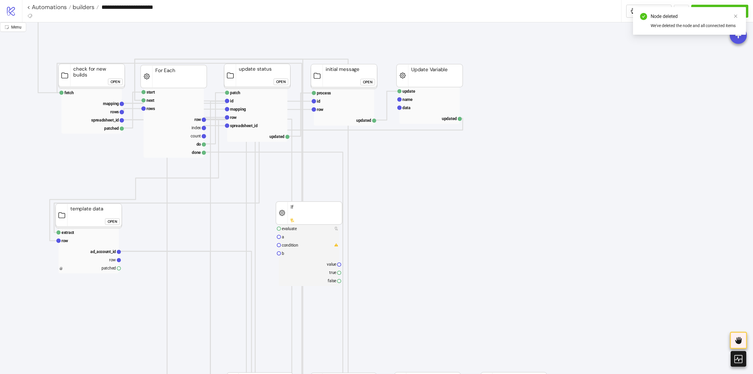
click at [240, 224] on div "Add Node" at bounding box center [252, 225] width 43 height 11
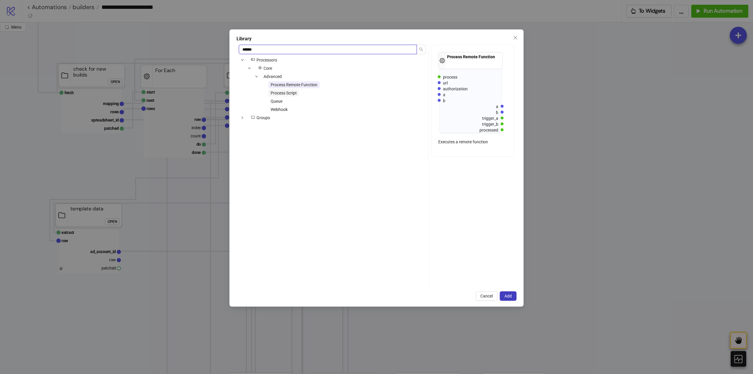
type input "******"
click at [288, 92] on span "Process Script" at bounding box center [284, 93] width 26 height 5
click at [505, 295] on span "Add" at bounding box center [508, 296] width 7 height 5
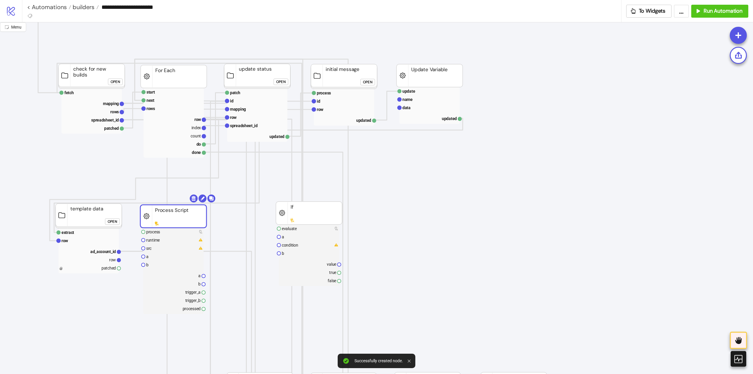
drag, startPoint x: 209, startPoint y: 225, endPoint x: 162, endPoint y: 220, distance: 47.6
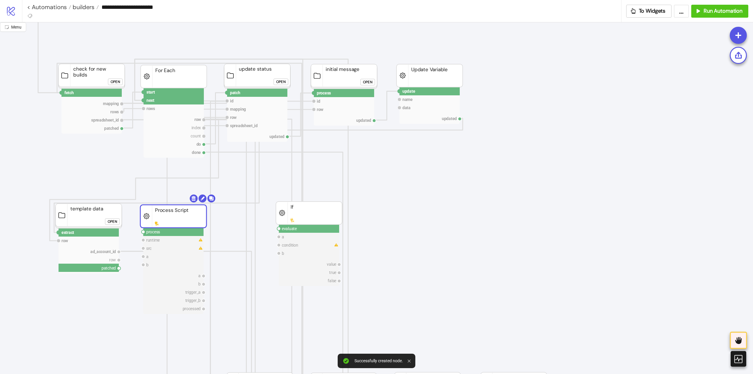
drag, startPoint x: 120, startPoint y: 268, endPoint x: 130, endPoint y: 274, distance: 11.5
click at [143, 232] on circle at bounding box center [144, 232] width 4 height 4
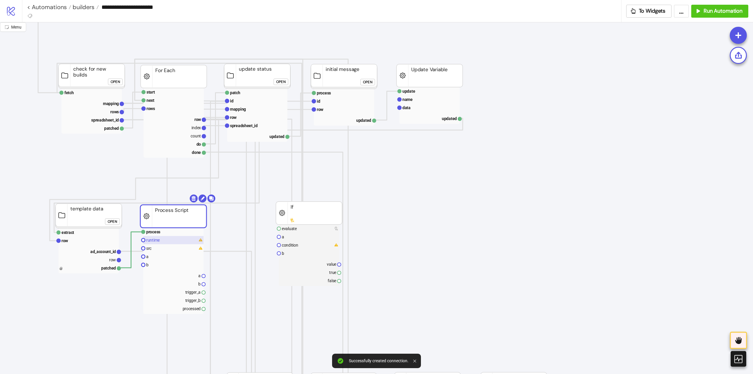
click at [152, 240] on text "runtime" at bounding box center [153, 240] width 14 height 5
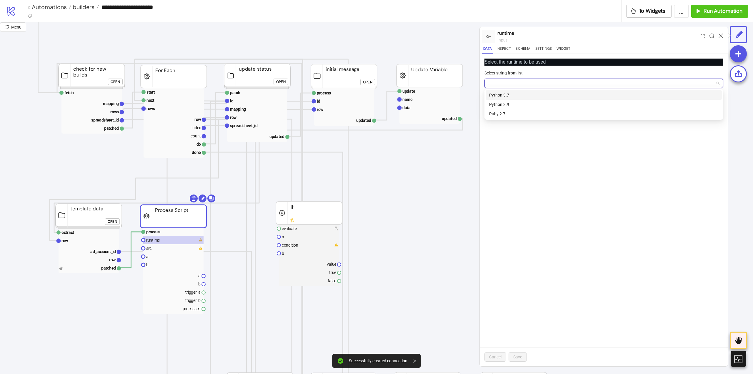
click at [510, 87] on input "Select string from list" at bounding box center [601, 83] width 226 height 9
drag, startPoint x: 508, startPoint y: 104, endPoint x: 511, endPoint y: 107, distance: 4.2
click at [508, 104] on div "Python 3.9" at bounding box center [603, 104] width 229 height 6
click at [516, 359] on span "Save" at bounding box center [517, 357] width 9 height 5
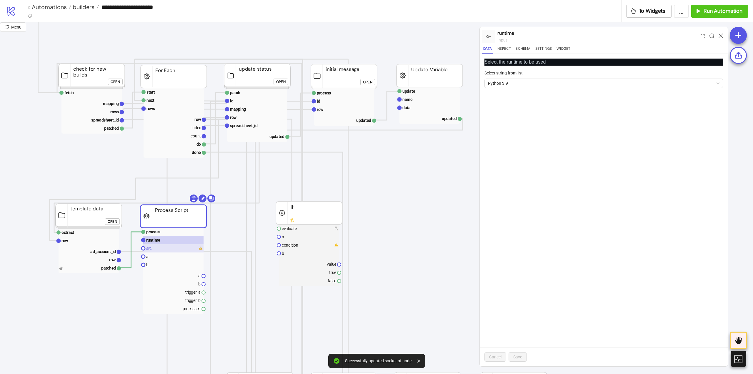
click at [162, 249] on rect at bounding box center [173, 248] width 60 height 8
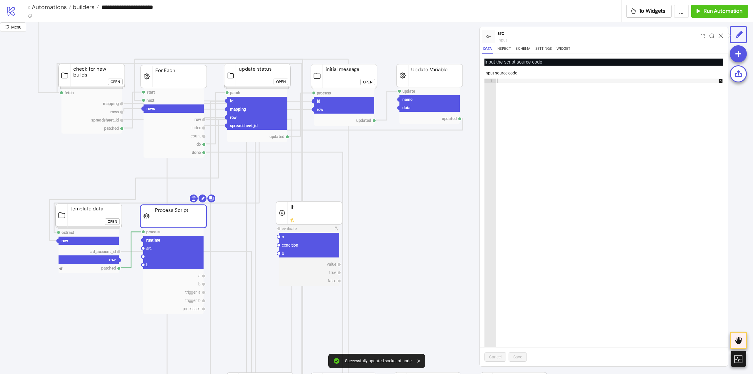
drag, startPoint x: 119, startPoint y: 260, endPoint x: 146, endPoint y: 260, distance: 27.1
click at [144, 257] on circle at bounding box center [144, 257] width 4 height 4
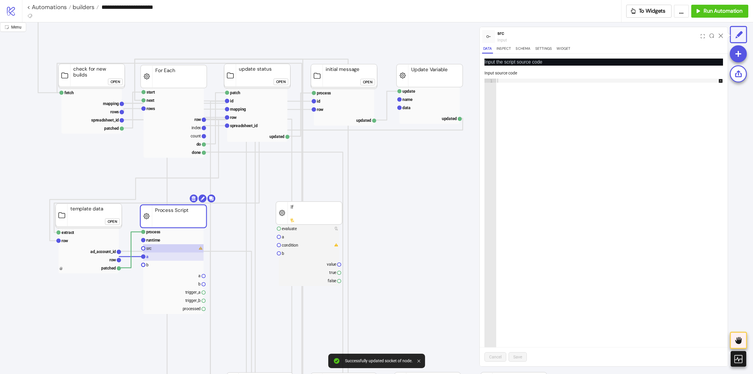
click at [154, 258] on rect at bounding box center [173, 256] width 60 height 8
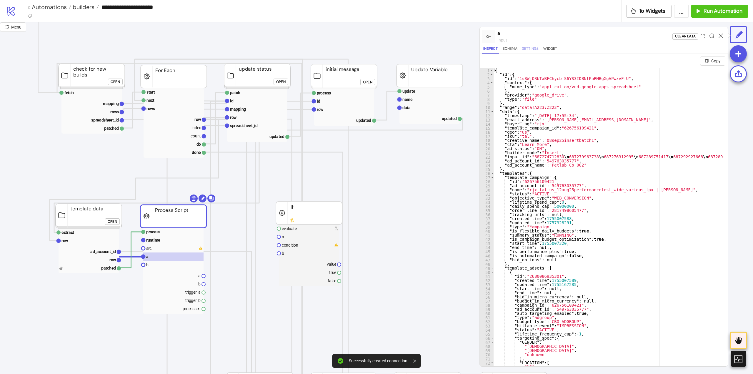
click at [535, 49] on button "Settings" at bounding box center [530, 50] width 19 height 8
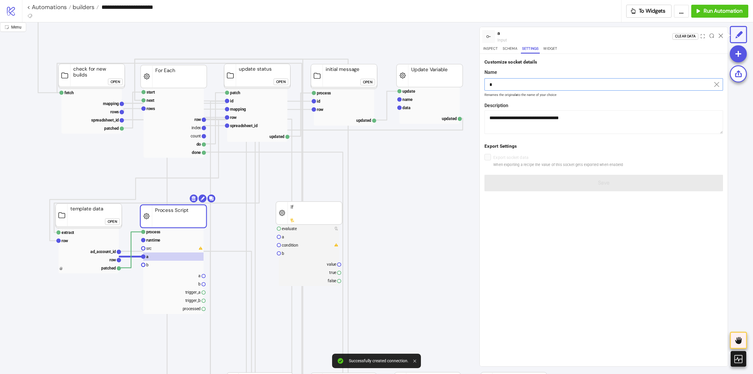
click at [515, 80] on input "*" at bounding box center [604, 84] width 239 height 12
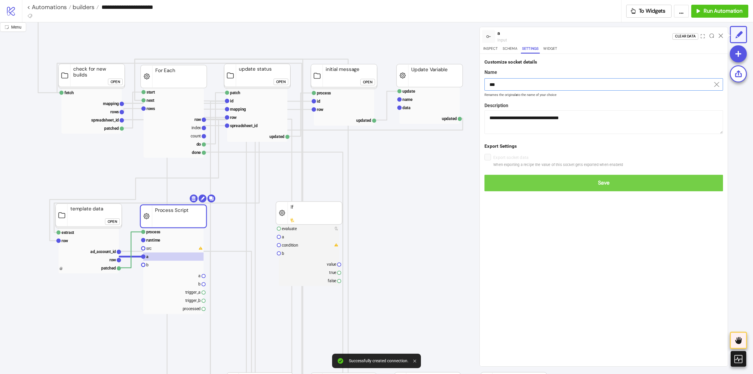
type input "***"
click at [607, 182] on span "Save" at bounding box center [603, 182] width 229 height 7
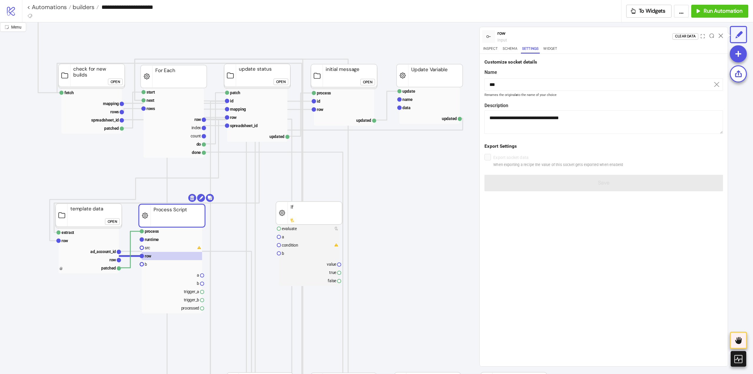
click at [153, 214] on rect at bounding box center [172, 215] width 66 height 23
click at [180, 245] on rect at bounding box center [172, 248] width 60 height 8
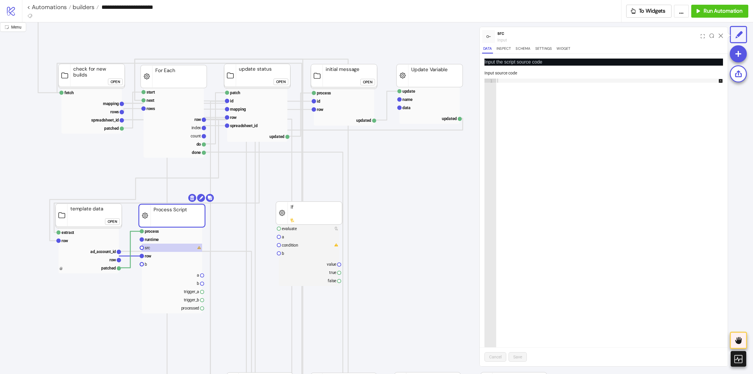
click at [524, 192] on div at bounding box center [612, 221] width 233 height 285
paste textarea "**********"
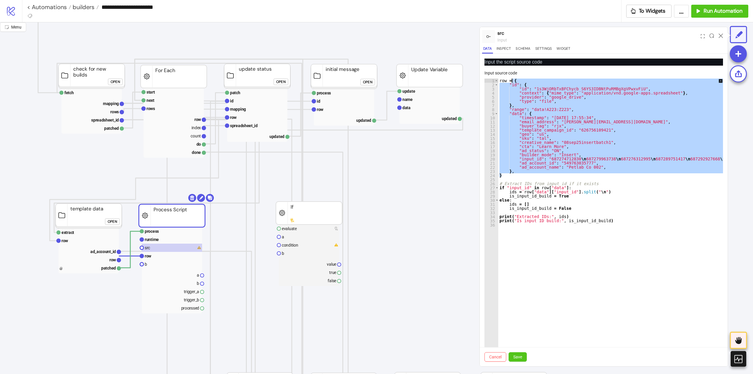
drag, startPoint x: 503, startPoint y: 176, endPoint x: 511, endPoint y: 81, distance: 95.9
click at [511, 81] on div "row = { "id" : { "id" : "1s3WjORbTxBFChycb_S6YS3IDBNtPuRMBgXgVPwxvFiU" , "conte…" at bounding box center [621, 219] width 247 height 280
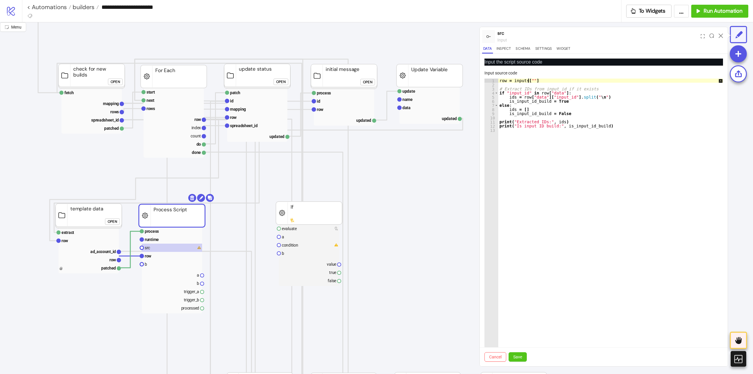
scroll to position [0, 2]
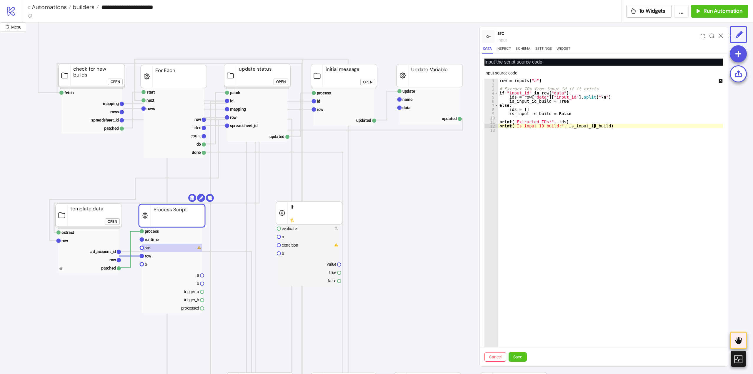
click at [604, 124] on div "row = inputs [ "a" ] # Extract IDs from input_id if it exists if "input_id" in …" at bounding box center [614, 221] width 233 height 285
drag, startPoint x: 607, startPoint y: 126, endPoint x: 483, endPoint y: 121, distance: 124.0
click at [483, 121] on div "**********" at bounding box center [604, 210] width 248 height 312
type textarea "**********"
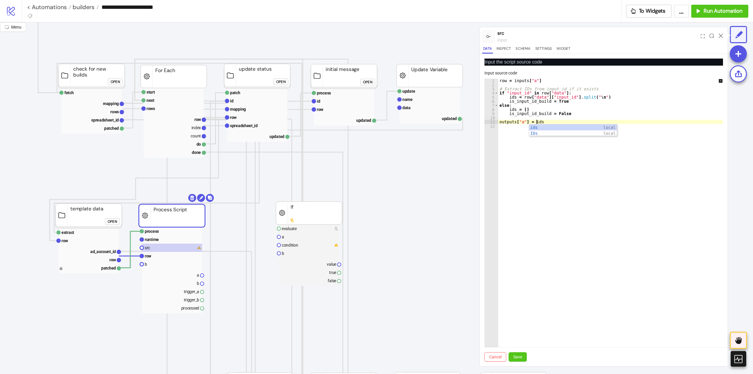
type textarea "**********"
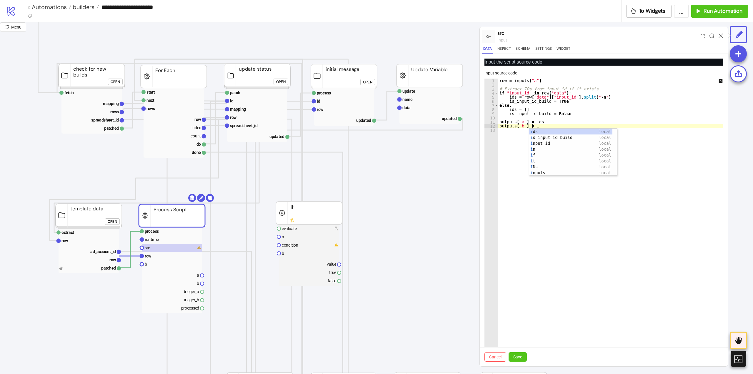
scroll to position [0, 2]
click at [542, 126] on div "row = inputs [ "a" ] # Extract IDs from input_id if it exists if "input_id" in …" at bounding box center [614, 221] width 233 height 285
type textarea "**********"
click at [521, 355] on span "Save" at bounding box center [517, 357] width 9 height 5
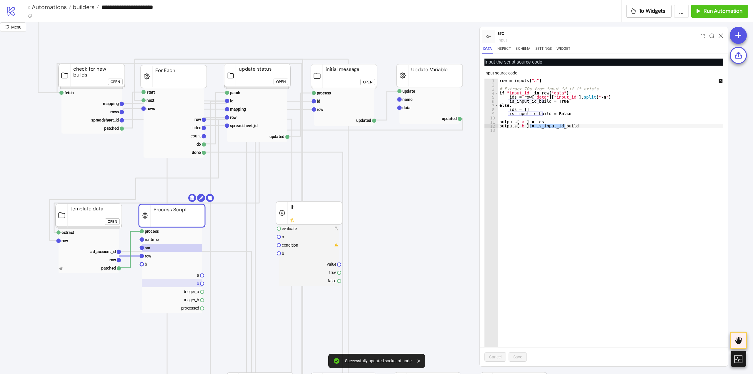
click at [186, 284] on rect at bounding box center [172, 283] width 60 height 8
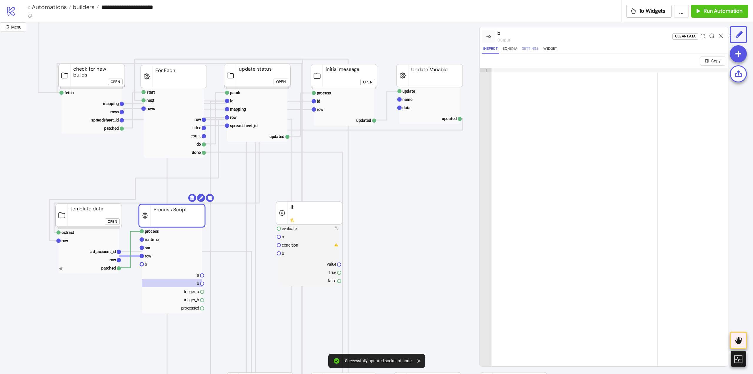
click at [529, 48] on button "Settings" at bounding box center [530, 50] width 19 height 8
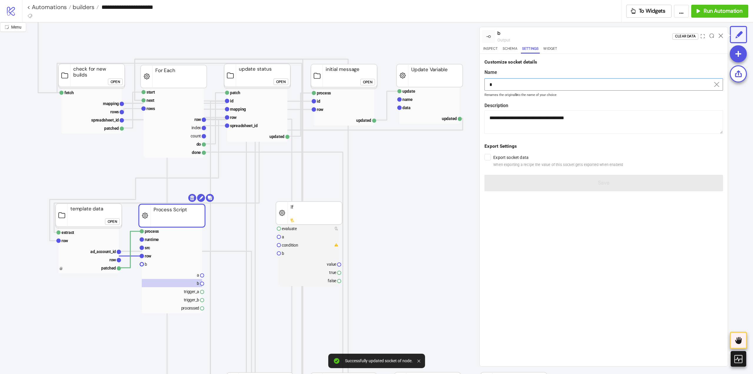
click at [528, 80] on input "*" at bounding box center [604, 84] width 239 height 12
click at [529, 80] on input "*" at bounding box center [604, 84] width 239 height 12
paste input "**********"
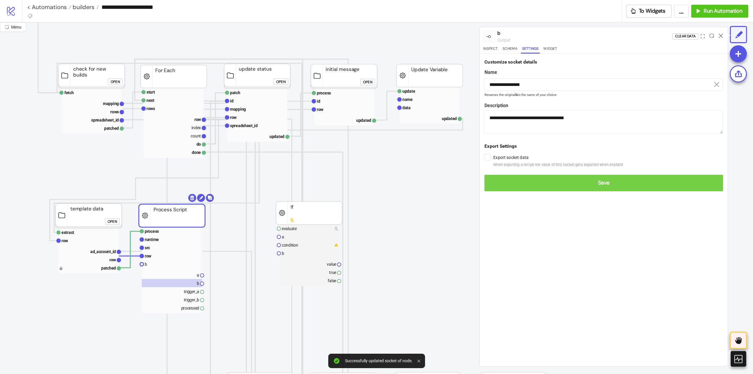
click at [595, 183] on span "Save" at bounding box center [603, 182] width 229 height 7
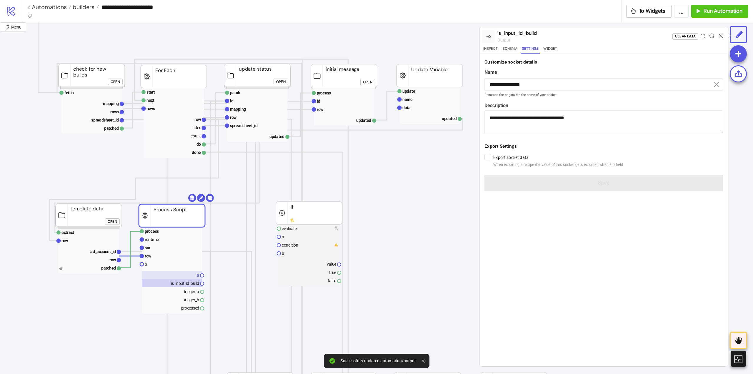
click at [182, 276] on rect at bounding box center [172, 275] width 60 height 8
type input "*"
type textarea "**********"
click at [506, 79] on input "*" at bounding box center [604, 84] width 239 height 12
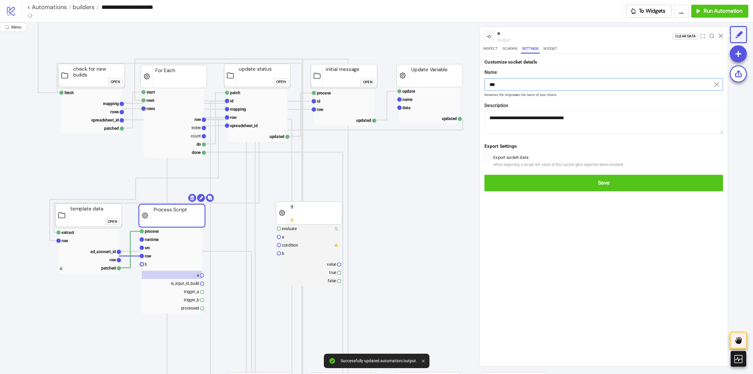
type input "***"
click at [485, 175] on button "Save" at bounding box center [604, 183] width 239 height 16
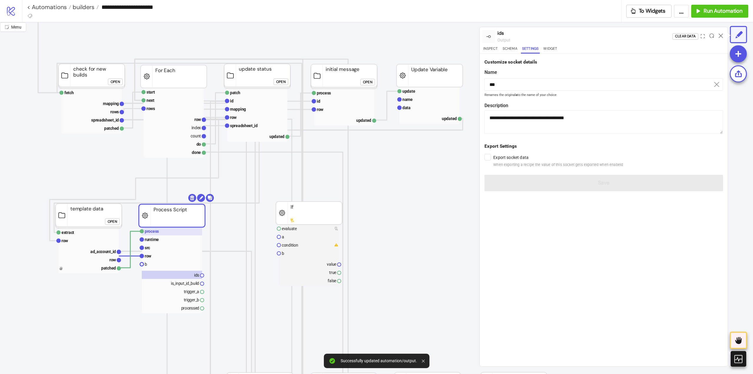
click at [160, 229] on rect at bounding box center [172, 231] width 60 height 8
click at [694, 38] on div "Trigger" at bounding box center [697, 36] width 15 height 7
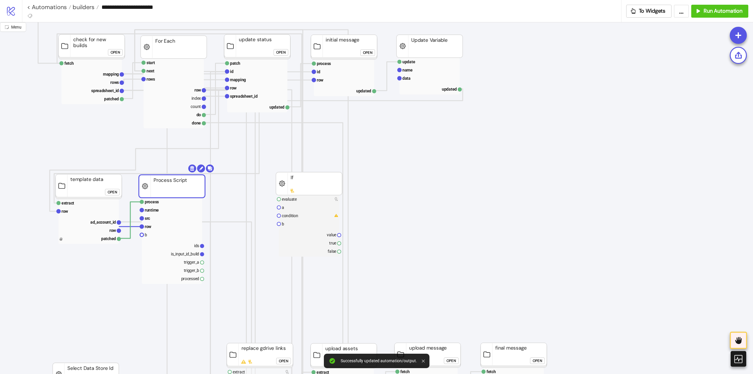
scroll to position [88, 59]
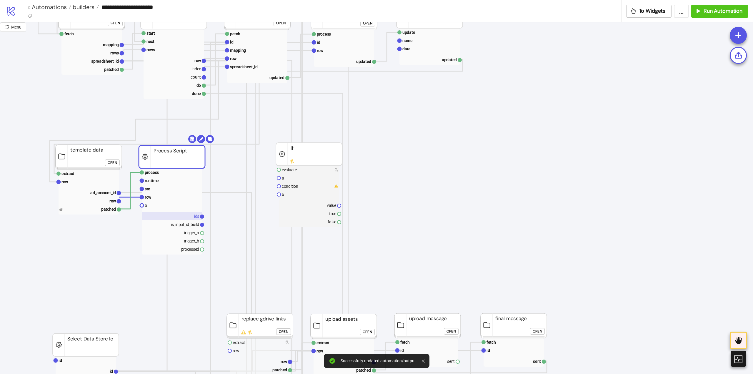
click at [185, 214] on rect at bounding box center [172, 216] width 60 height 8
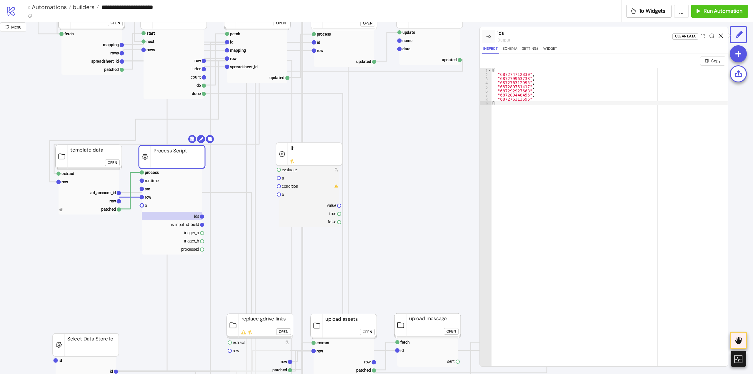
click at [721, 35] on icon at bounding box center [721, 36] width 4 height 4
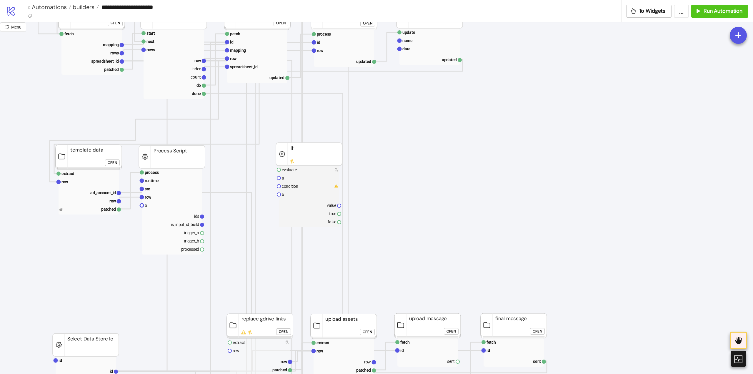
drag, startPoint x: 202, startPoint y: 225, endPoint x: 263, endPoint y: 197, distance: 66.9
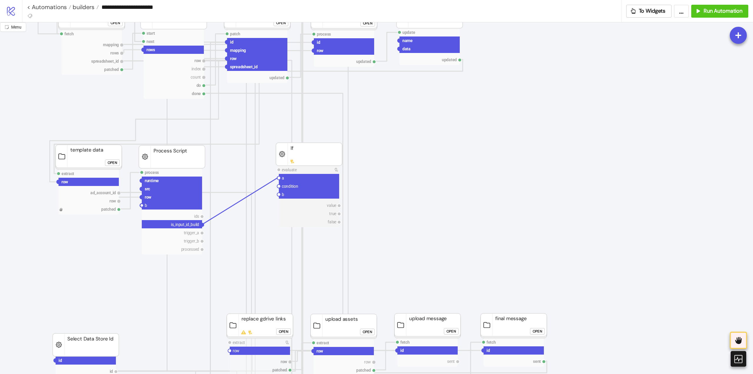
click at [278, 178] on circle at bounding box center [279, 178] width 4 height 4
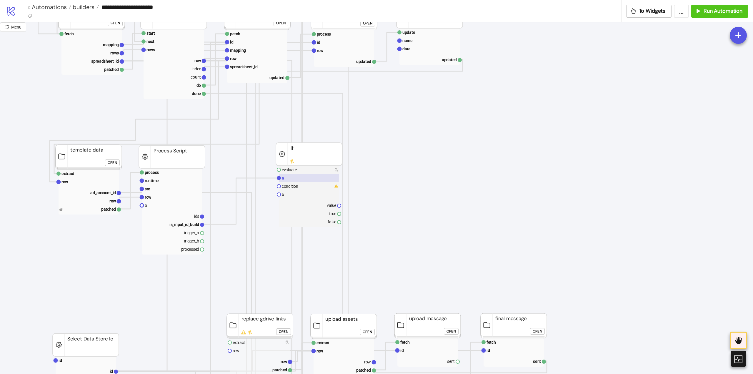
click at [295, 175] on rect at bounding box center [309, 178] width 60 height 8
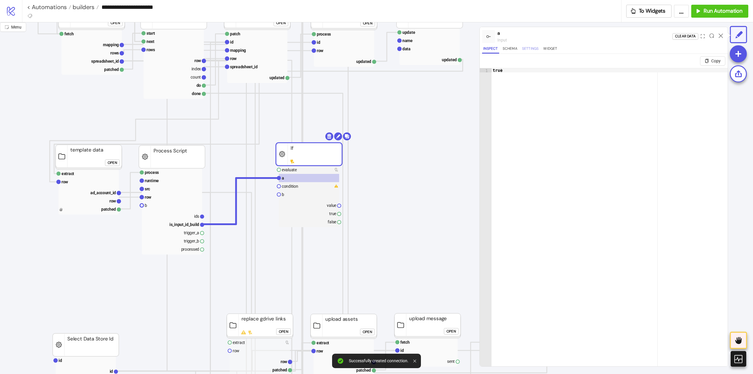
click at [530, 50] on button "Settings" at bounding box center [530, 50] width 19 height 8
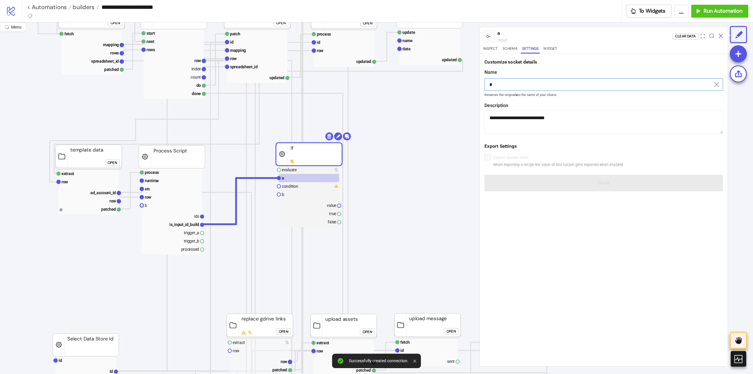
click at [521, 82] on input "*" at bounding box center [604, 84] width 239 height 12
paste input "**********"
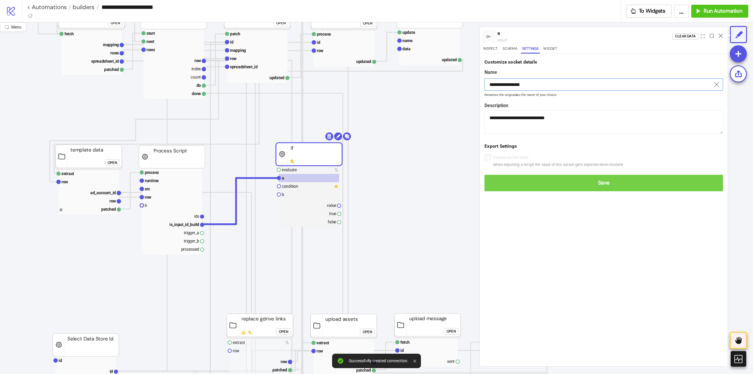
type input "**********"
click at [588, 183] on span "Save" at bounding box center [603, 182] width 229 height 7
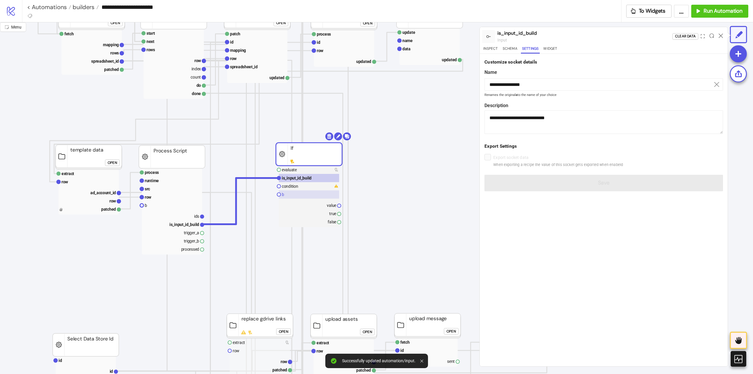
click at [293, 190] on rect at bounding box center [309, 194] width 60 height 8
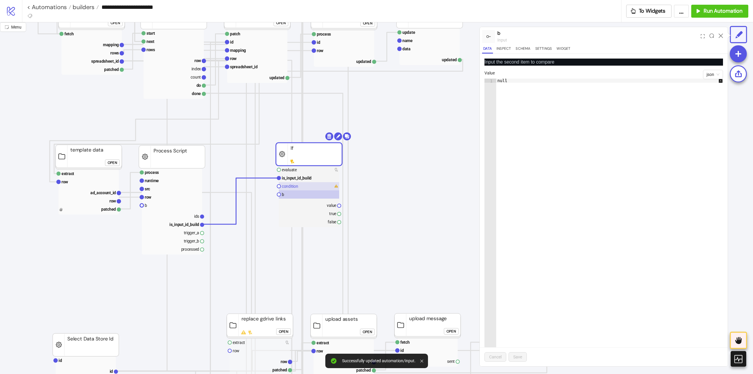
click at [292, 188] on text "condition" at bounding box center [290, 186] width 16 height 5
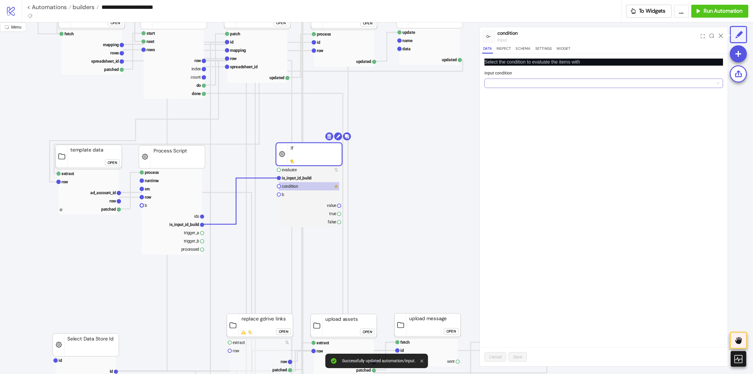
click at [531, 79] on input "Input condition" at bounding box center [601, 83] width 226 height 9
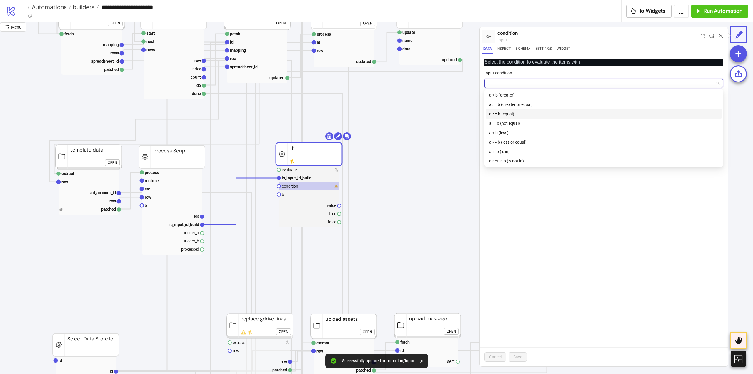
click at [515, 116] on div "a == b (equal)" at bounding box center [603, 114] width 229 height 6
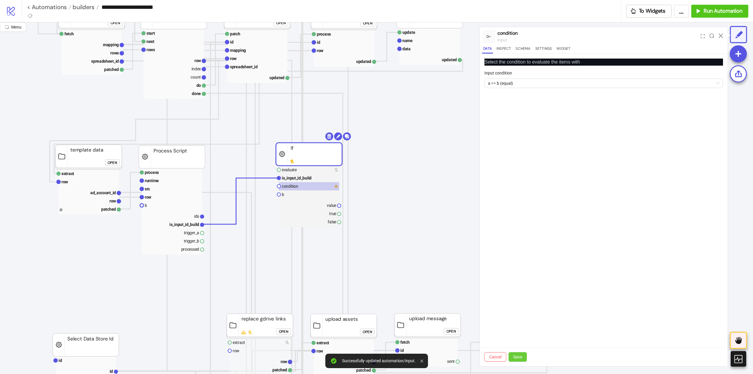
click at [516, 357] on span "Save" at bounding box center [517, 357] width 9 height 5
click at [294, 194] on rect at bounding box center [309, 194] width 60 height 8
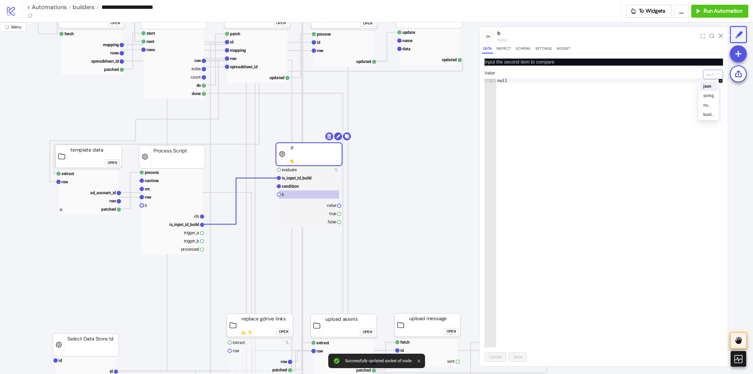
click at [709, 72] on span "json" at bounding box center [713, 74] width 13 height 9
click at [708, 112] on div "boolean" at bounding box center [708, 114] width 11 height 6
click at [492, 82] on span "button" at bounding box center [491, 83] width 13 height 6
click at [519, 357] on span "Save" at bounding box center [517, 357] width 9 height 5
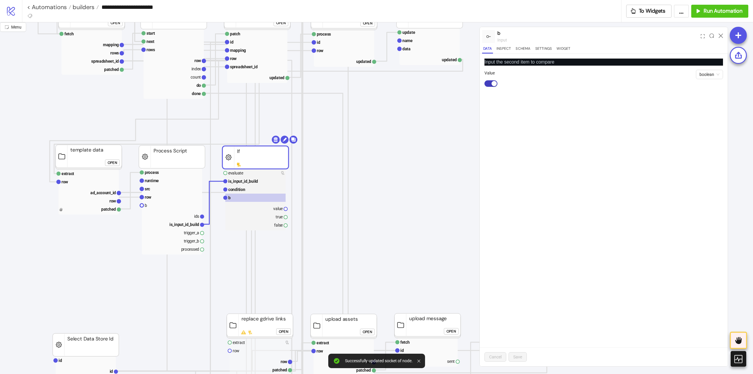
drag, startPoint x: 290, startPoint y: 157, endPoint x: 243, endPoint y: 161, distance: 47.5
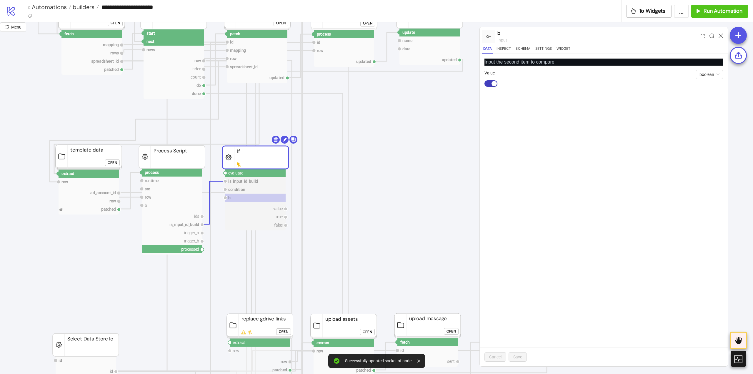
drag, startPoint x: 202, startPoint y: 250, endPoint x: 233, endPoint y: 244, distance: 31.3
click at [225, 172] on circle at bounding box center [226, 173] width 4 height 4
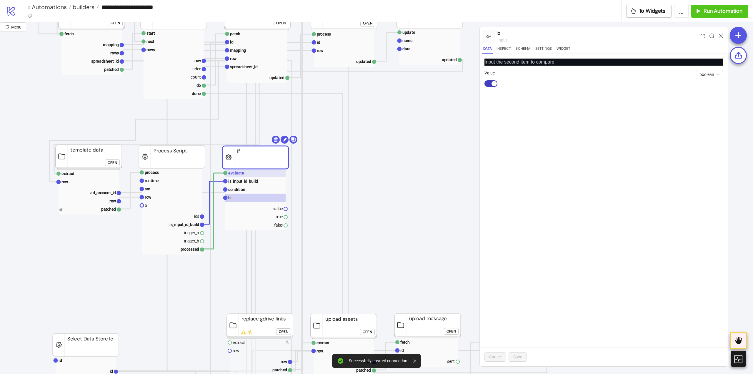
click at [235, 174] on text "evaluate" at bounding box center [236, 173] width 16 height 5
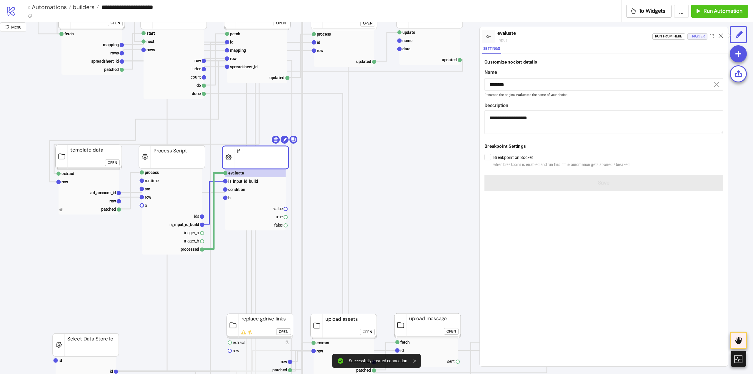
click at [696, 36] on div "Trigger" at bounding box center [697, 36] width 15 height 7
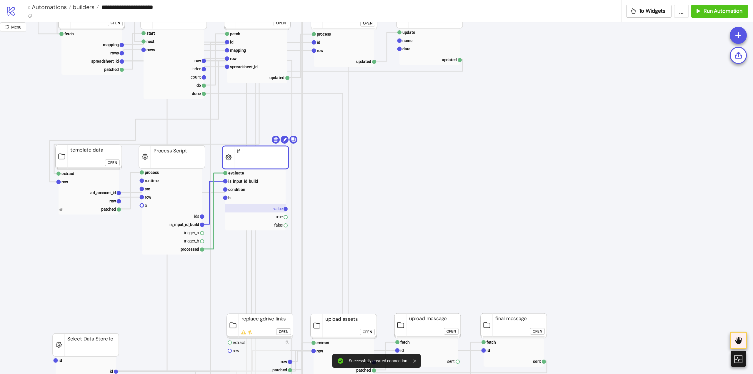
click at [268, 209] on rect at bounding box center [255, 208] width 60 height 8
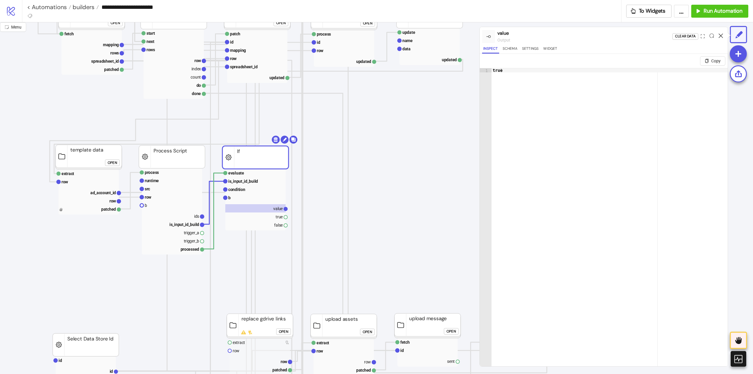
click at [721, 36] on icon at bounding box center [721, 36] width 4 height 4
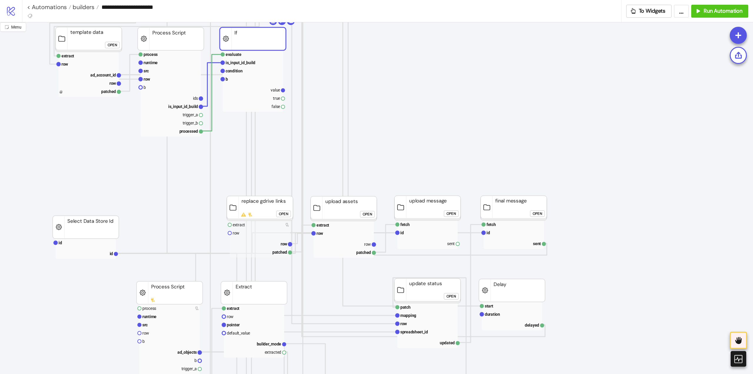
scroll to position [118, 59]
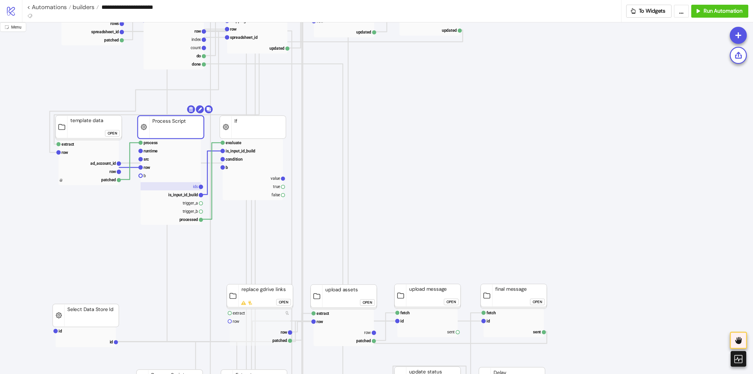
click at [185, 187] on rect at bounding box center [171, 186] width 60 height 8
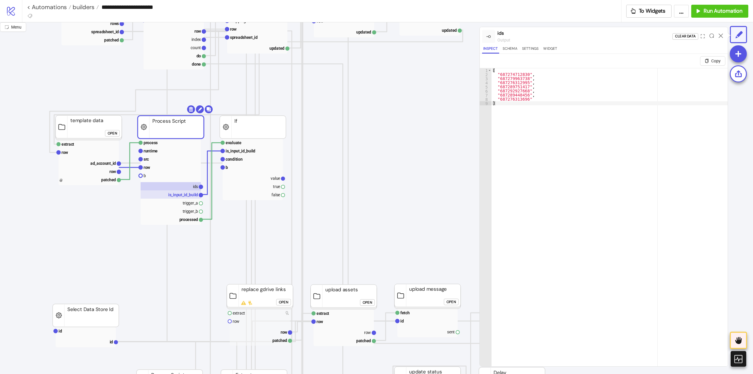
click at [186, 194] on text "is_input_id_build" at bounding box center [183, 194] width 30 height 5
click at [188, 187] on rect at bounding box center [171, 186] width 60 height 8
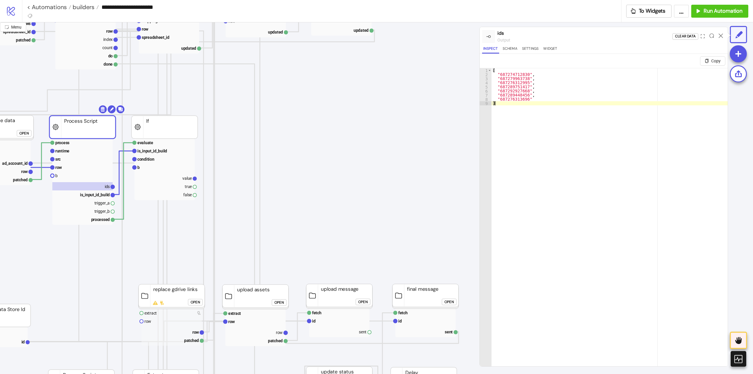
click at [527, 123] on div "[ "687274712830" , "687279963738" , "687276312995" , "687289751417" , "68729292…" at bounding box center [610, 228] width 236 height 320
type textarea "**********"
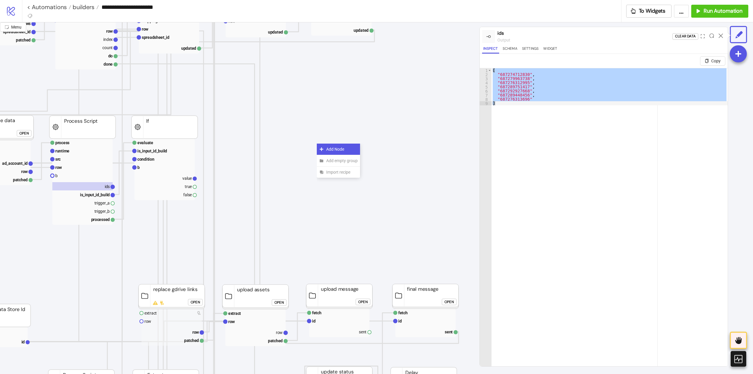
click at [322, 148] on icon at bounding box center [322, 149] width 4 height 4
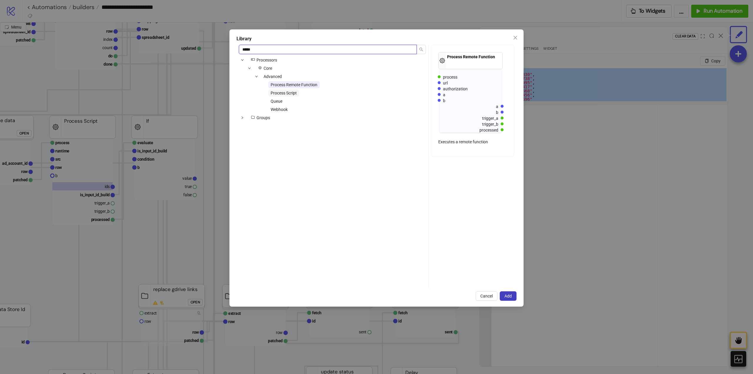
type input "*****"
click at [292, 95] on span "Process Script" at bounding box center [284, 93] width 26 height 5
click at [506, 295] on span "Add" at bounding box center [508, 296] width 7 height 5
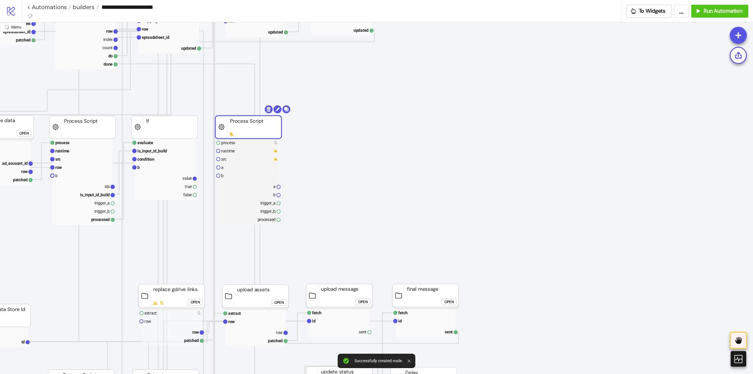
drag, startPoint x: 323, startPoint y: 154, endPoint x: 237, endPoint y: 132, distance: 89.3
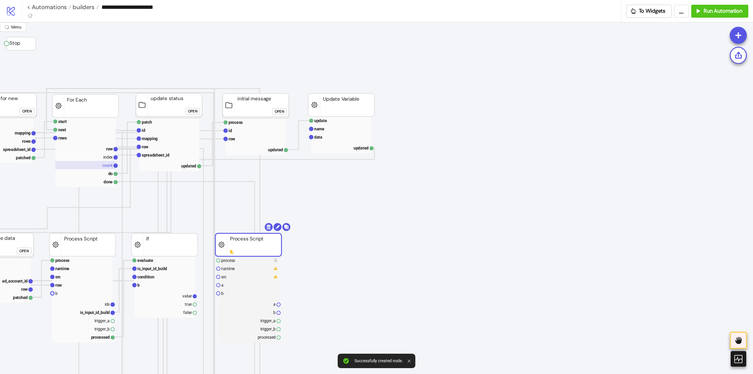
scroll to position [0, 0]
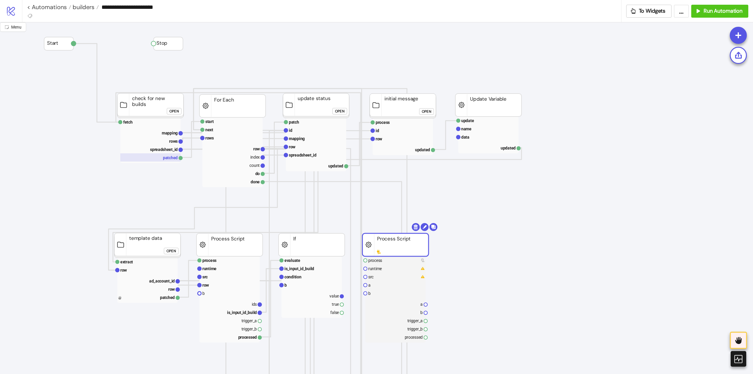
click at [170, 157] on rect at bounding box center [150, 157] width 60 height 8
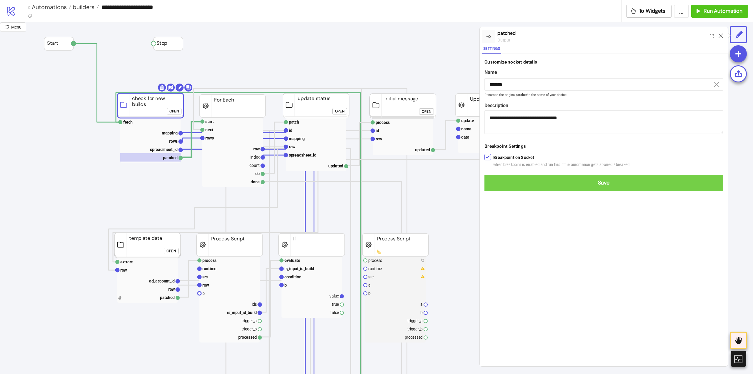
click at [499, 183] on span "Save" at bounding box center [603, 182] width 229 height 7
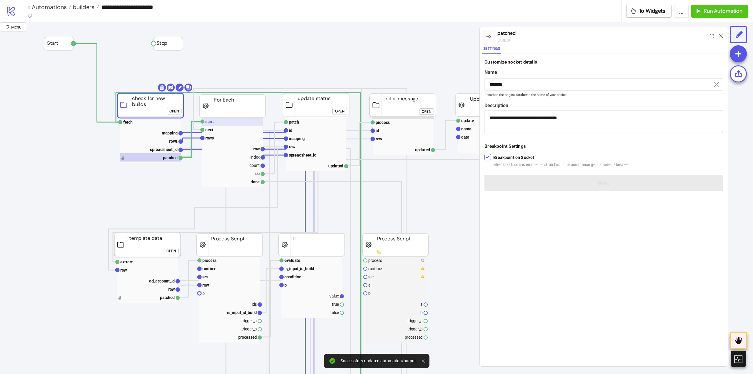
click at [229, 125] on rect at bounding box center [232, 121] width 60 height 8
type input "*****"
type textarea "**********"
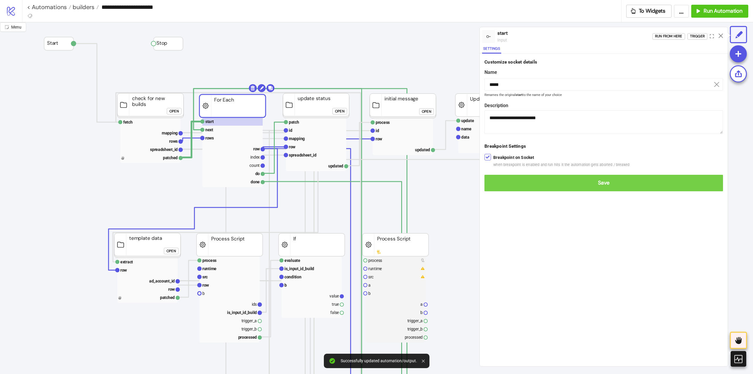
click at [495, 183] on span "Save" at bounding box center [603, 182] width 229 height 7
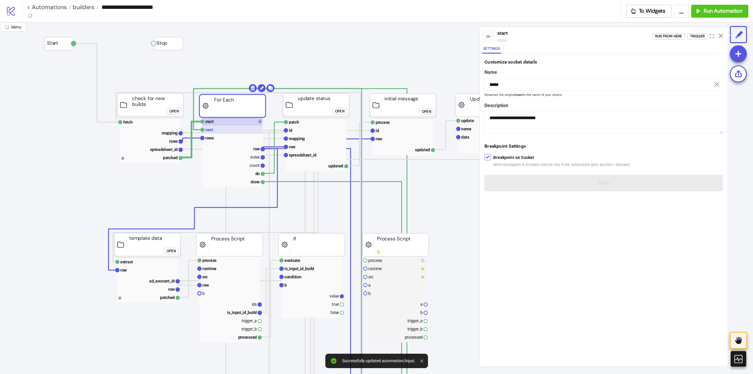
click at [223, 127] on rect at bounding box center [232, 130] width 60 height 8
type input "****"
type textarea "**********"
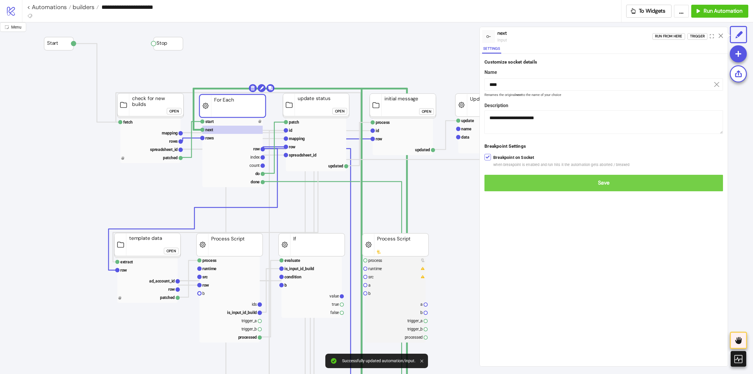
click at [490, 186] on button "Save" at bounding box center [604, 183] width 239 height 16
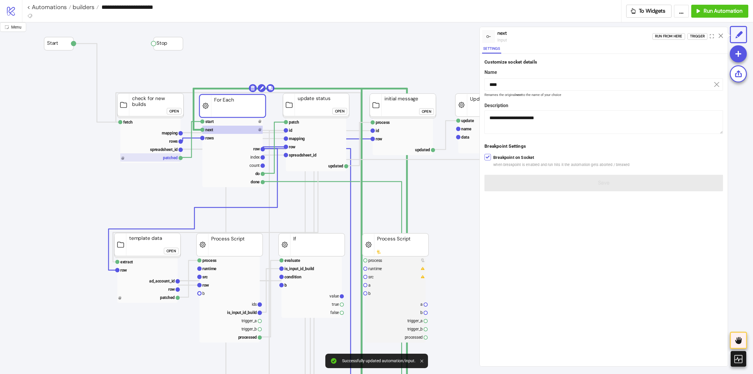
click at [167, 159] on rect at bounding box center [150, 157] width 60 height 8
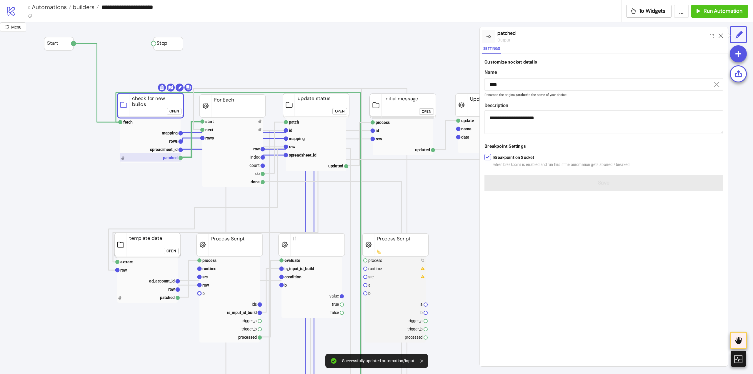
type input "*******"
type textarea "**********"
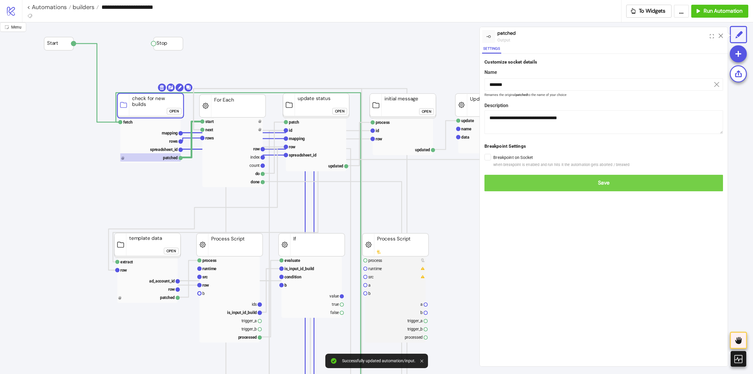
click at [501, 182] on span "Save" at bounding box center [603, 182] width 229 height 7
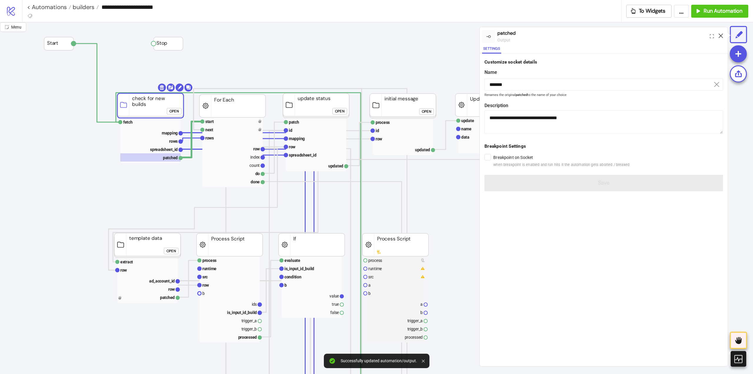
click at [721, 36] on icon at bounding box center [721, 36] width 4 height 4
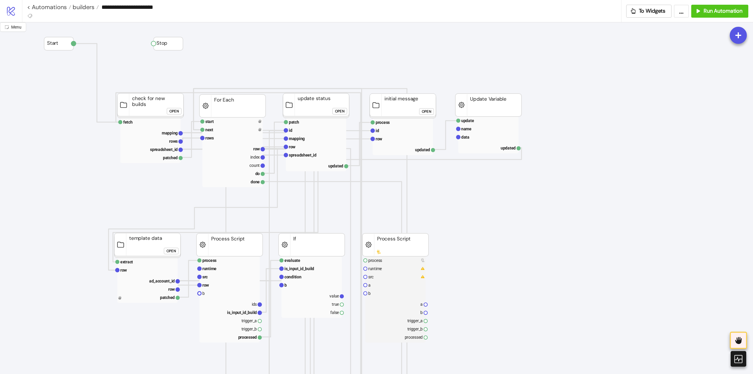
scroll to position [59, 0]
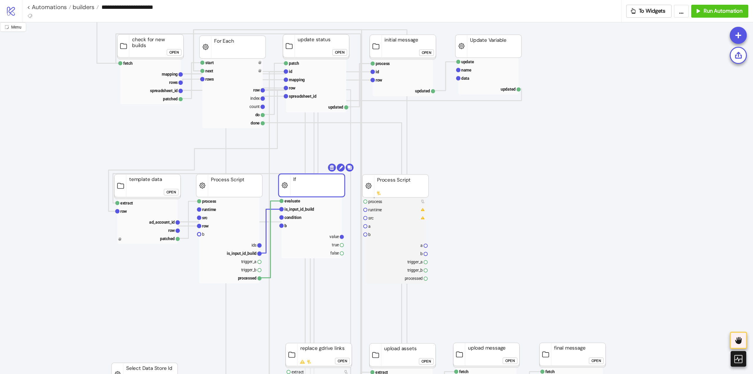
drag, startPoint x: 375, startPoint y: 198, endPoint x: 377, endPoint y: 194, distance: 4.7
click at [374, 195] on g "process runtime src a b a b trigger_a trigger_b processed Process Script" at bounding box center [395, 228] width 66 height 109
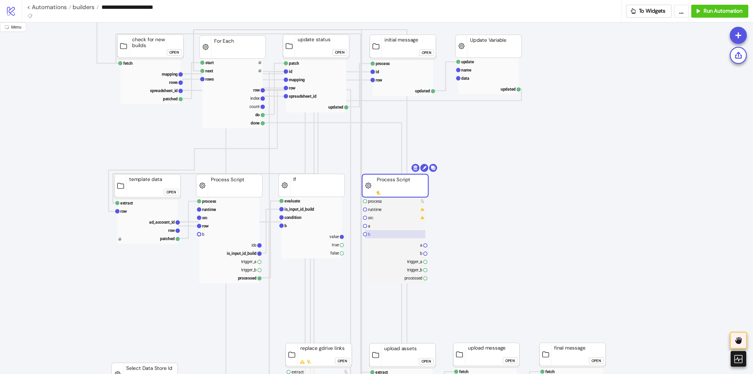
drag, startPoint x: 342, startPoint y: 245, endPoint x: 376, endPoint y: 231, distance: 36.4
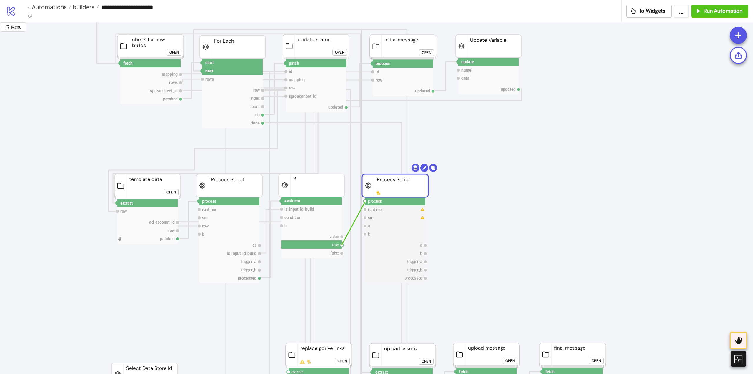
click at [365, 202] on circle at bounding box center [365, 201] width 4 height 4
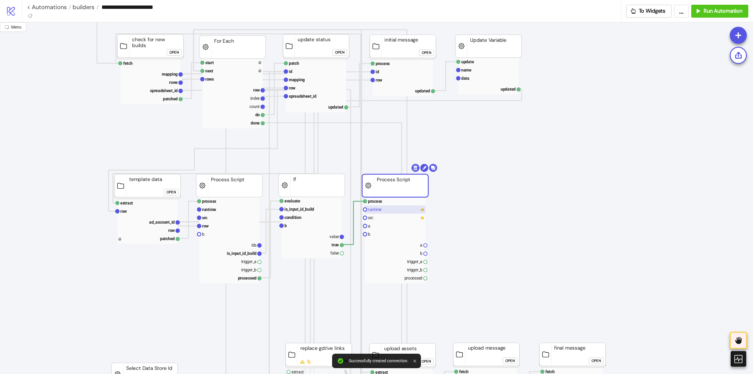
click at [374, 212] on rect at bounding box center [395, 209] width 60 height 8
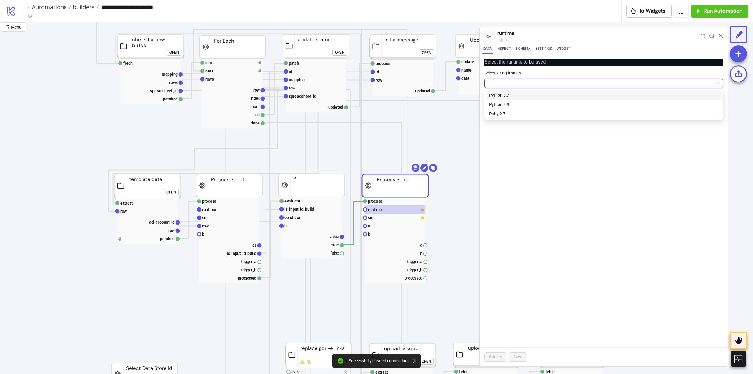
click at [498, 81] on input "Select string from list" at bounding box center [601, 83] width 226 height 9
click at [510, 102] on div "Python 3.9" at bounding box center [603, 104] width 229 height 6
click at [522, 355] on span "Save" at bounding box center [517, 357] width 9 height 5
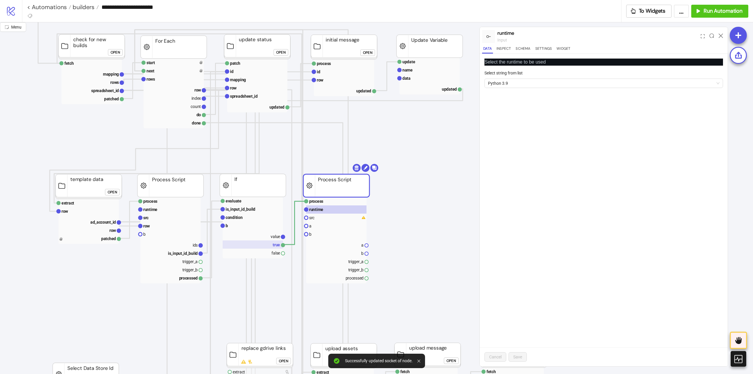
scroll to position [59, 88]
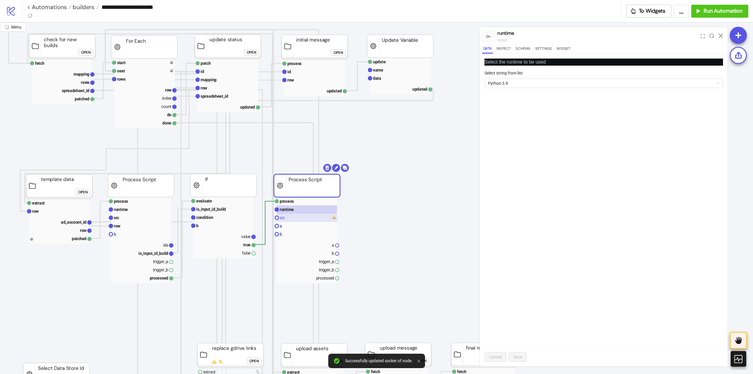
click at [294, 217] on rect at bounding box center [307, 218] width 60 height 8
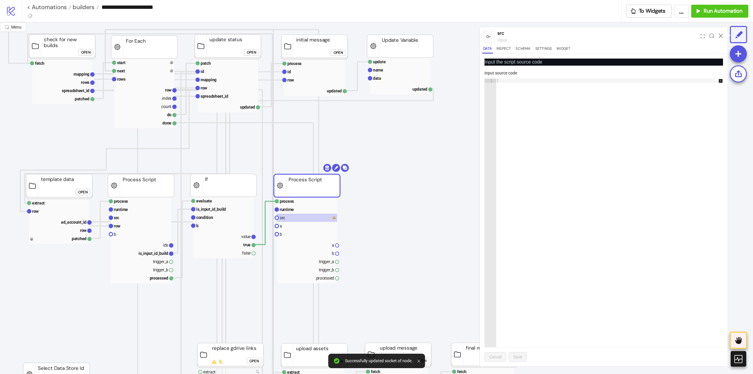
click at [554, 184] on div at bounding box center [612, 221] width 233 height 285
paste textarea "**********"
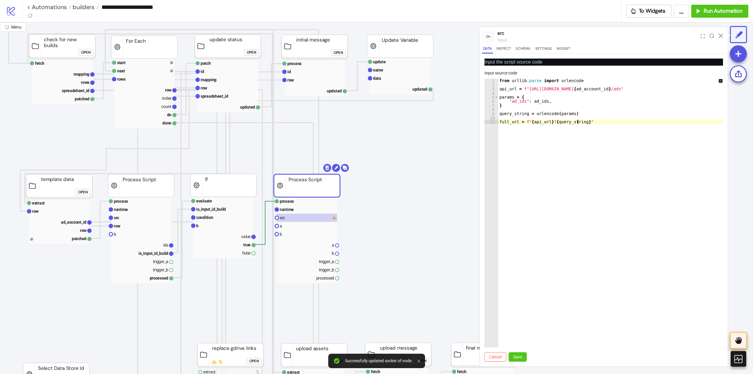
click at [500, 81] on div "from urllib . parse import urlencode api_url = f"[URL][DOMAIN_NAME] { ad_accoun…" at bounding box center [614, 221] width 233 height 285
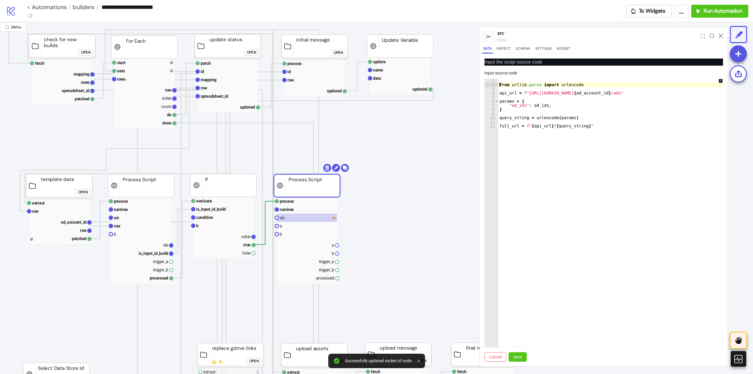
scroll to position [0, 0]
type textarea "**********"
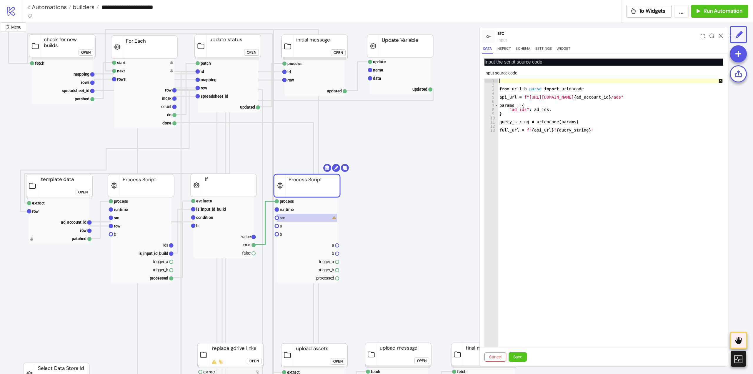
click at [505, 79] on div "from urllib . parse import urlencode api_url = f"[URL][DOMAIN_NAME] { ad_accoun…" at bounding box center [614, 221] width 233 height 285
click at [504, 79] on div "from urllib . parse import urlencode api_url = f"[URL][DOMAIN_NAME] { ad_accoun…" at bounding box center [614, 221] width 233 height 285
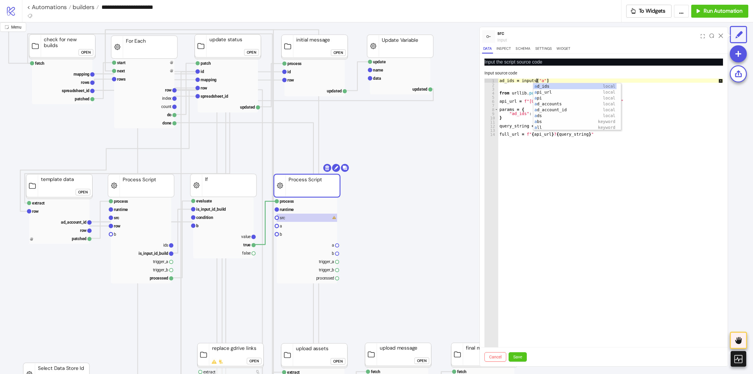
type textarea "**********"
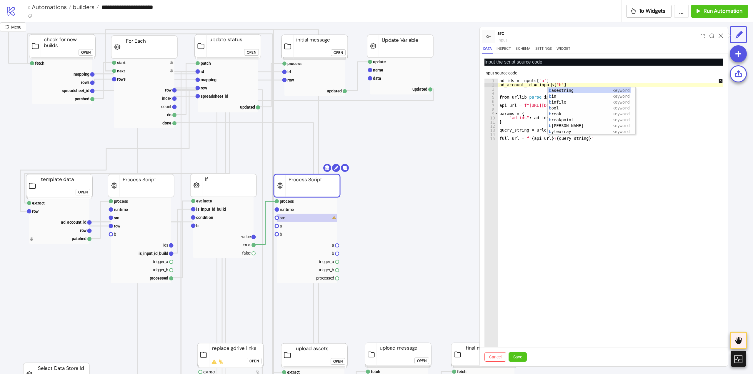
scroll to position [0, 4]
click at [600, 160] on div "ad_ids = inputs [ "a" ] ad_account_id = inputs [ "b" ] from urllib . parse impo…" at bounding box center [614, 221] width 233 height 285
type textarea "**********"
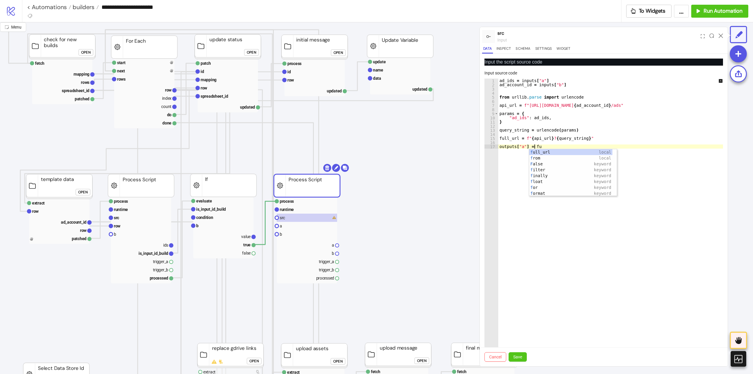
scroll to position [0, 2]
type textarea "**********"
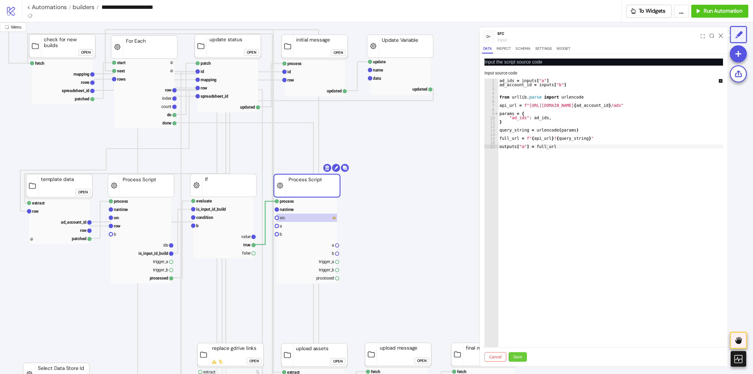
click at [522, 354] on button "Save" at bounding box center [518, 356] width 18 height 9
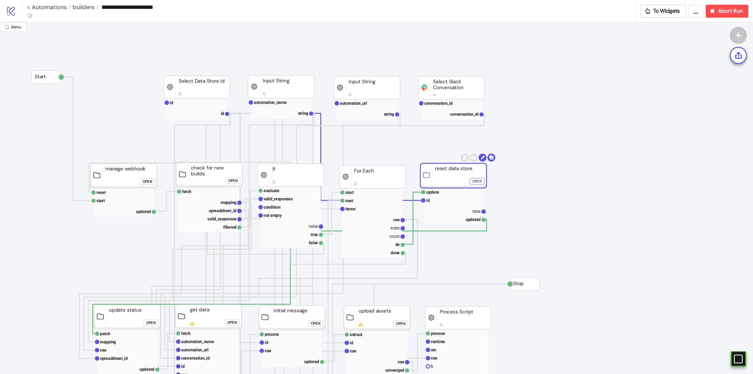
scroll to position [147, 0]
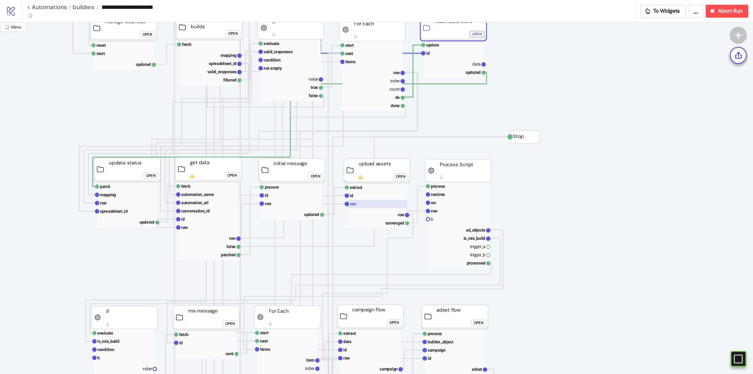
click at [358, 202] on rect at bounding box center [377, 204] width 60 height 8
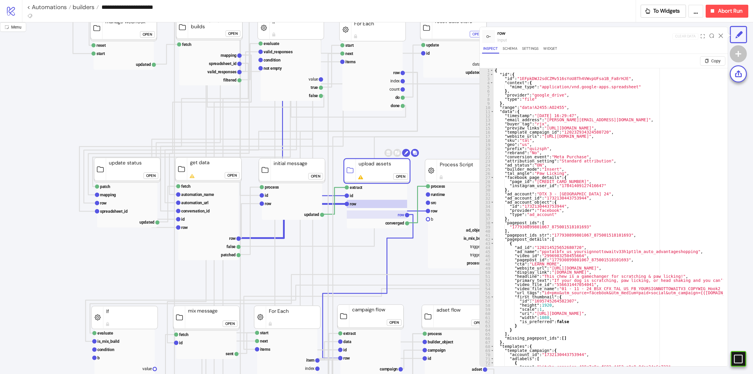
click at [390, 214] on rect at bounding box center [377, 214] width 60 height 8
click at [719, 35] on icon at bounding box center [721, 36] width 4 height 4
